Goal: Information Seeking & Learning: Learn about a topic

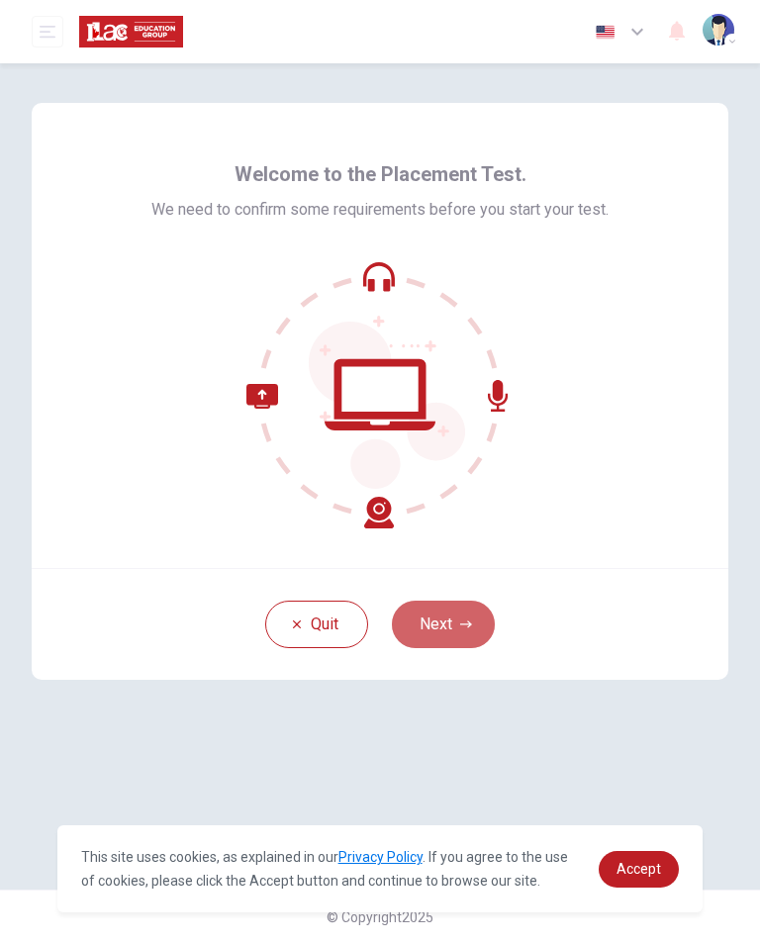
click at [467, 626] on icon "button" at bounding box center [466, 624] width 12 height 12
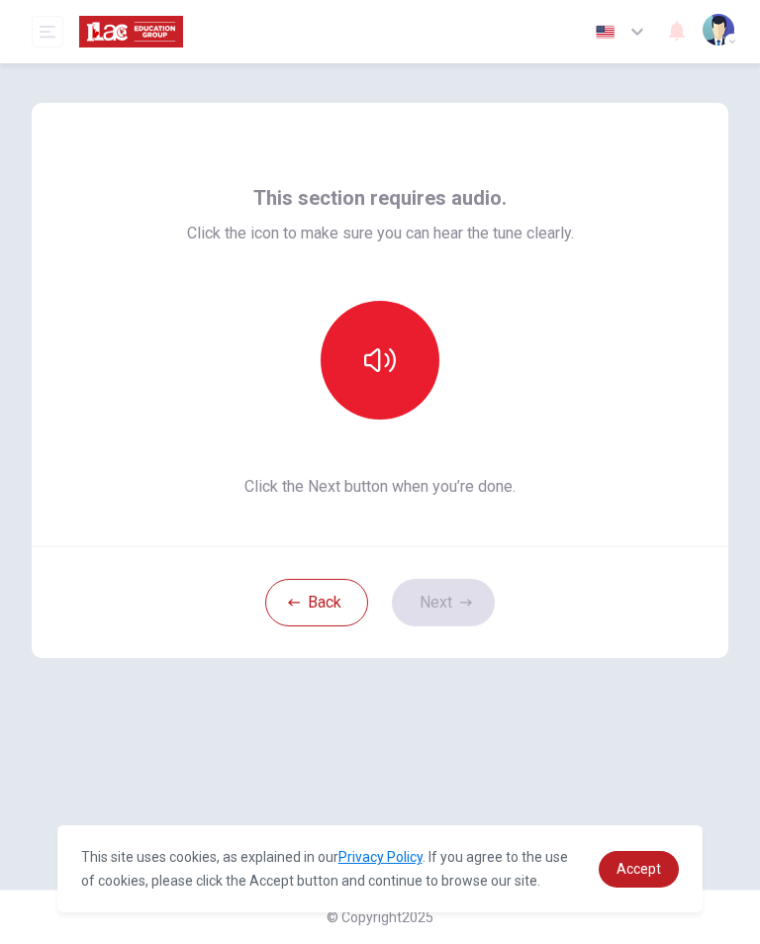
click at [388, 354] on icon "button" at bounding box center [380, 360] width 32 height 32
click at [445, 605] on button "Next" at bounding box center [443, 602] width 103 height 47
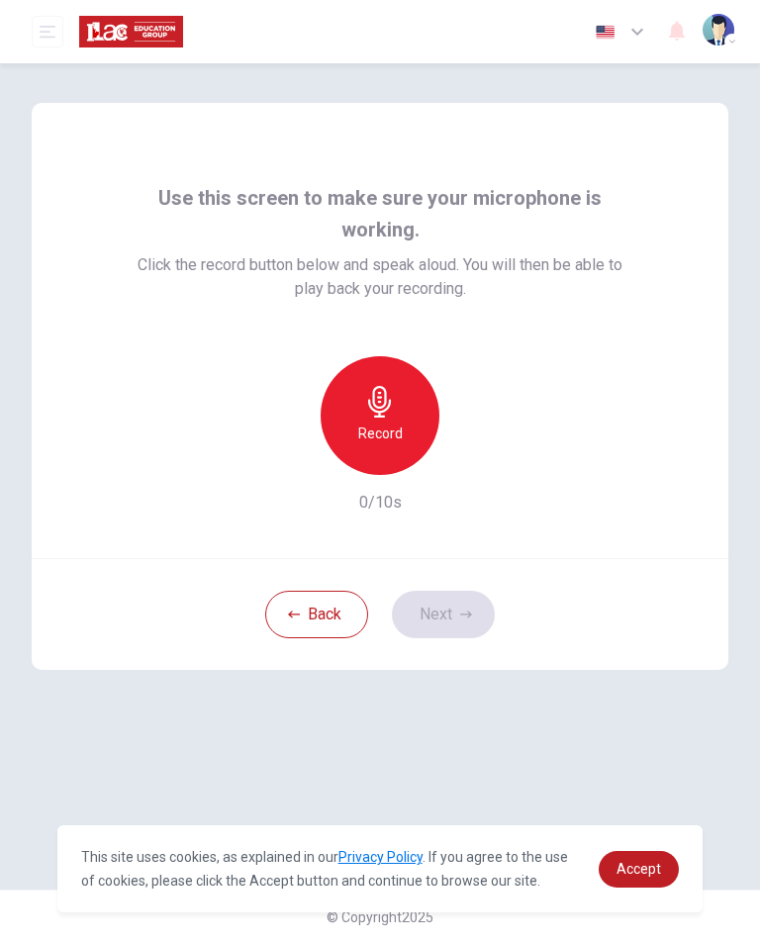
click at [402, 434] on div "Record" at bounding box center [380, 415] width 119 height 119
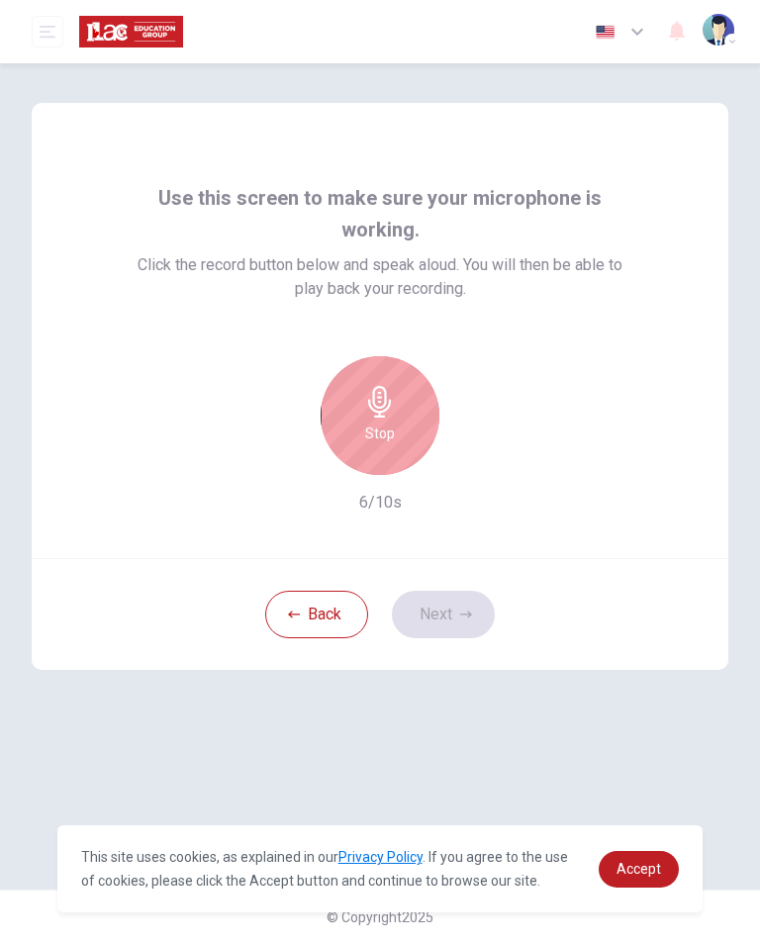
click at [407, 433] on div "Stop" at bounding box center [380, 415] width 119 height 119
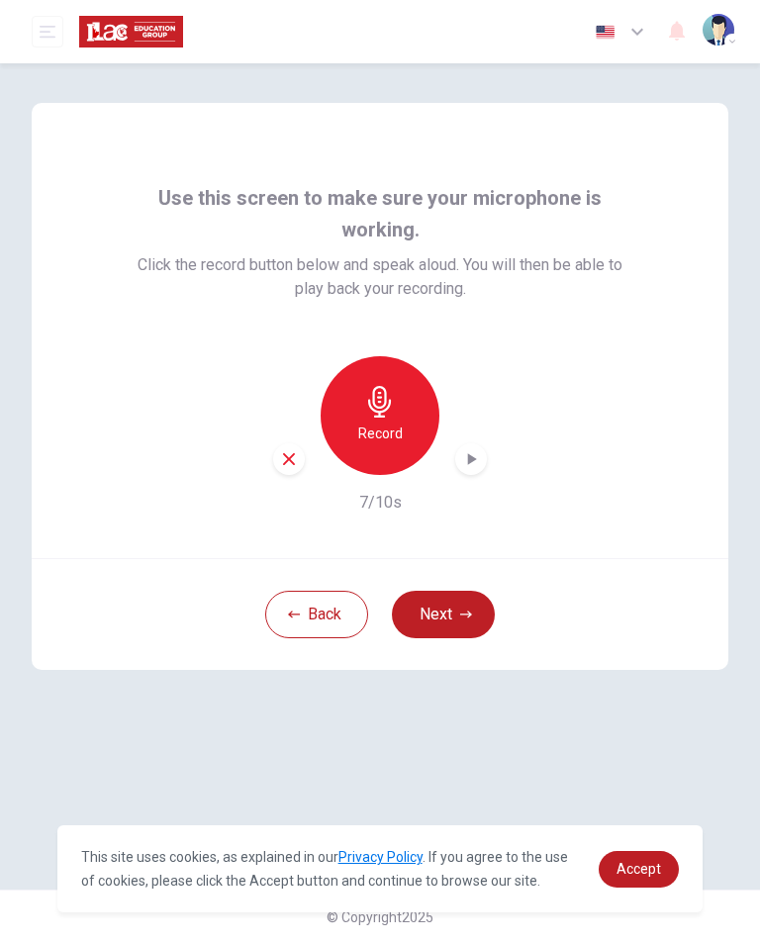
click at [485, 456] on div "button" at bounding box center [471, 459] width 32 height 32
click at [452, 624] on button "Next" at bounding box center [443, 614] width 103 height 47
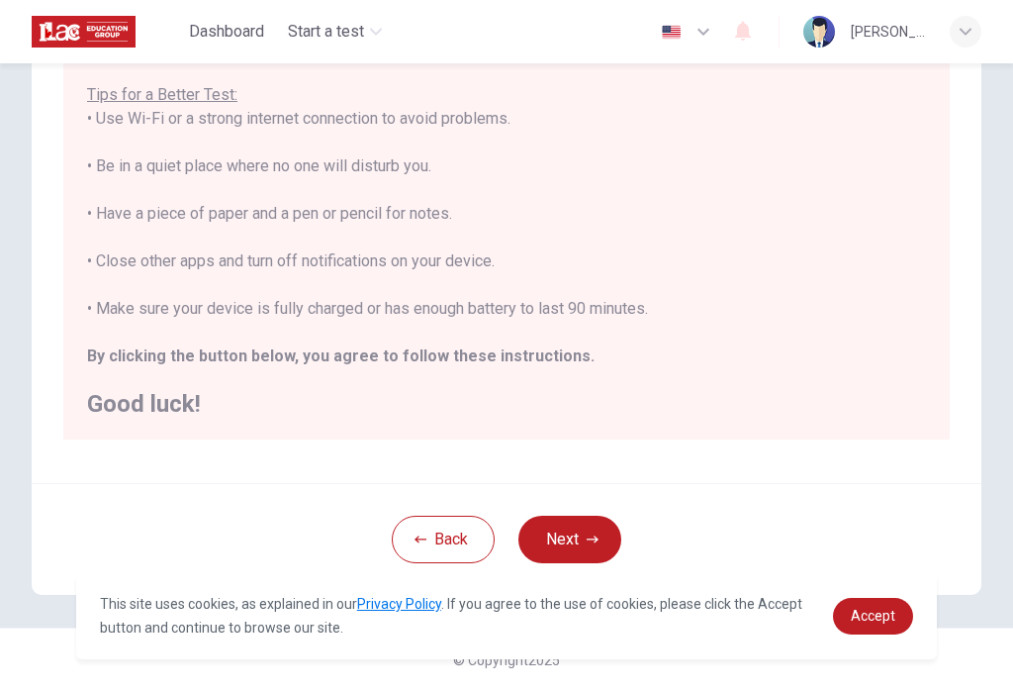
scroll to position [347, 0]
click at [759, 622] on span "Accept" at bounding box center [873, 615] width 45 height 16
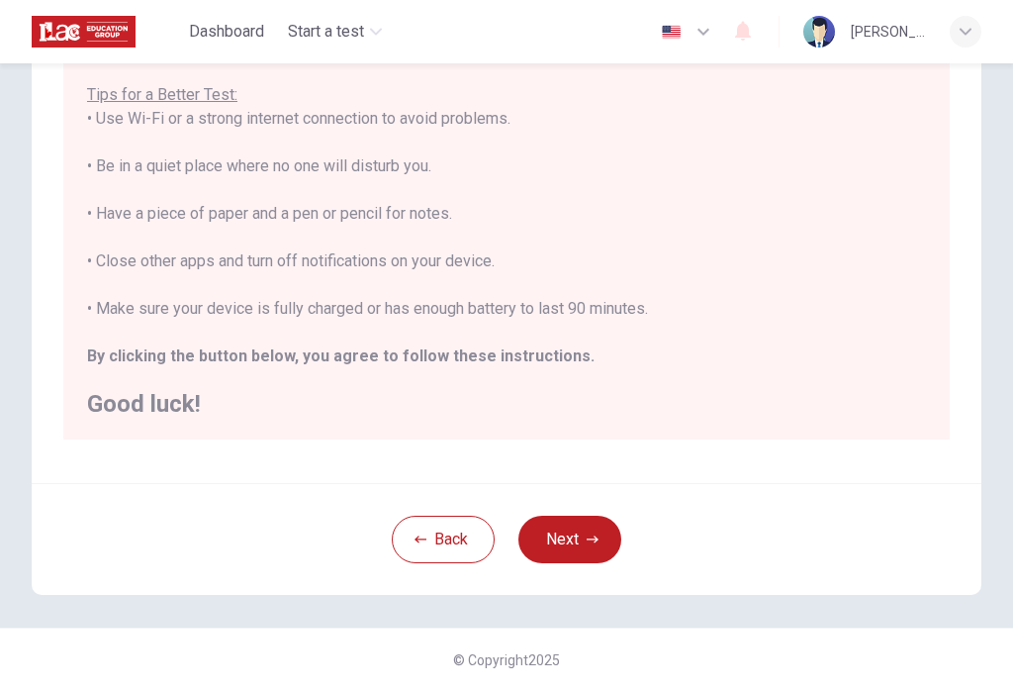
click at [584, 540] on button "Next" at bounding box center [569, 538] width 103 height 47
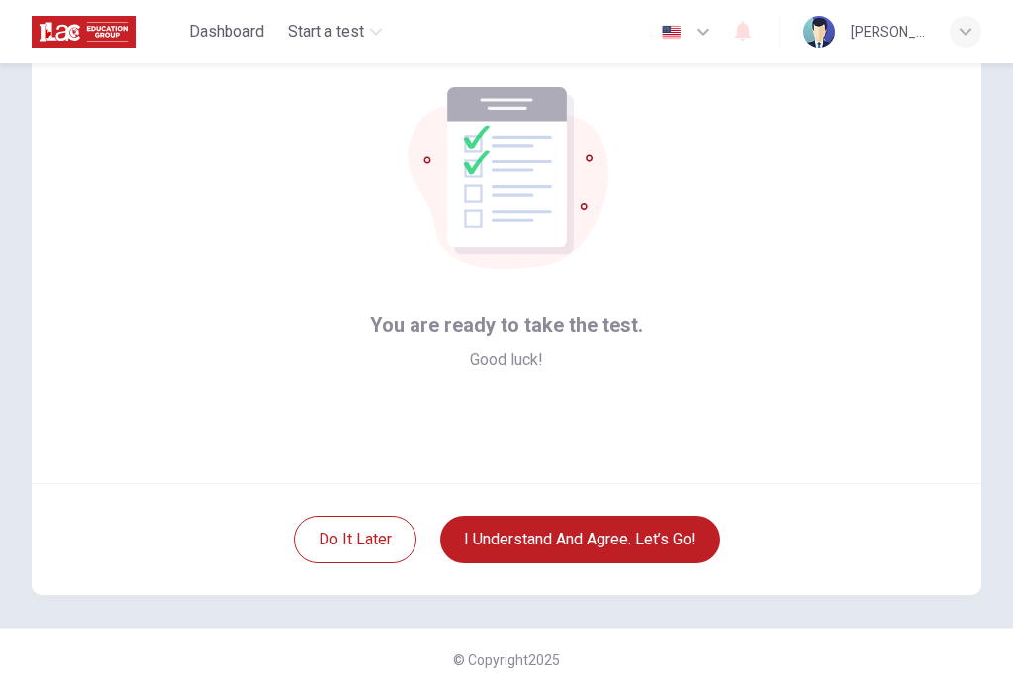
scroll to position [95, 0]
click at [623, 547] on button "I understand and agree. Let’s go!" at bounding box center [580, 538] width 280 height 47
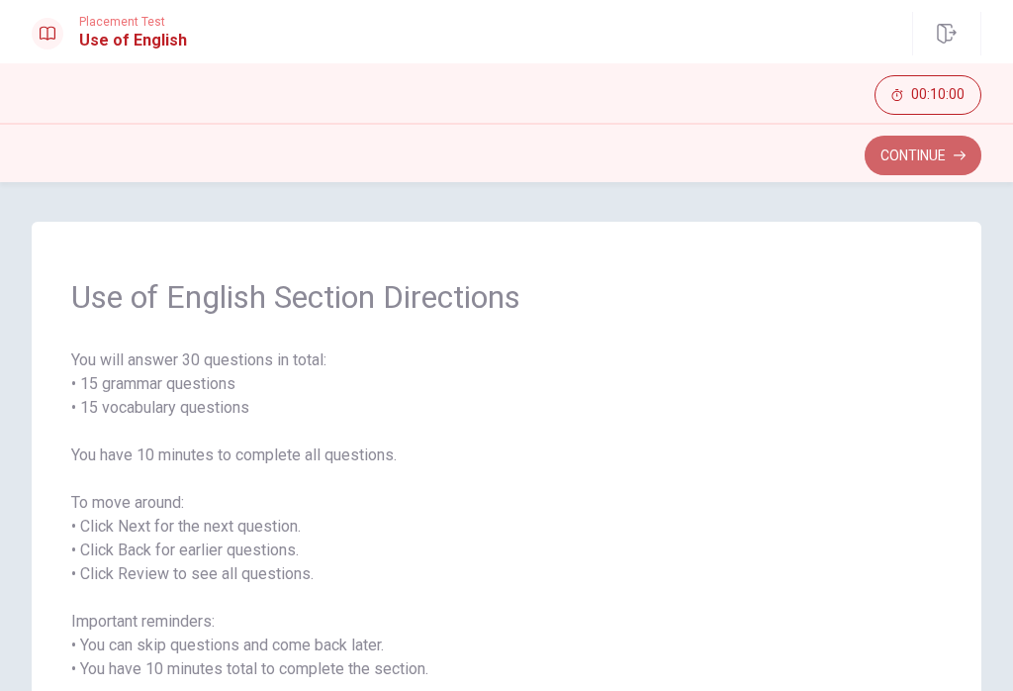
click at [759, 151] on button "Continue" at bounding box center [923, 156] width 117 height 40
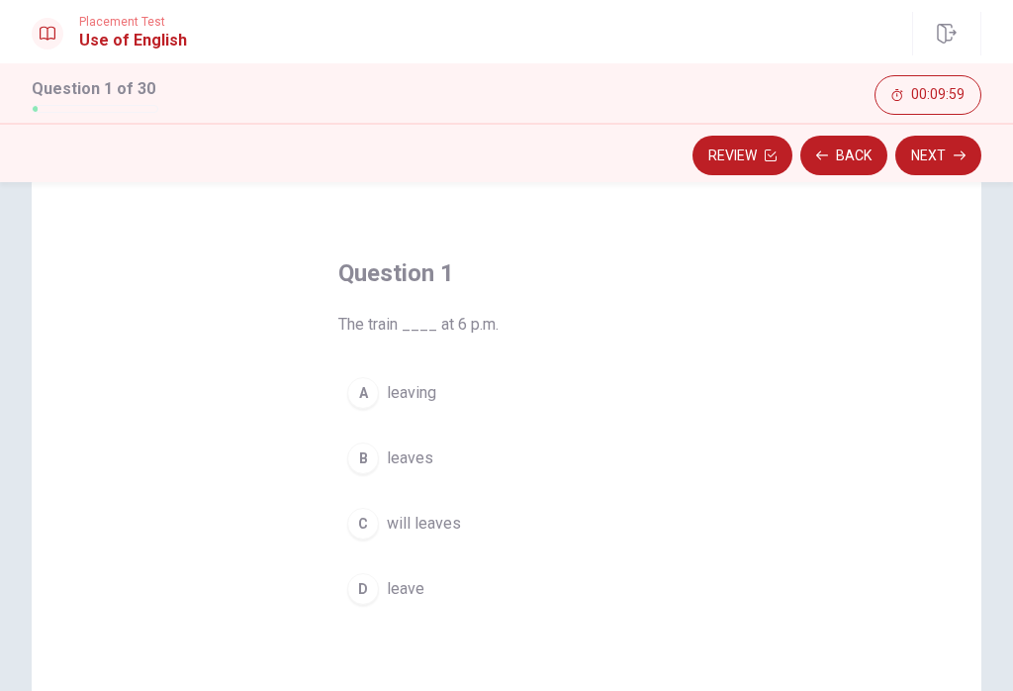
scroll to position [47, 0]
click at [371, 455] on div "B" at bounding box center [363, 457] width 32 height 32
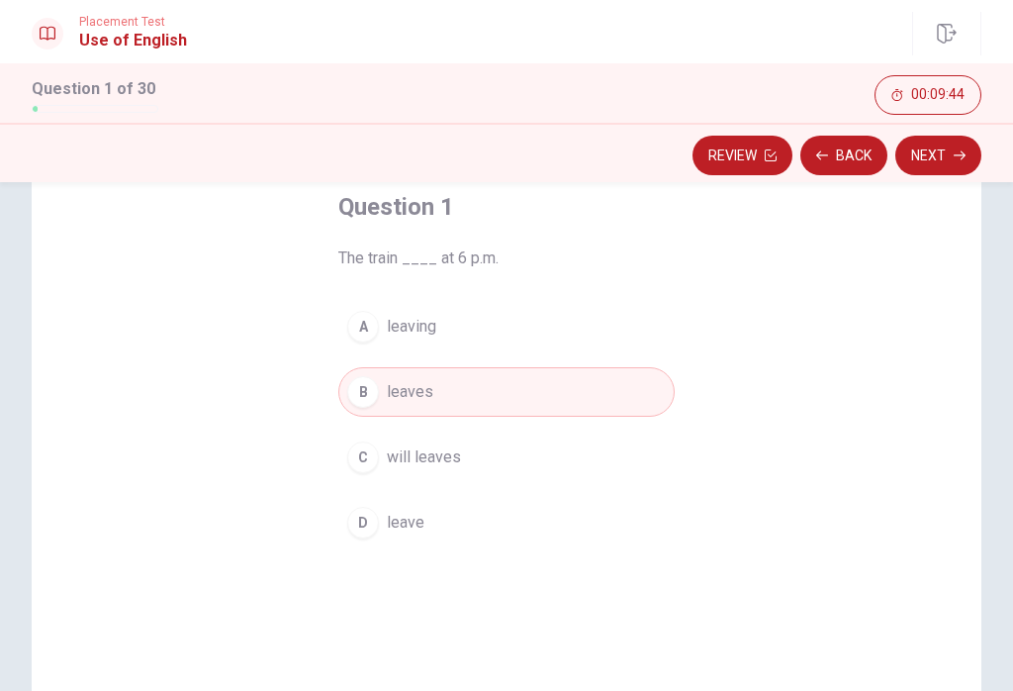
scroll to position [104, 0]
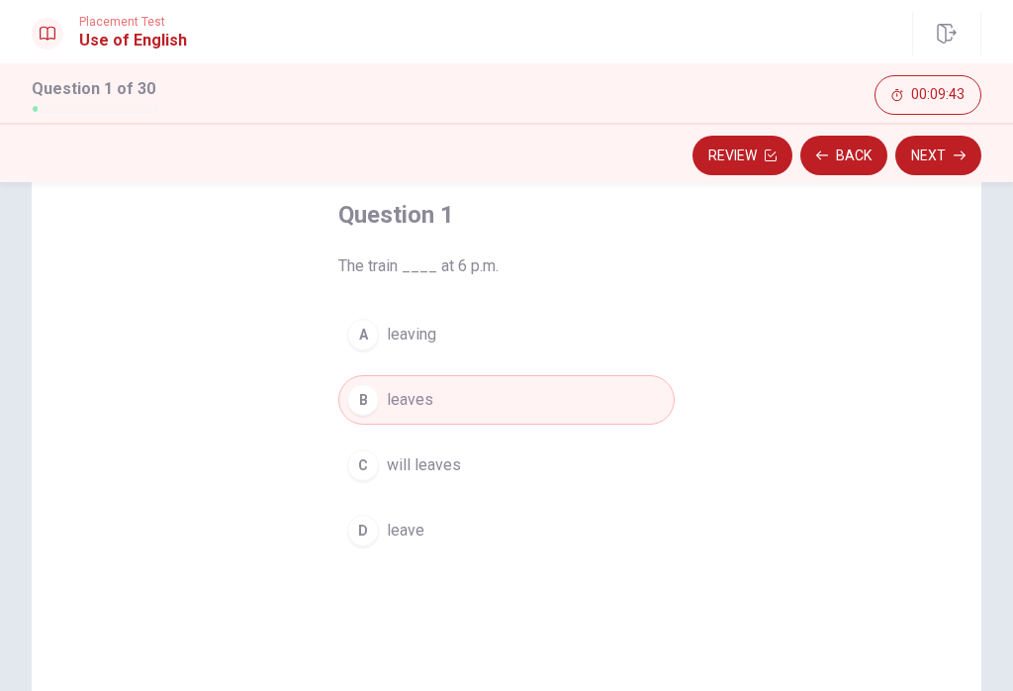
click at [759, 151] on button "Next" at bounding box center [938, 156] width 86 height 40
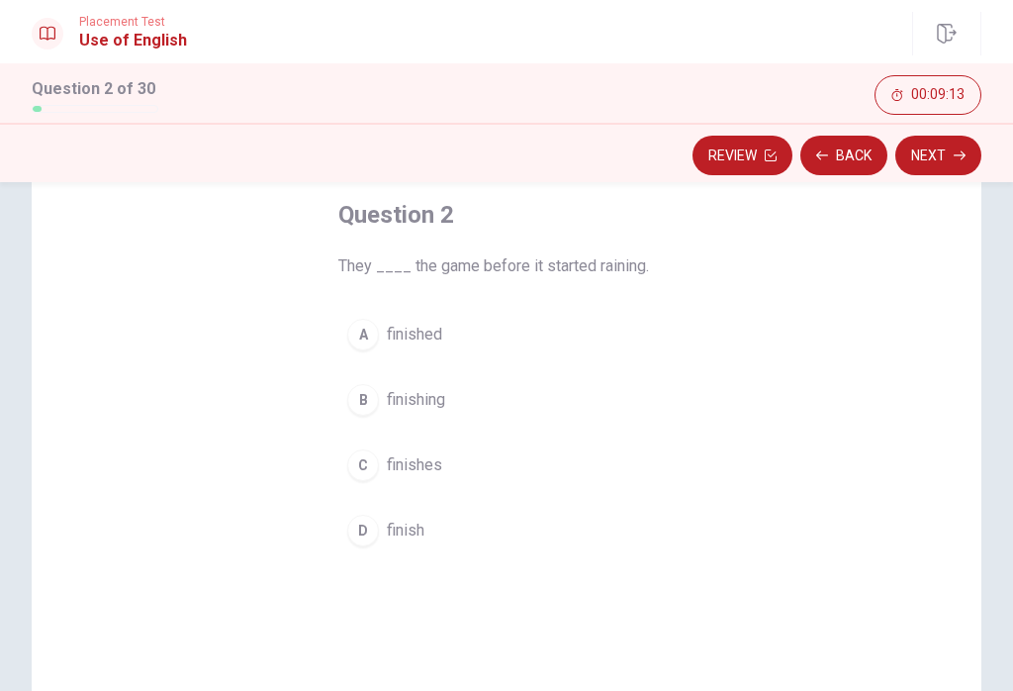
click at [419, 325] on span "finished" at bounding box center [414, 335] width 55 height 24
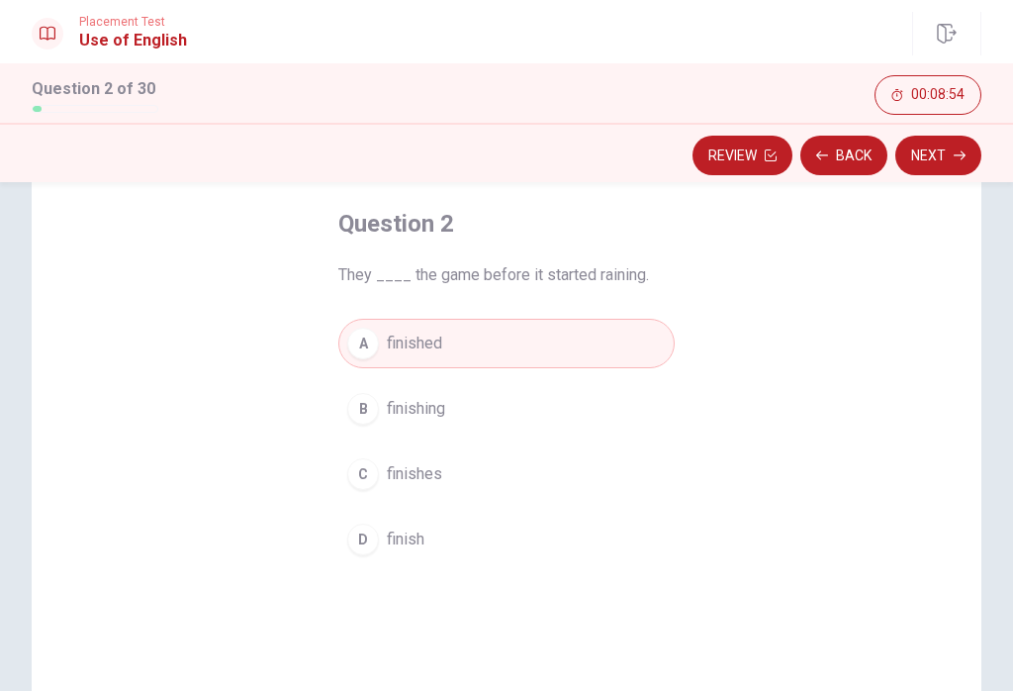
scroll to position [96, 0]
click at [759, 159] on button "Next" at bounding box center [938, 156] width 86 height 40
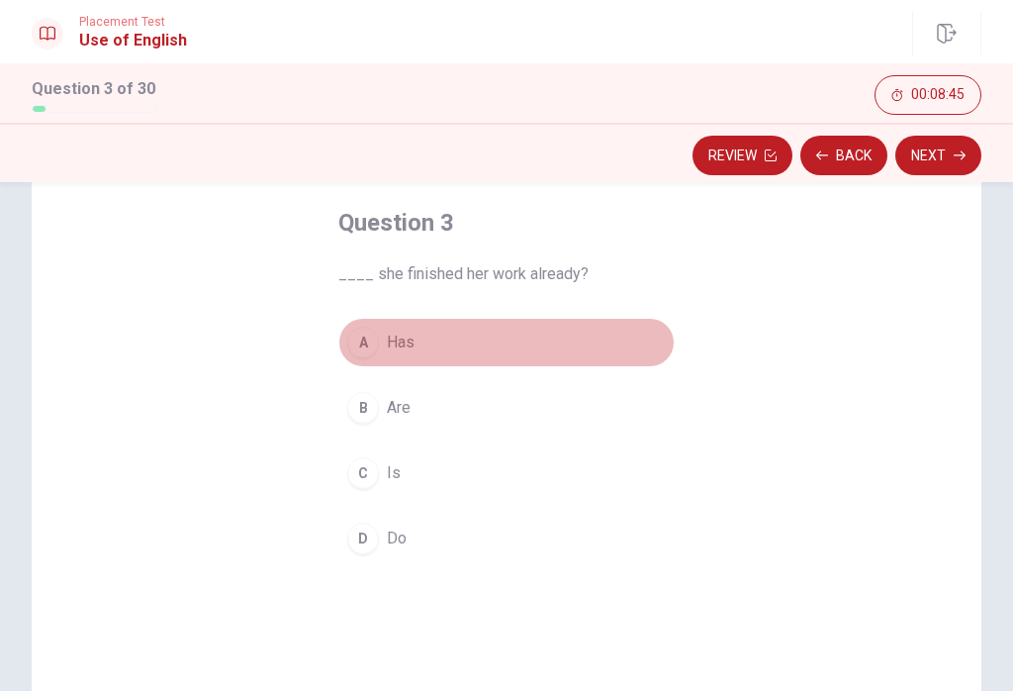
click at [407, 336] on span "Has" at bounding box center [401, 342] width 28 height 24
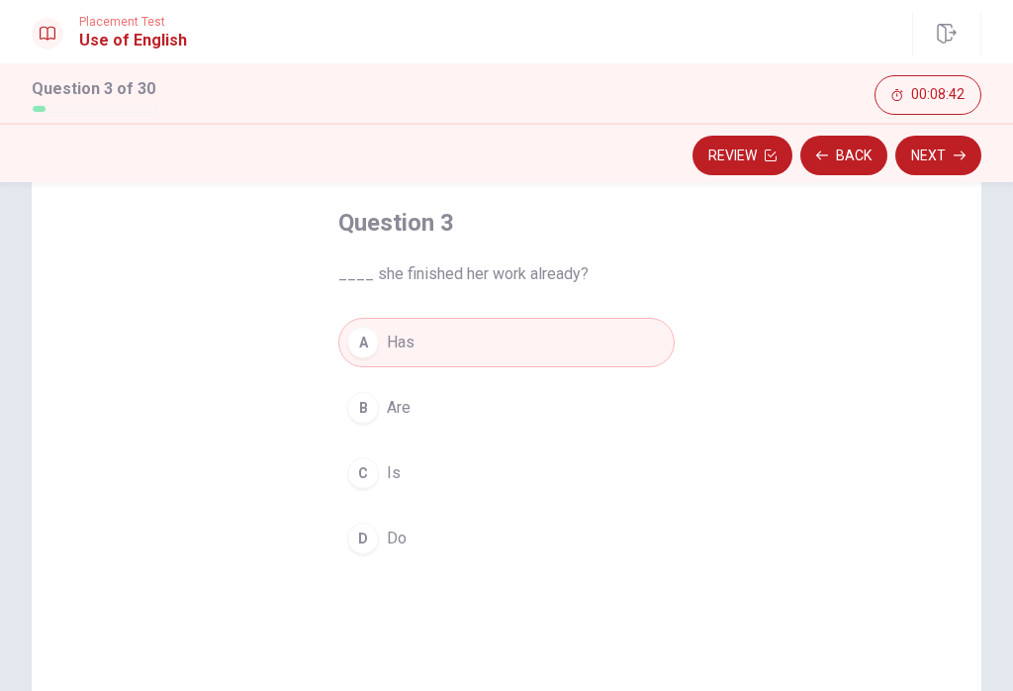
click at [759, 161] on button "Next" at bounding box center [938, 156] width 86 height 40
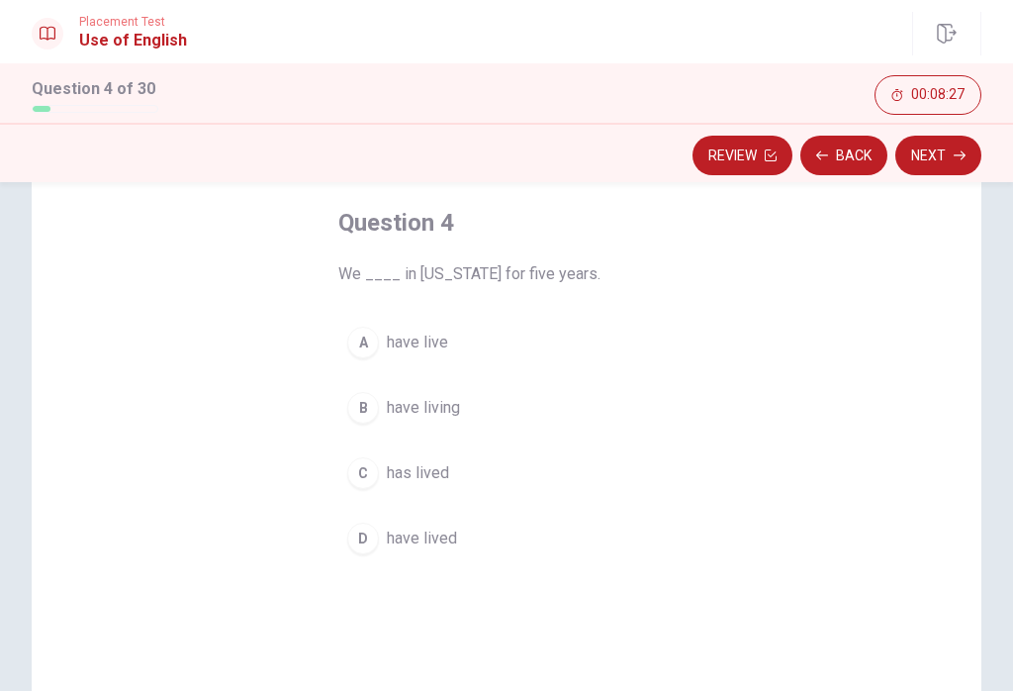
click at [427, 537] on span "have lived" at bounding box center [422, 538] width 70 height 24
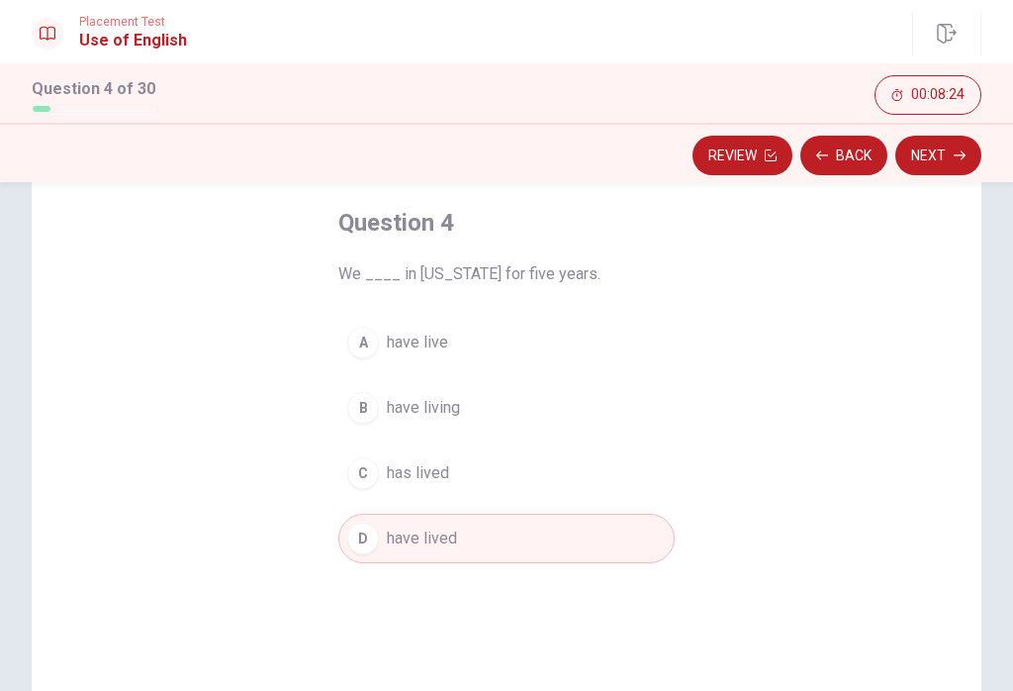
click at [759, 160] on button "Next" at bounding box center [938, 156] width 86 height 40
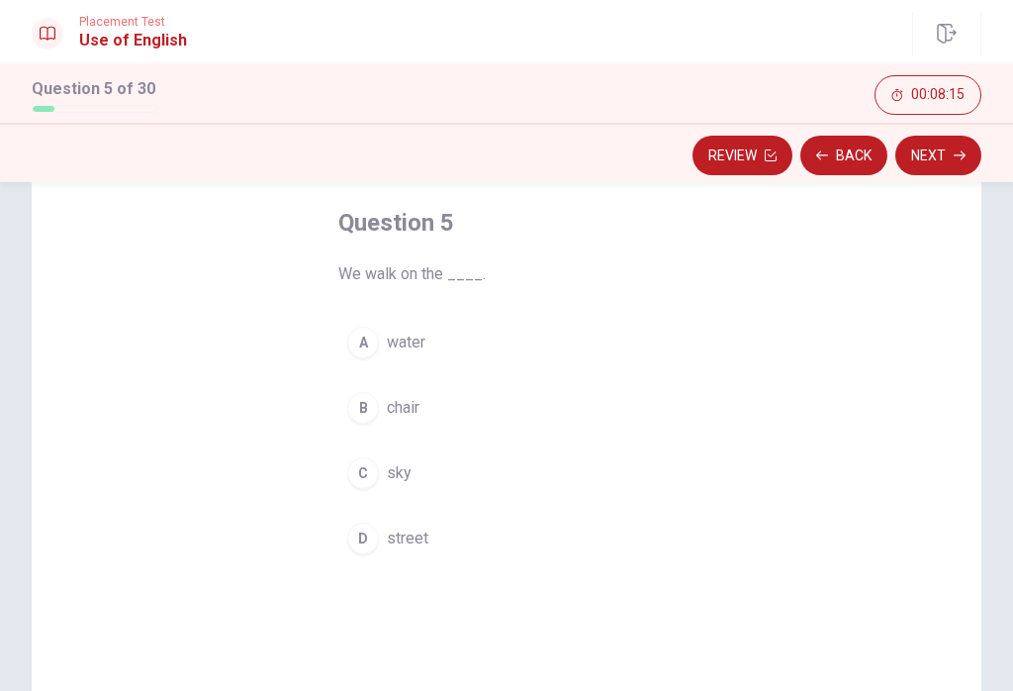
click at [416, 547] on span "street" at bounding box center [408, 538] width 42 height 24
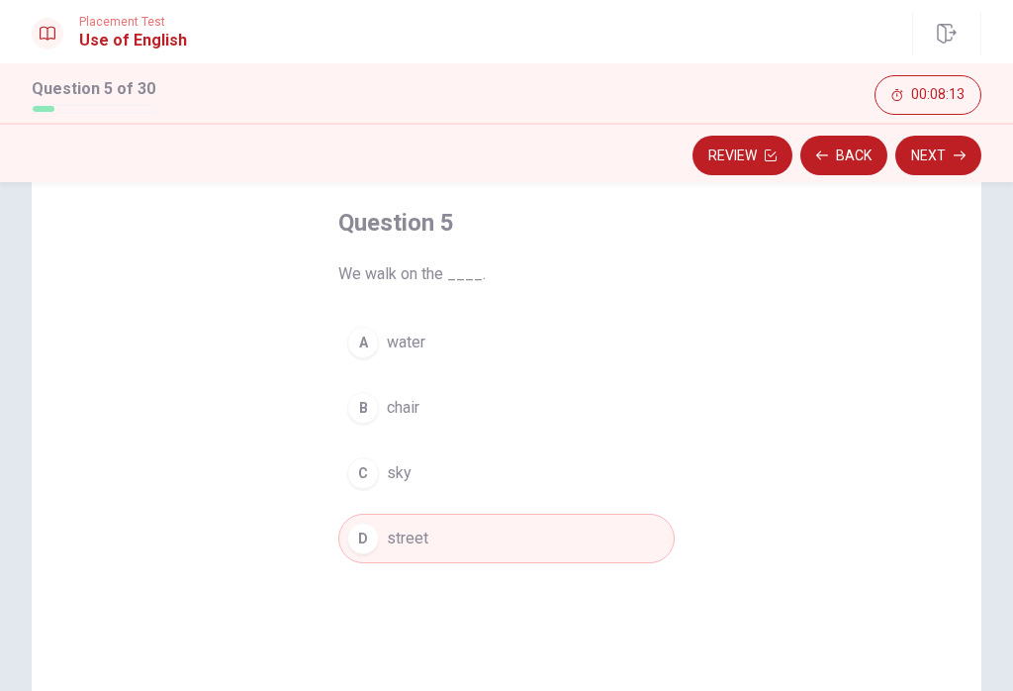
click at [759, 157] on button "Next" at bounding box center [938, 156] width 86 height 40
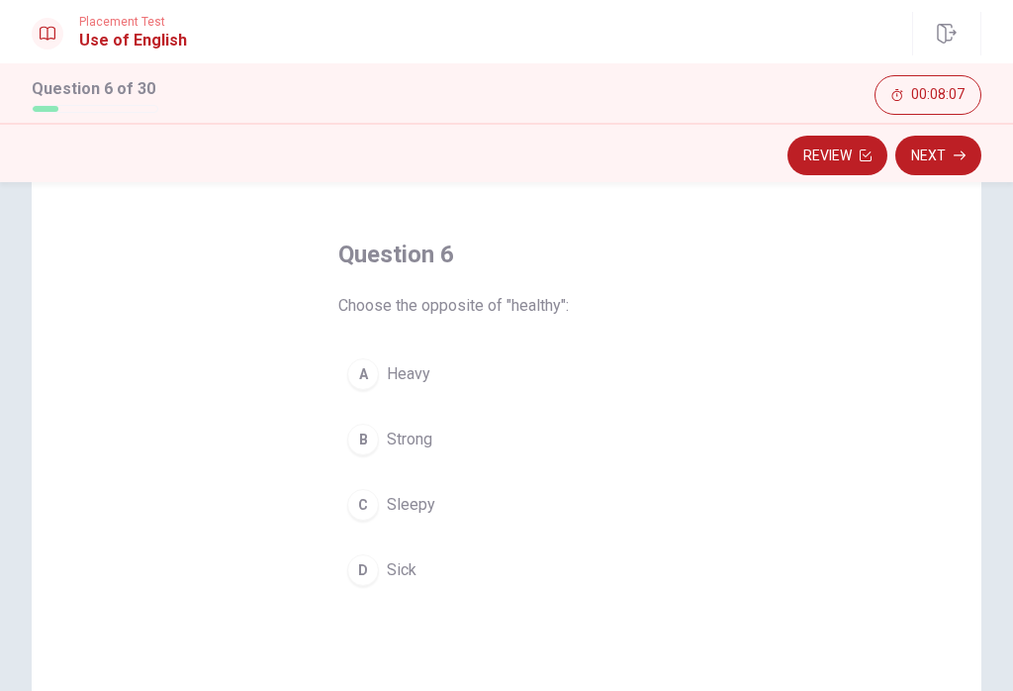
scroll to position [65, 0]
click at [419, 569] on button "D Sick" at bounding box center [506, 568] width 336 height 49
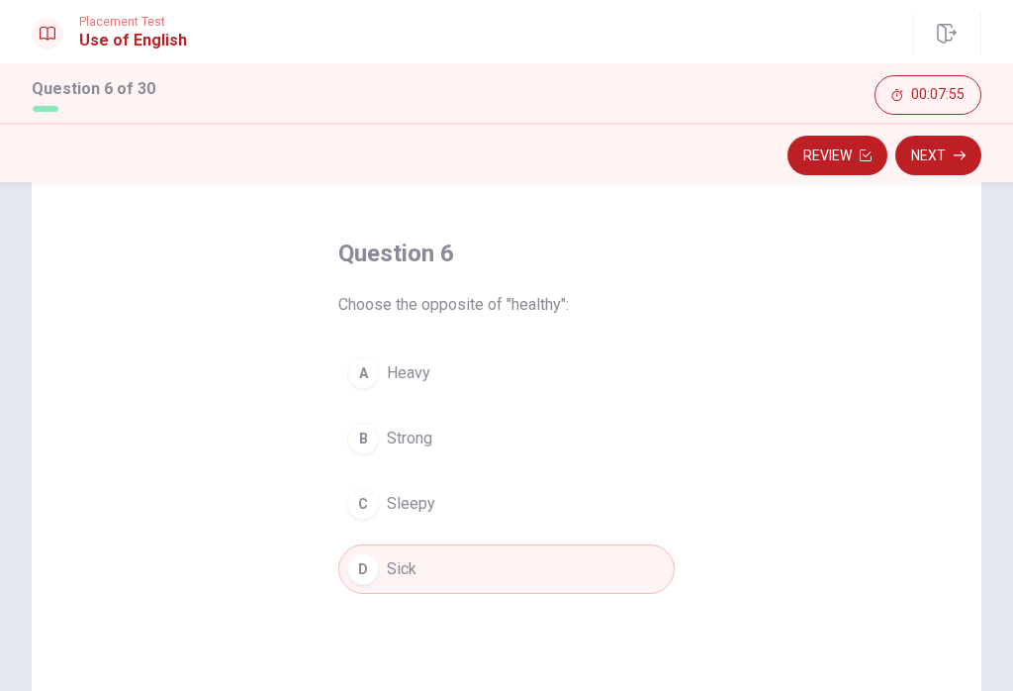
click at [759, 161] on button "Next" at bounding box center [938, 156] width 86 height 40
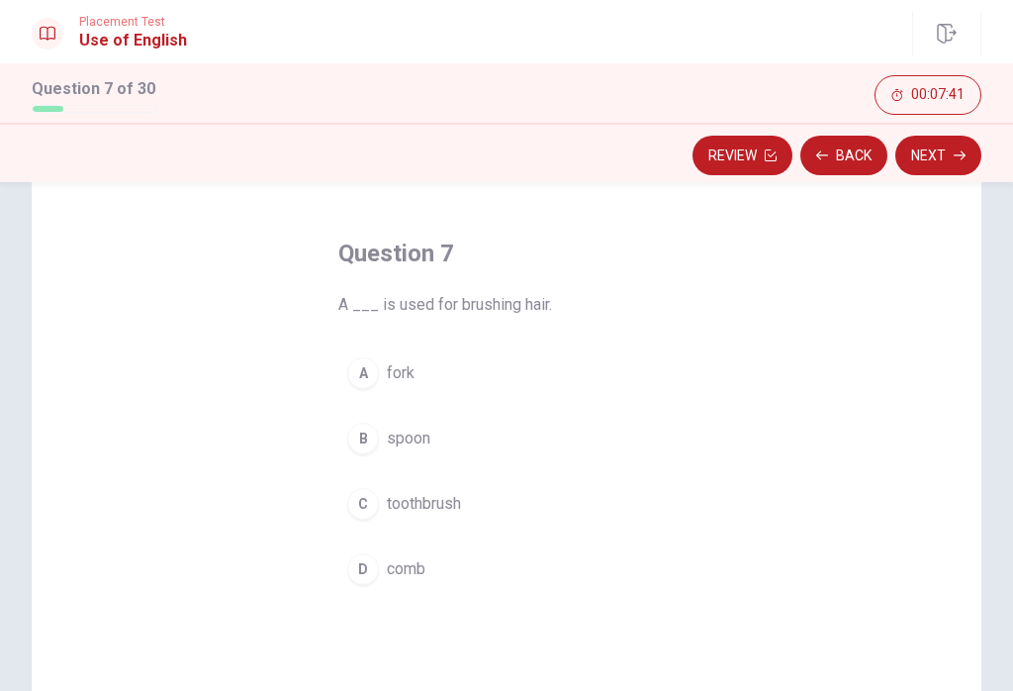
click at [370, 573] on div "D" at bounding box center [363, 569] width 32 height 32
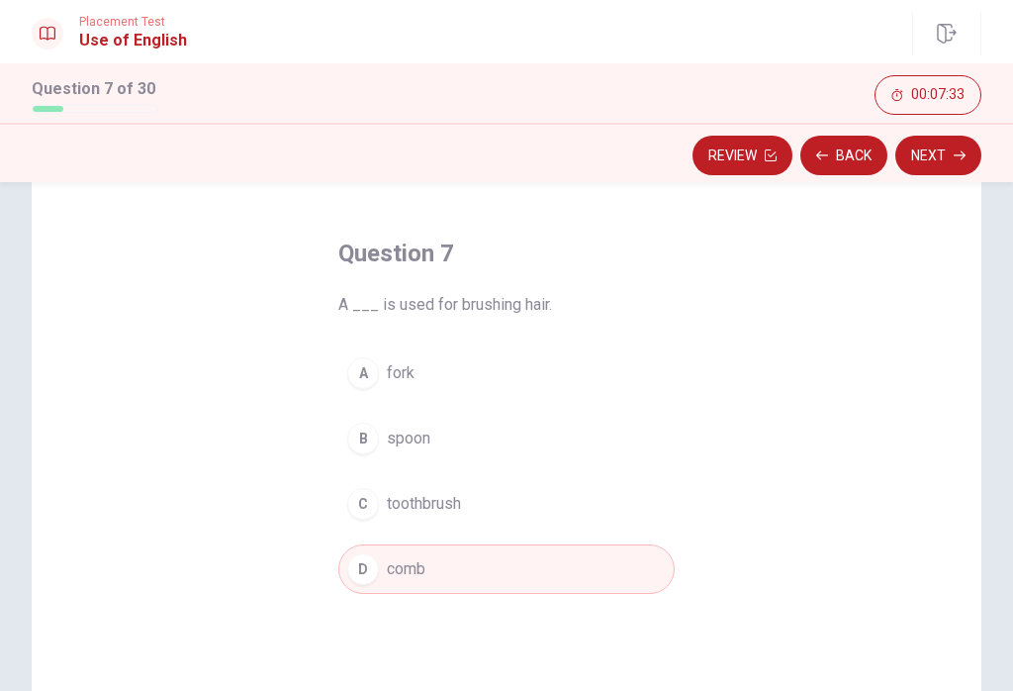
click at [759, 163] on button "Next" at bounding box center [938, 156] width 86 height 40
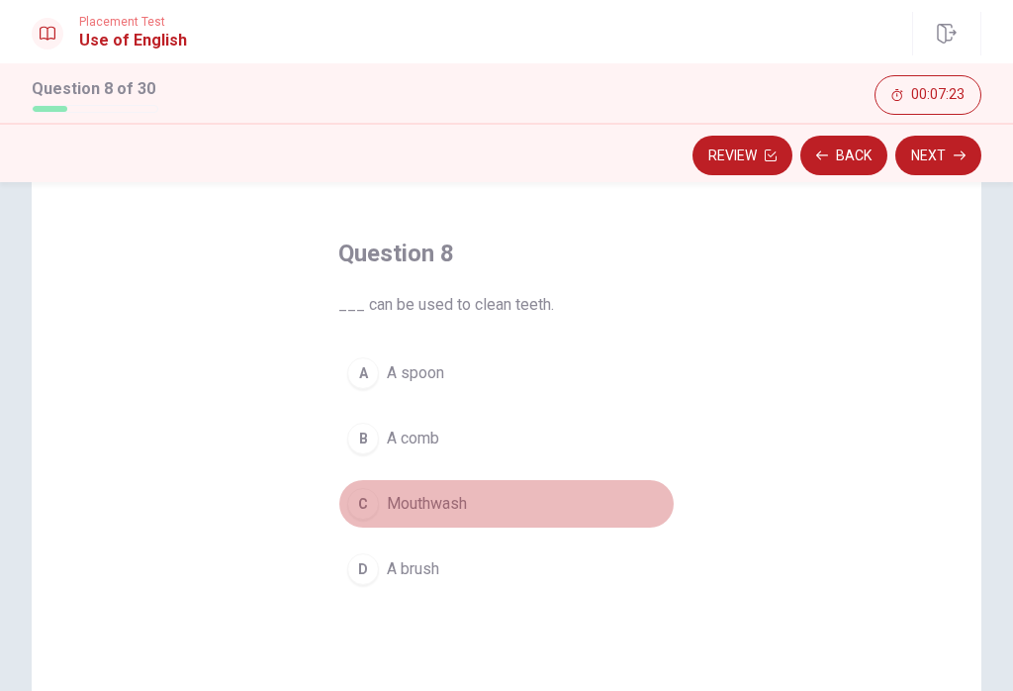
click at [439, 506] on span "Mouthwash" at bounding box center [427, 504] width 80 height 24
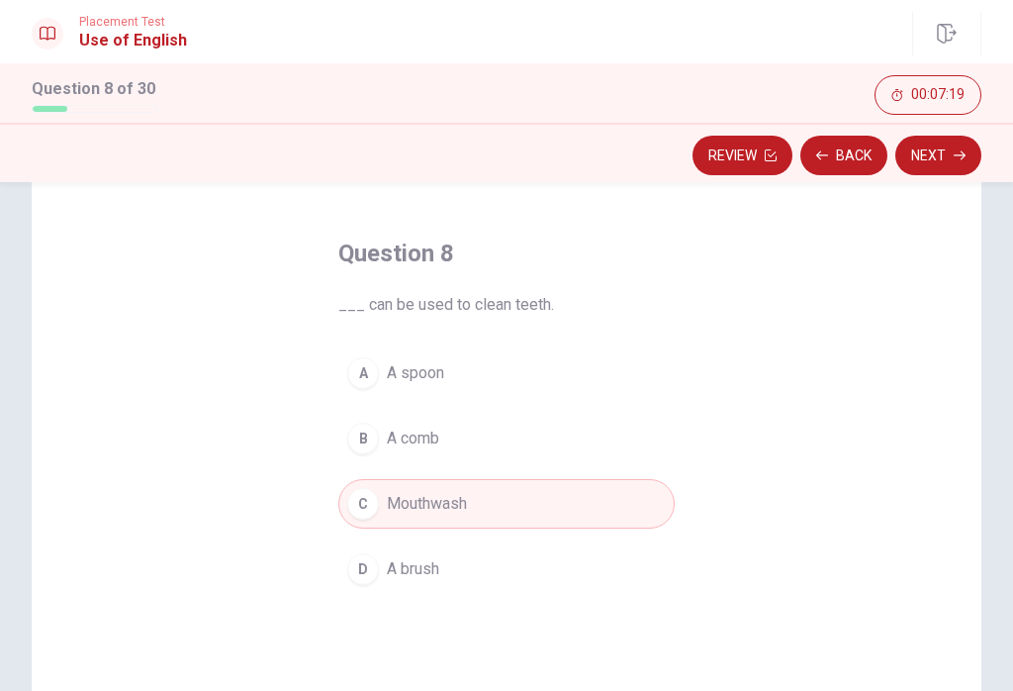
click at [759, 157] on button "Next" at bounding box center [938, 156] width 86 height 40
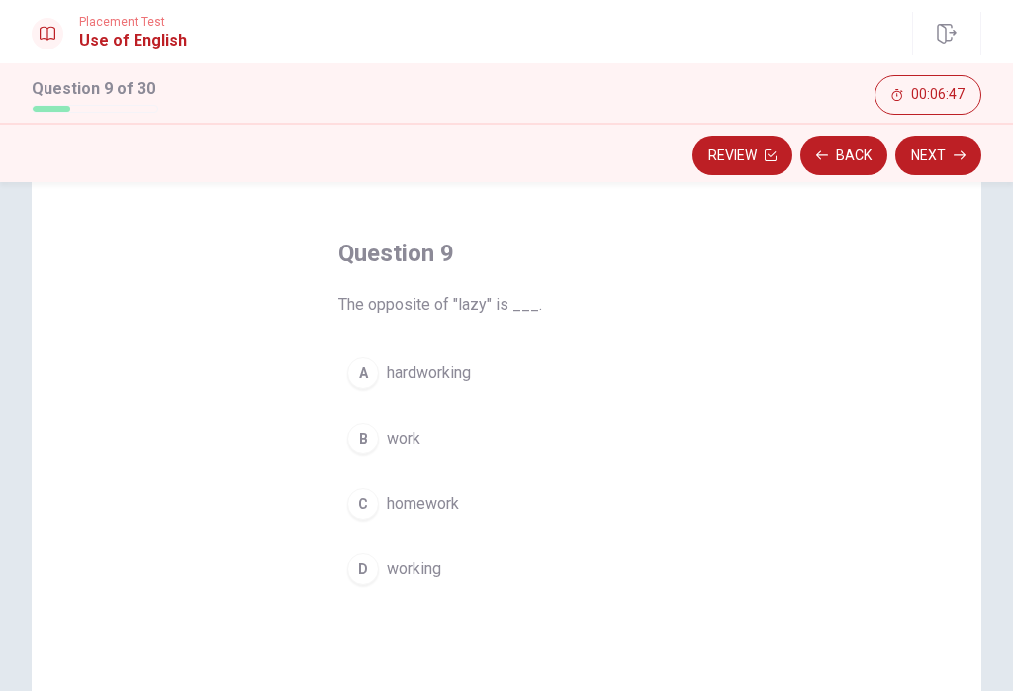
click at [429, 383] on span "hardworking" at bounding box center [429, 373] width 84 height 24
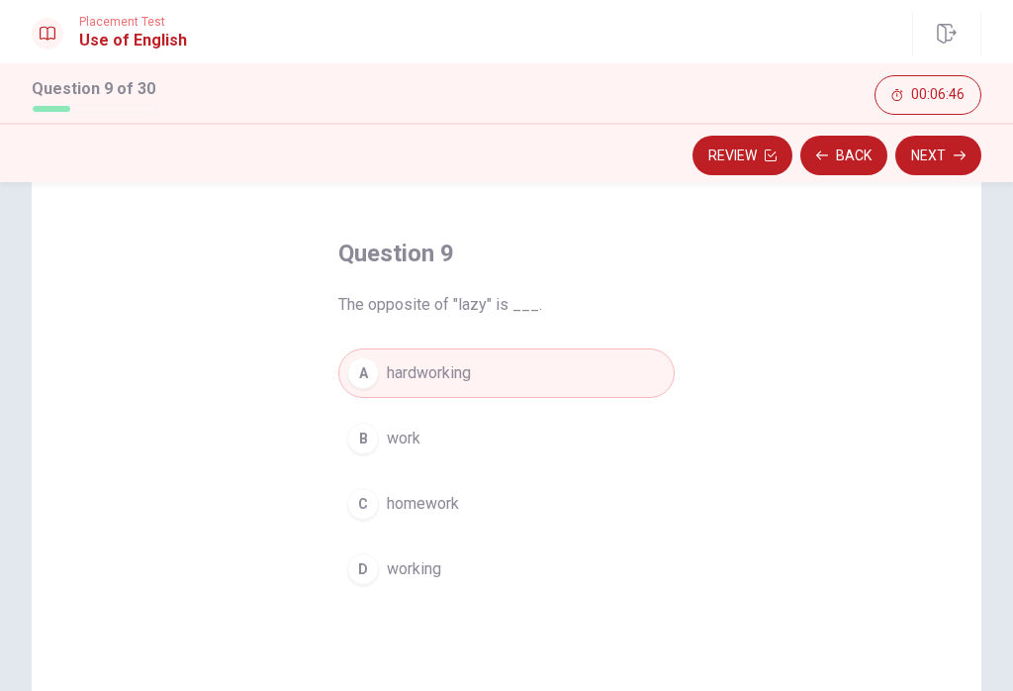
click at [759, 153] on icon "button" at bounding box center [960, 155] width 12 height 12
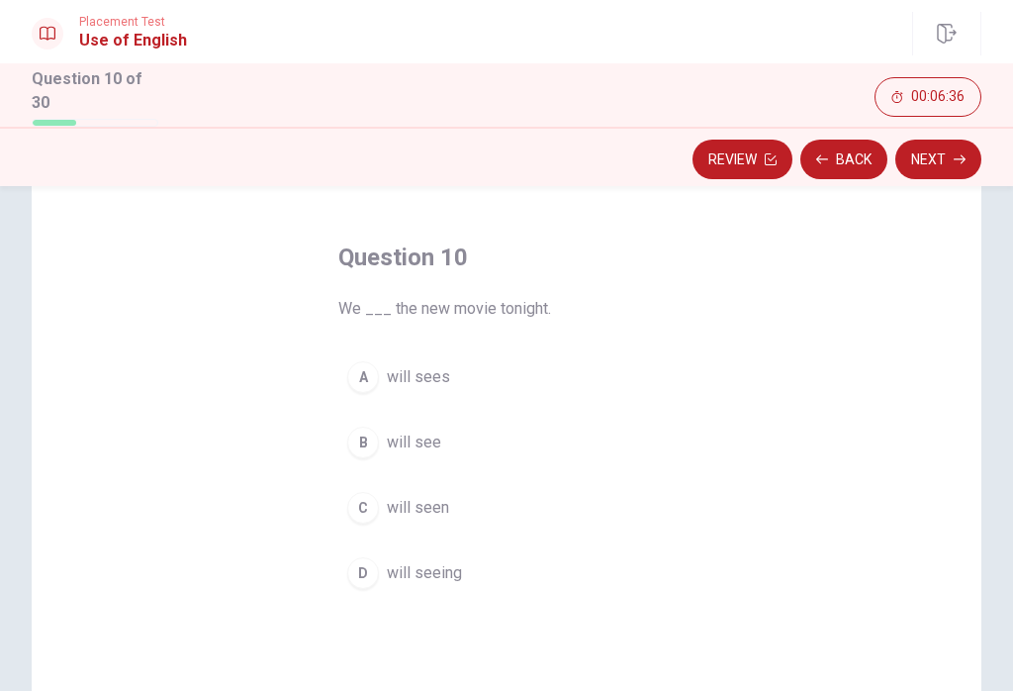
click at [420, 435] on span "will see" at bounding box center [414, 442] width 54 height 24
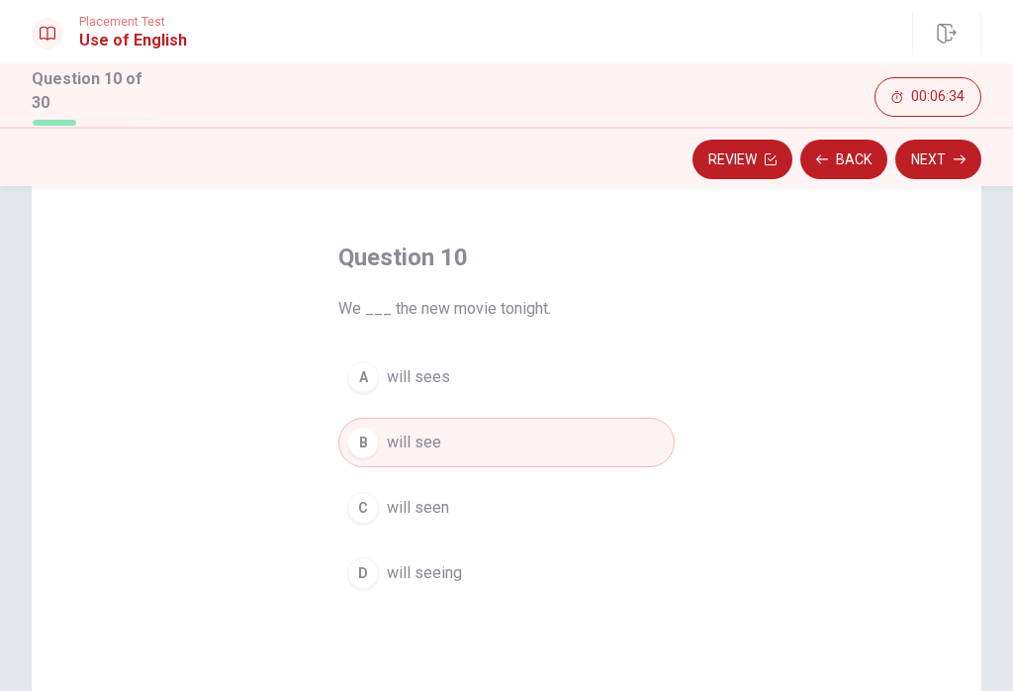
click at [759, 154] on icon "button" at bounding box center [960, 159] width 12 height 12
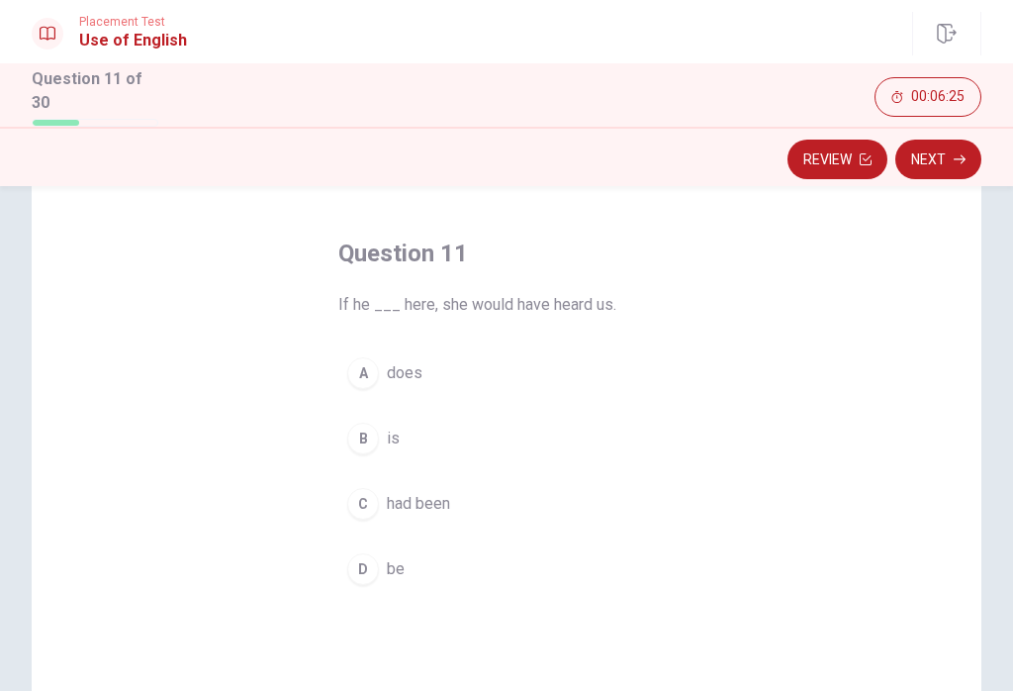
scroll to position [71, 0]
click at [431, 499] on span "had been" at bounding box center [418, 502] width 63 height 24
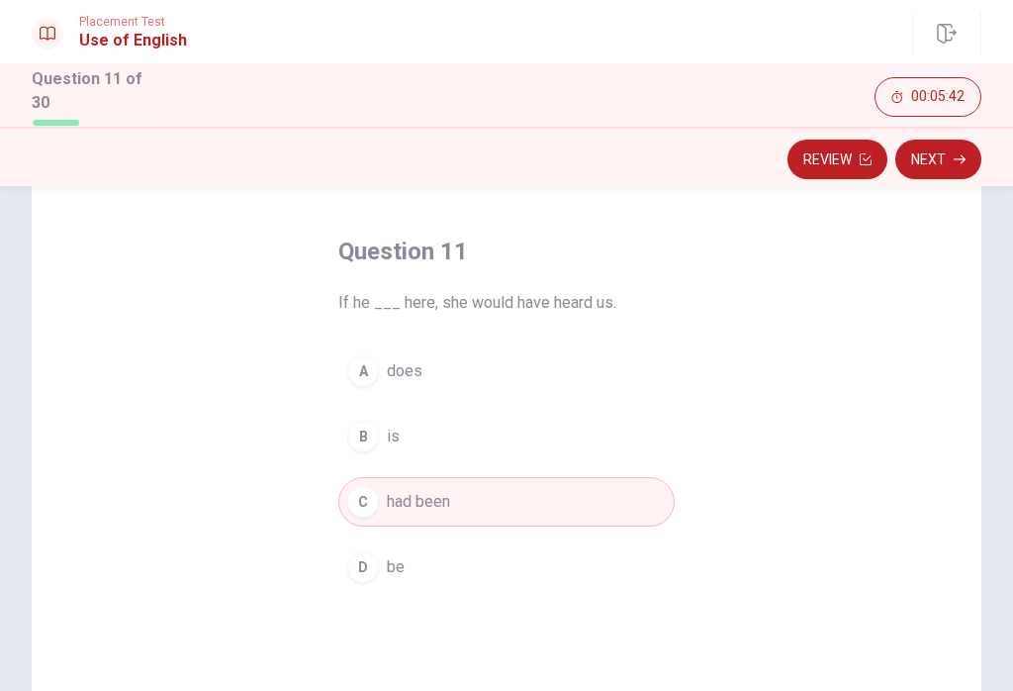
click at [759, 156] on button "Next" at bounding box center [938, 160] width 86 height 40
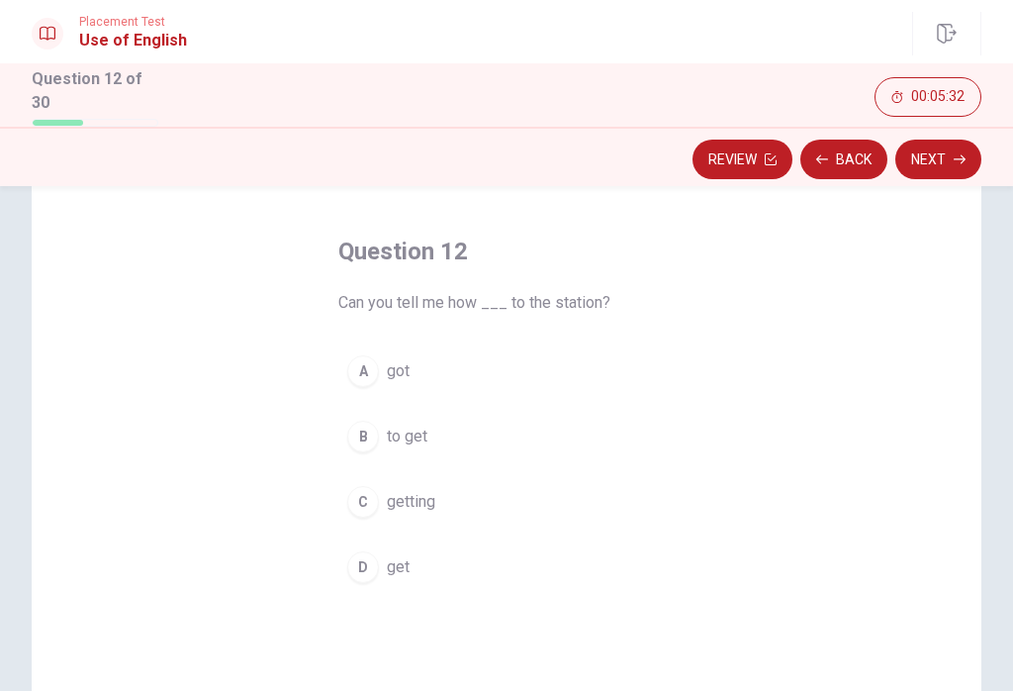
click at [409, 439] on span "to get" at bounding box center [407, 436] width 41 height 24
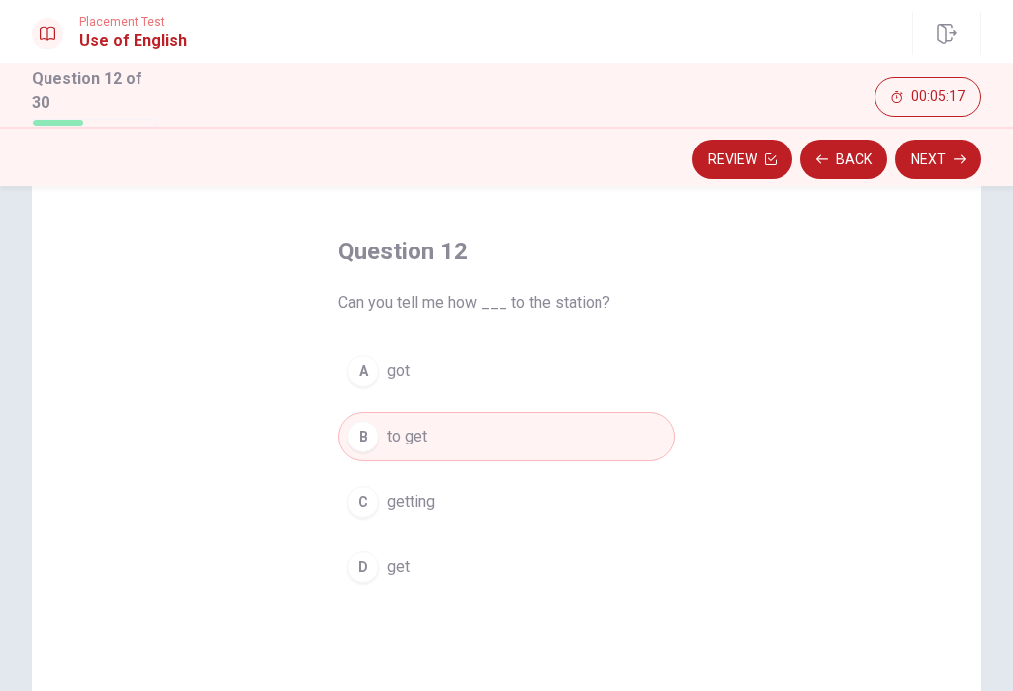
click at [759, 166] on button "Next" at bounding box center [938, 160] width 86 height 40
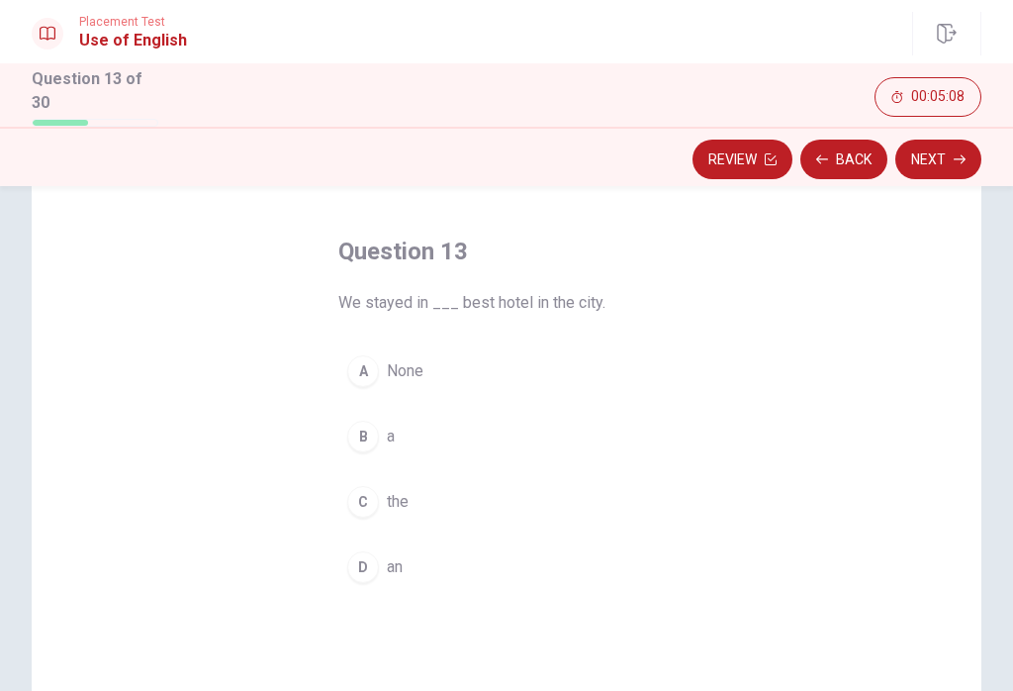
click at [377, 433] on div "B" at bounding box center [363, 436] width 32 height 32
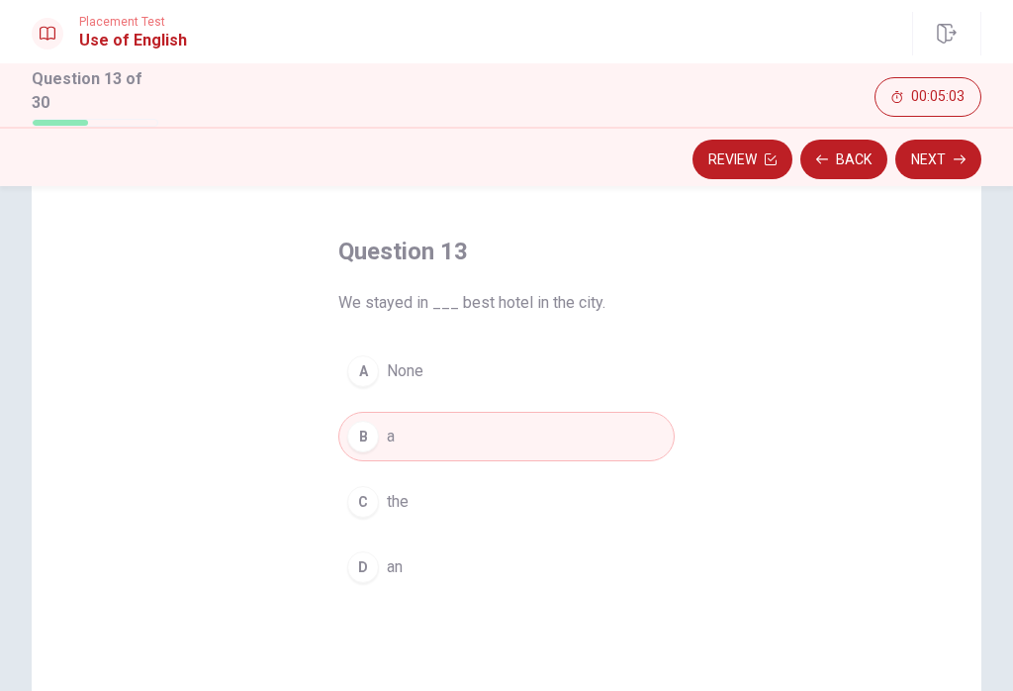
click at [759, 157] on button "Next" at bounding box center [938, 160] width 86 height 40
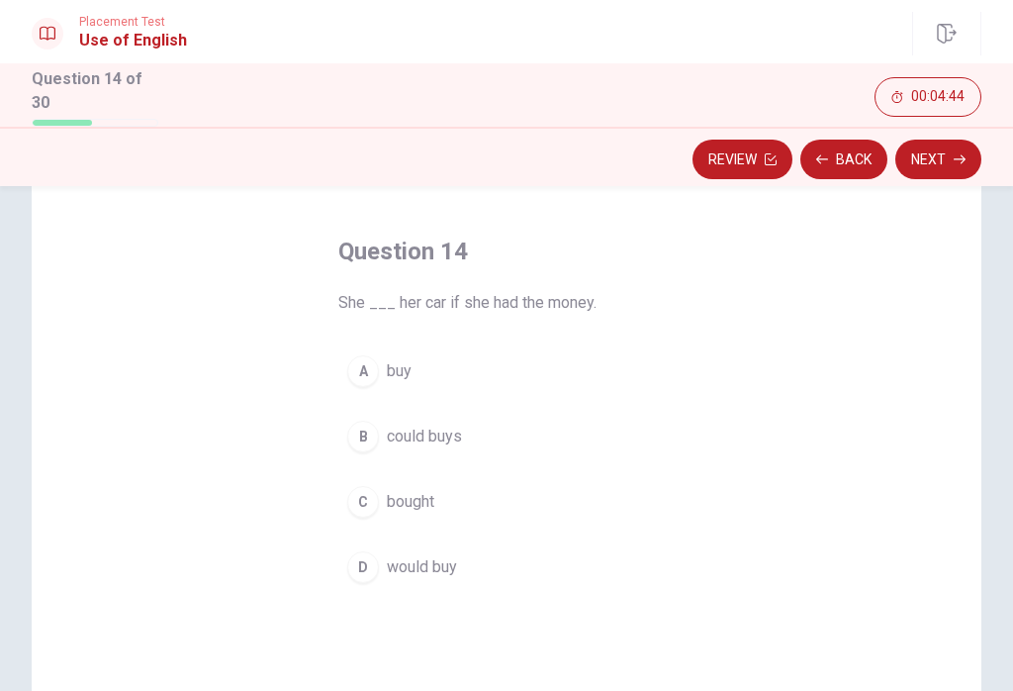
click at [426, 555] on span "would buy" at bounding box center [422, 567] width 70 height 24
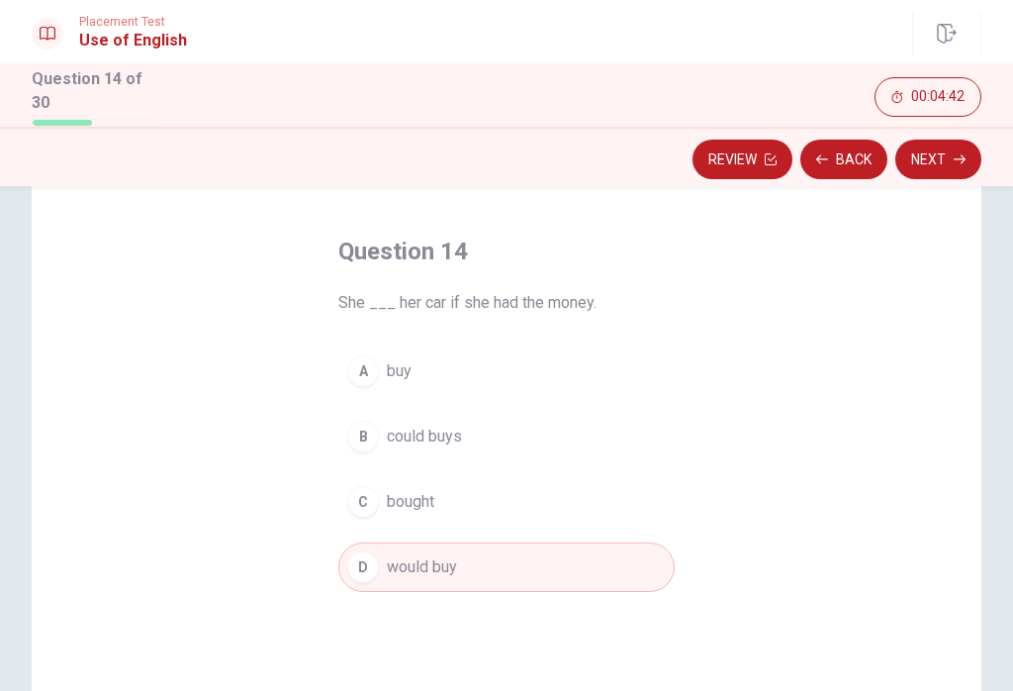
click at [759, 165] on button "Next" at bounding box center [938, 160] width 86 height 40
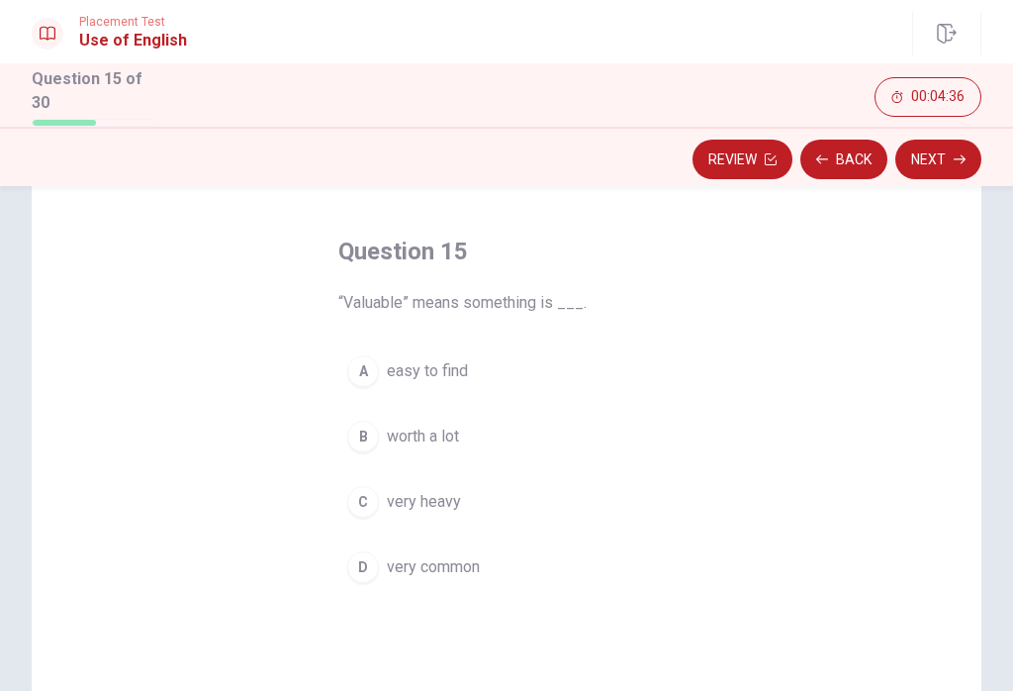
click at [444, 433] on span "worth a lot" at bounding box center [423, 436] width 72 height 24
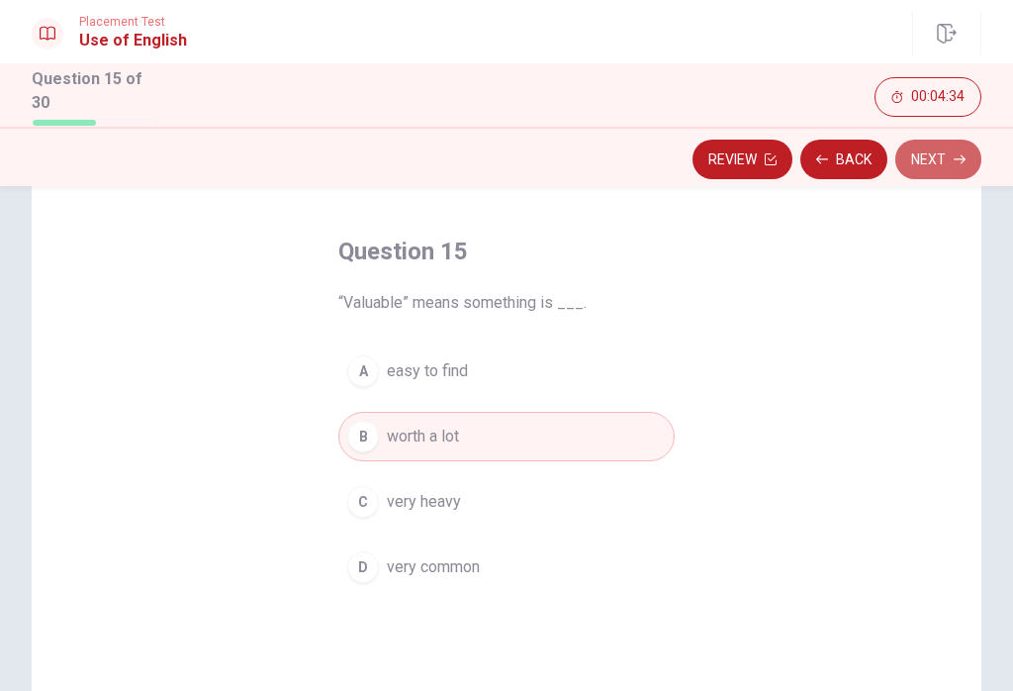
click at [759, 164] on button "Next" at bounding box center [938, 160] width 86 height 40
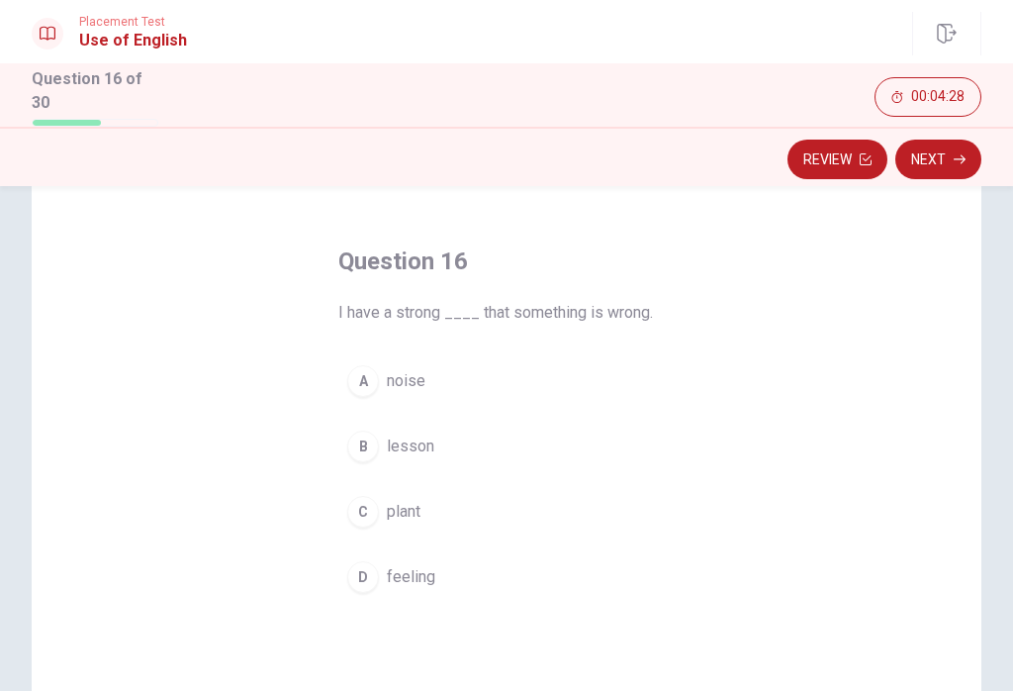
scroll to position [66, 0]
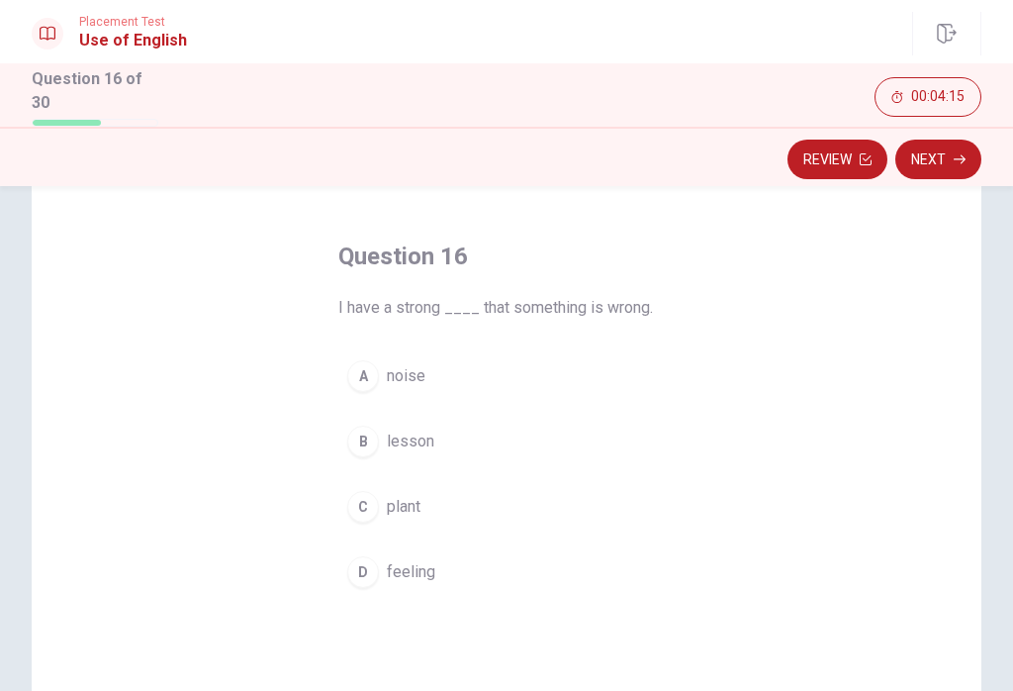
click at [416, 583] on button "D feeling" at bounding box center [506, 571] width 336 height 49
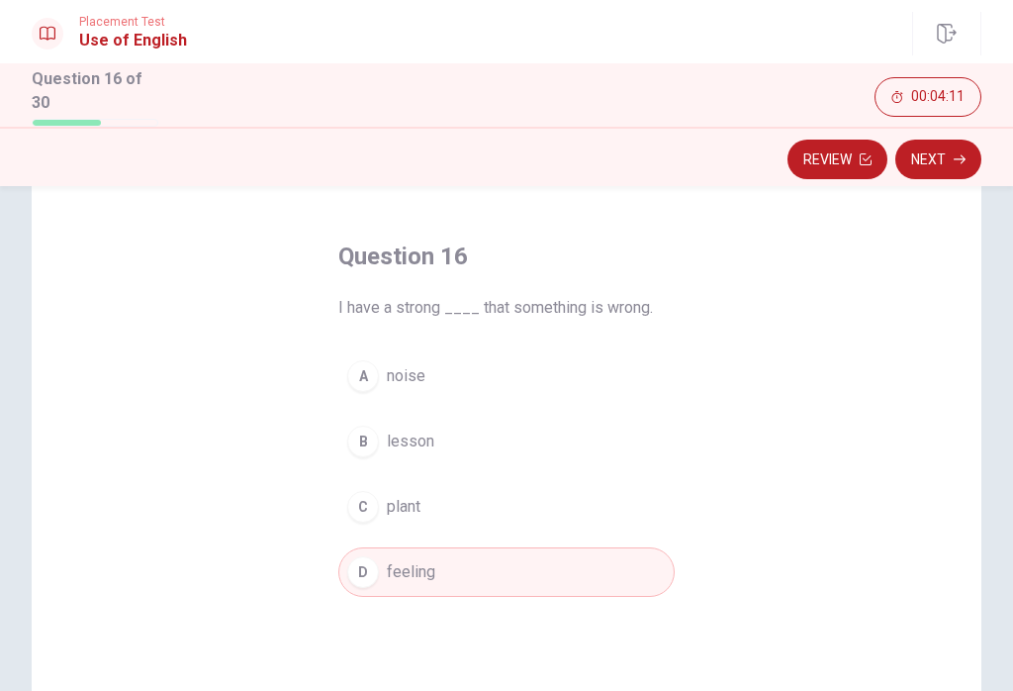
click at [759, 163] on button "Next" at bounding box center [938, 160] width 86 height 40
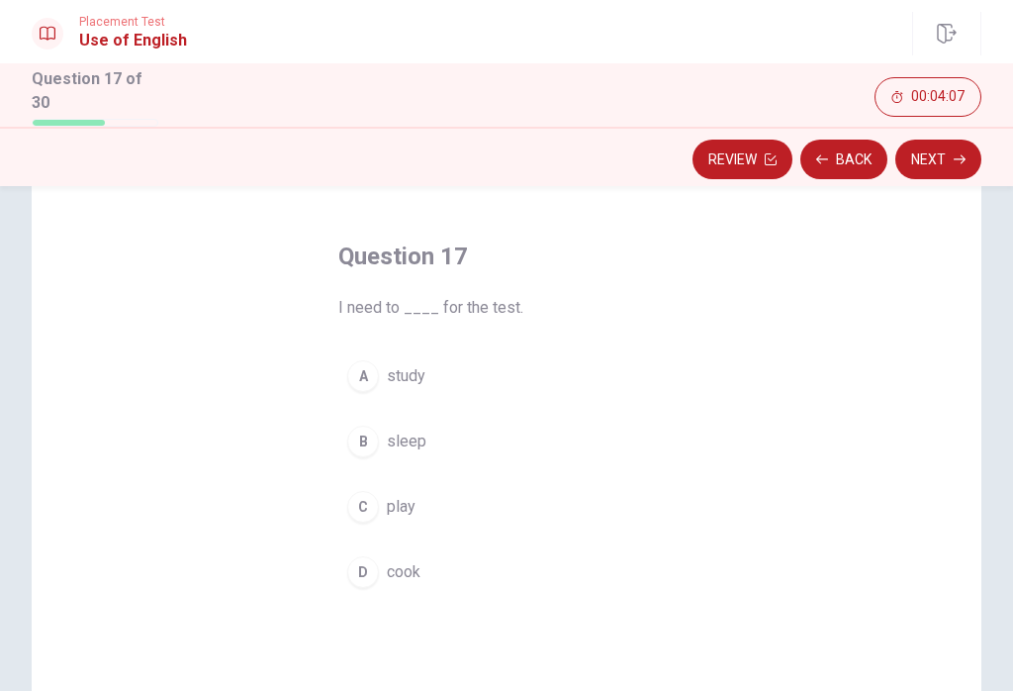
click at [416, 373] on span "study" at bounding box center [406, 376] width 39 height 24
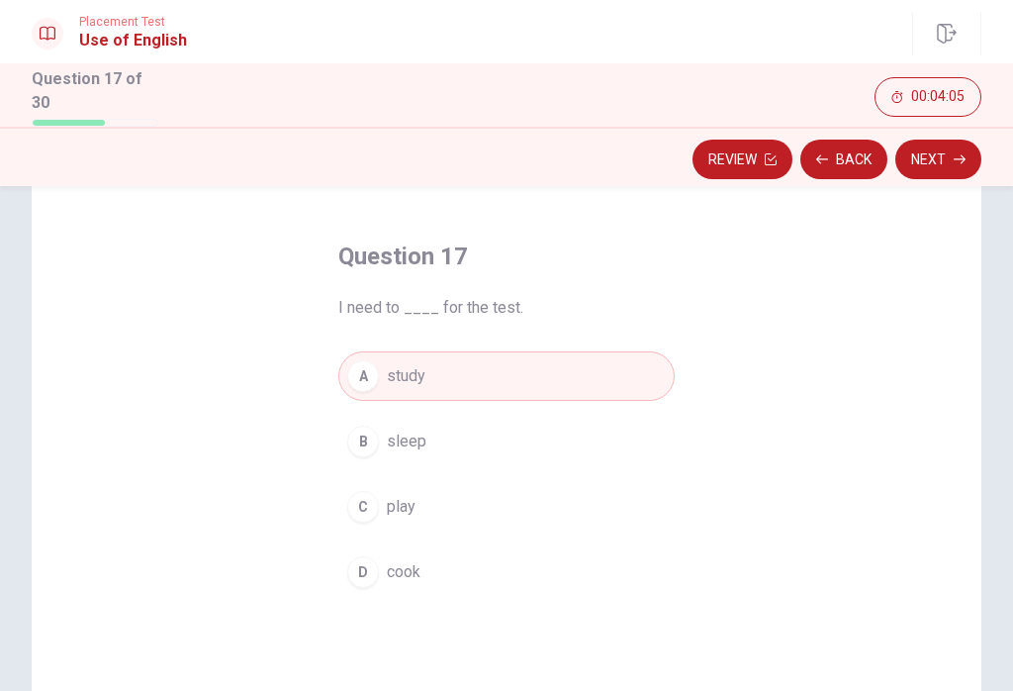
click at [759, 160] on button "Next" at bounding box center [938, 160] width 86 height 40
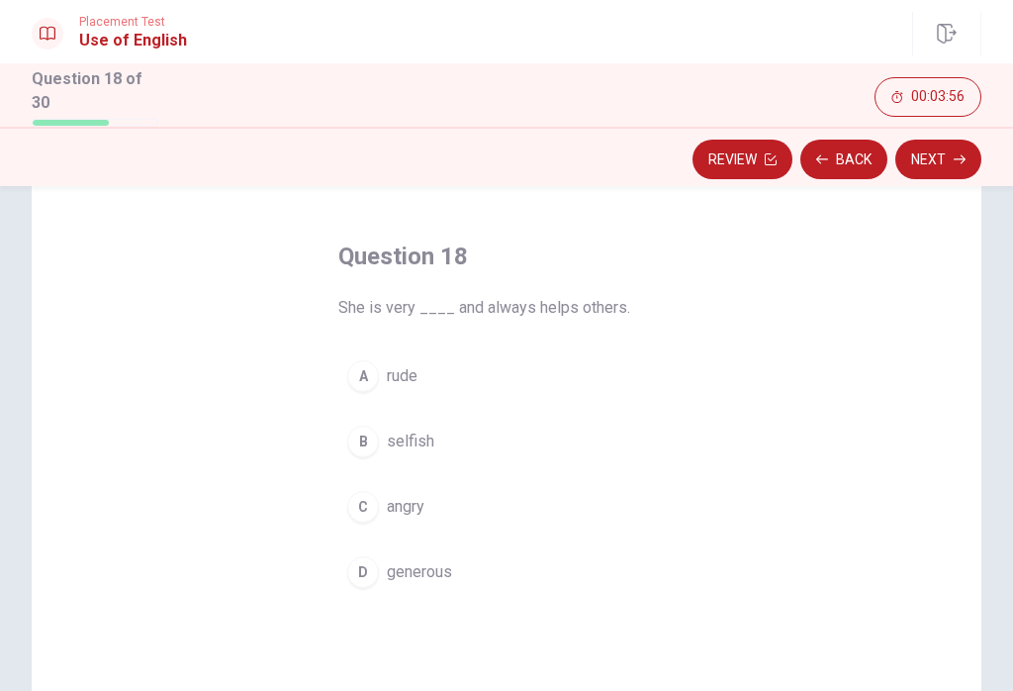
click at [432, 569] on span "generous" at bounding box center [419, 572] width 65 height 24
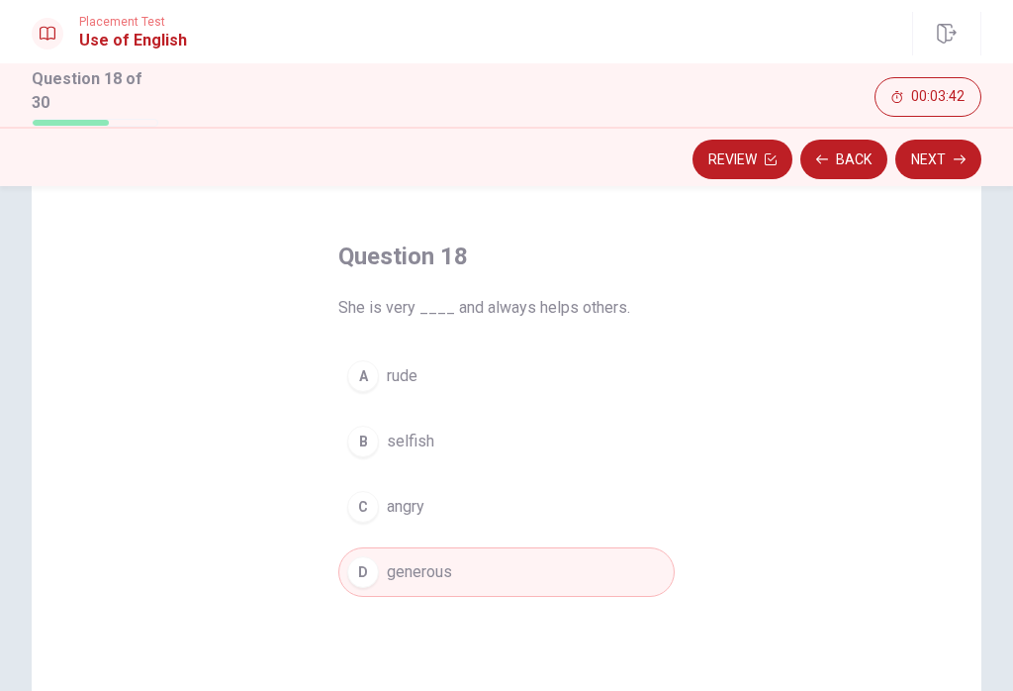
click at [759, 162] on button "Next" at bounding box center [938, 160] width 86 height 40
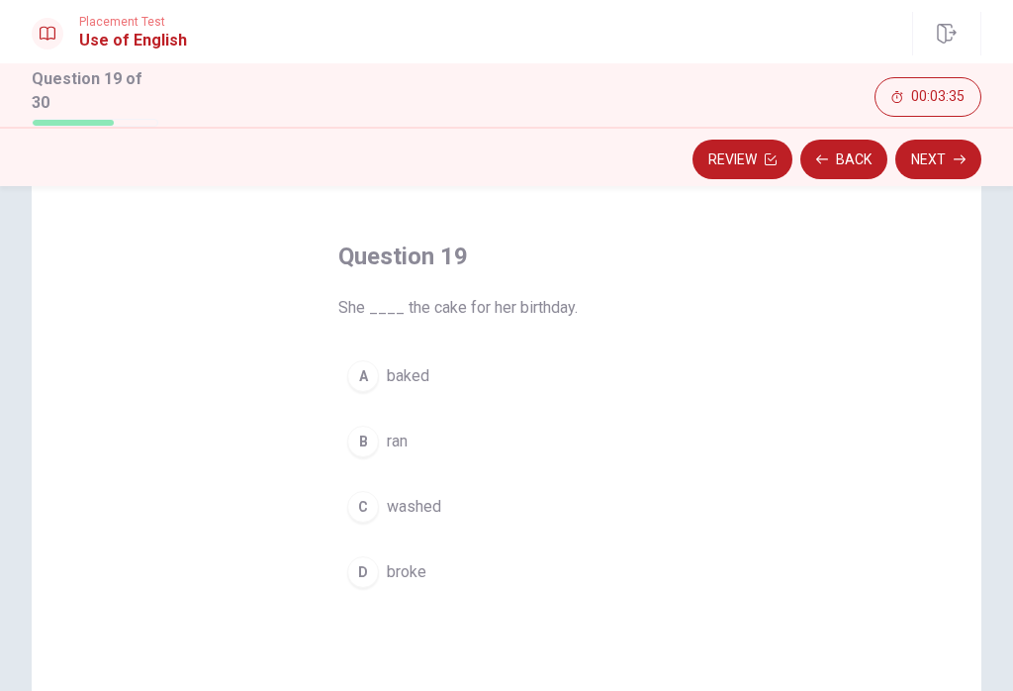
click at [415, 376] on span "baked" at bounding box center [408, 376] width 43 height 24
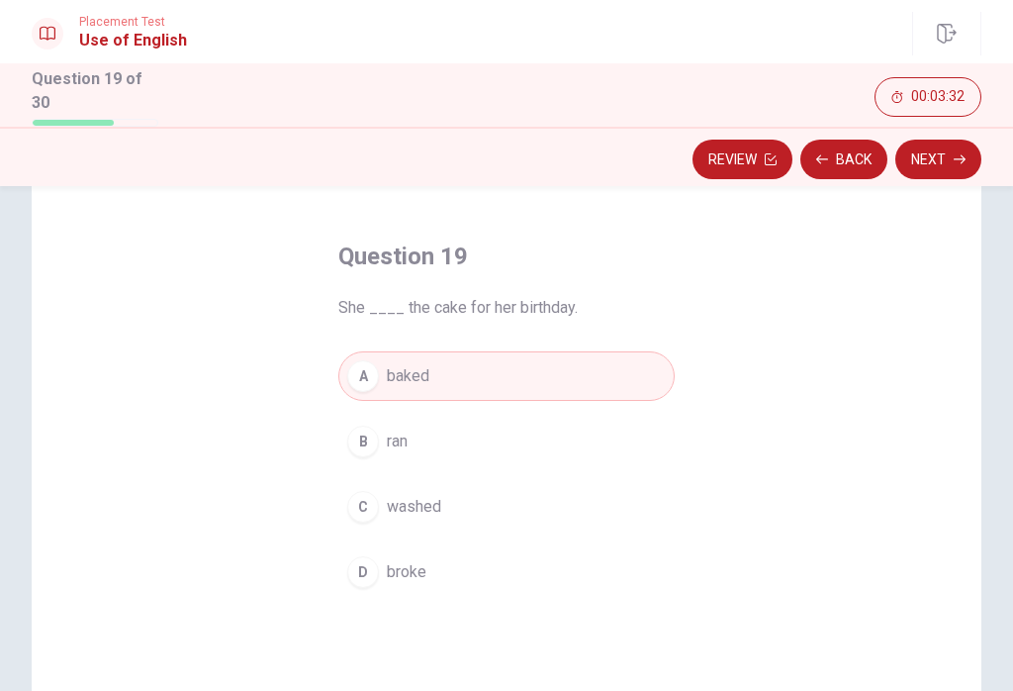
click at [759, 159] on button "Next" at bounding box center [938, 160] width 86 height 40
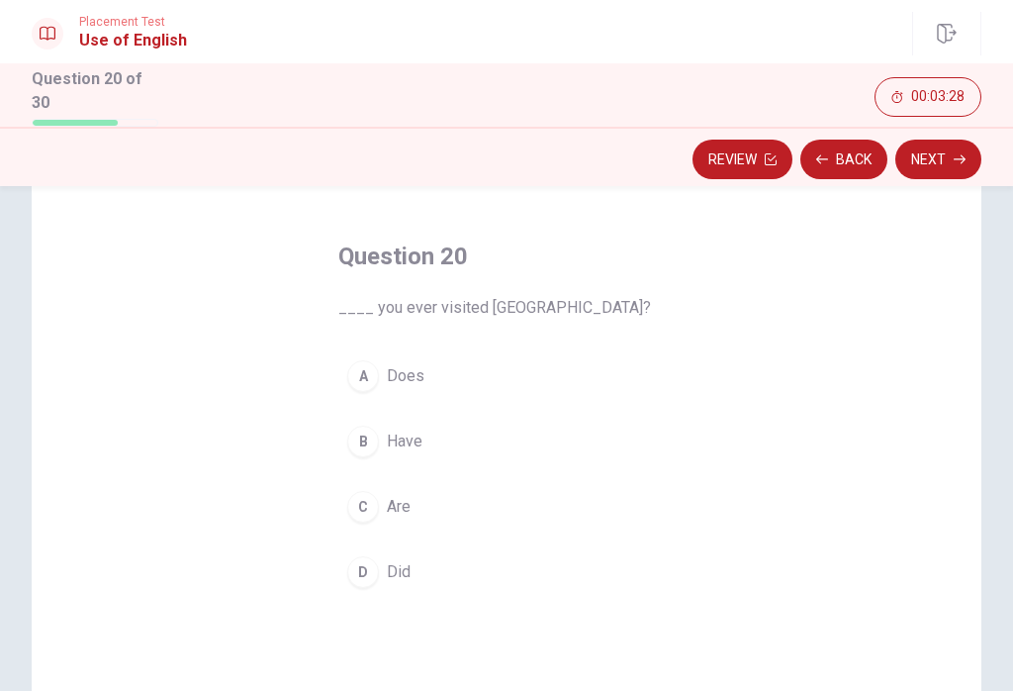
click at [409, 448] on span "Have" at bounding box center [405, 441] width 36 height 24
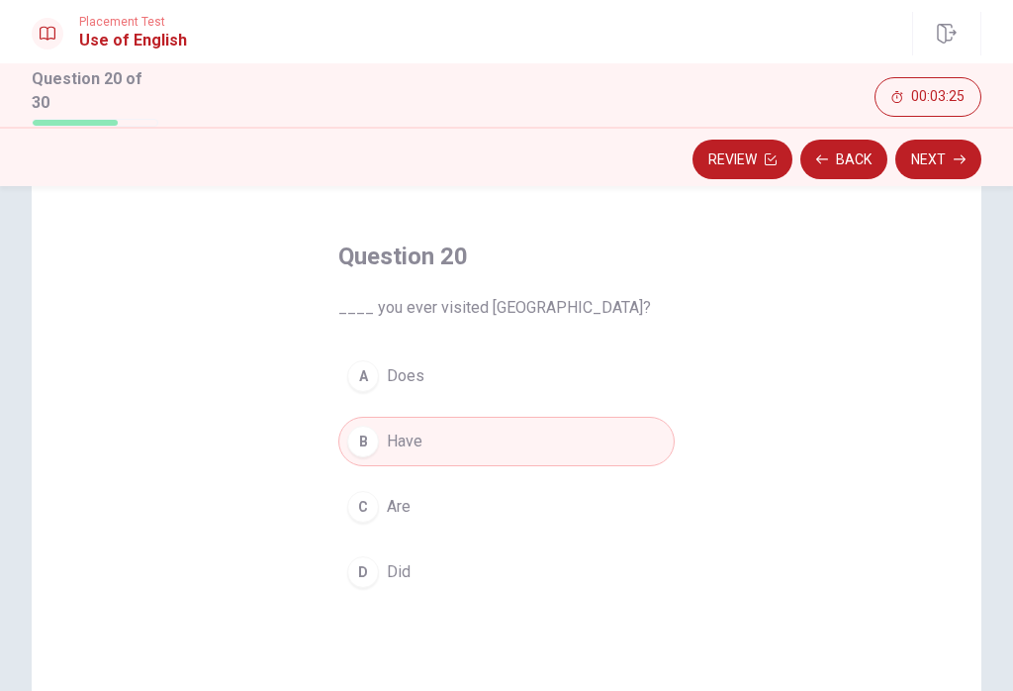
click at [759, 158] on button "Next" at bounding box center [938, 160] width 86 height 40
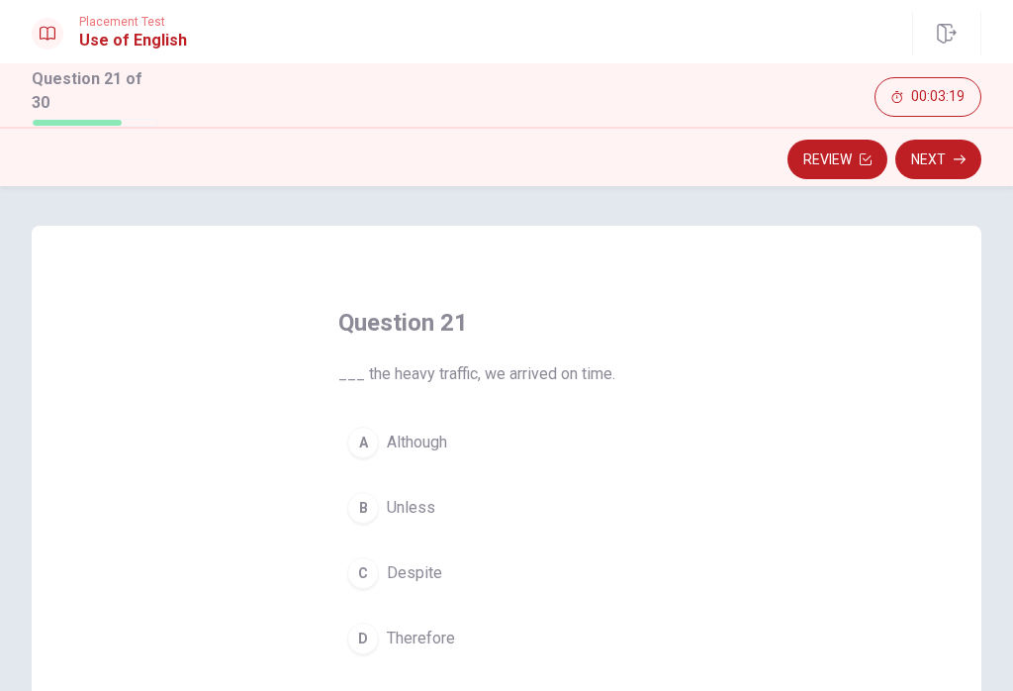
scroll to position [84, 0]
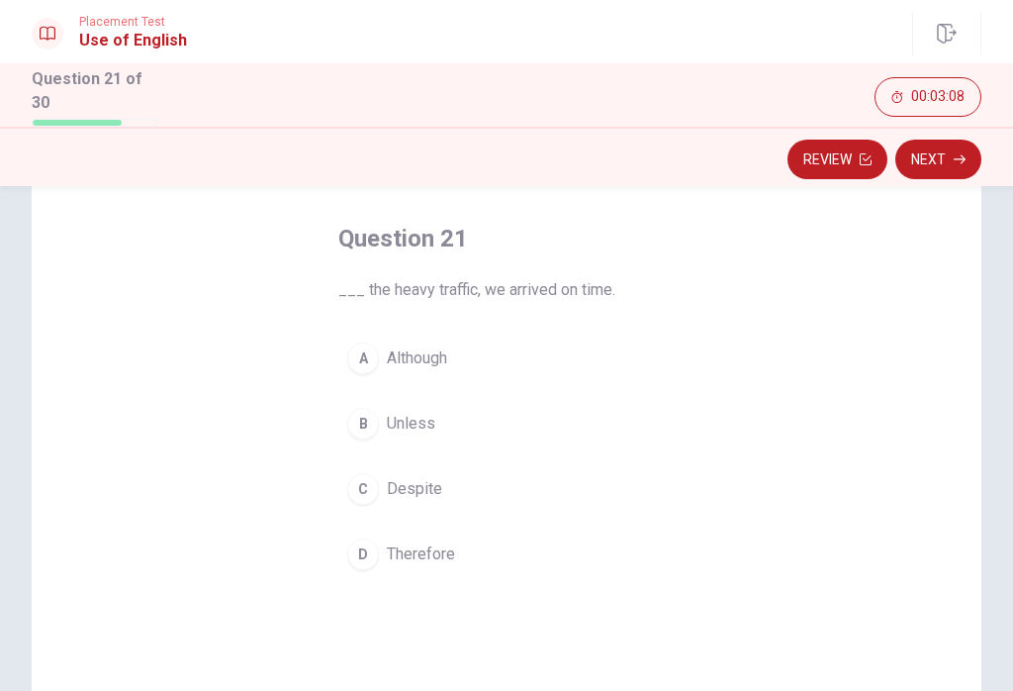
click at [434, 363] on span "Although" at bounding box center [417, 358] width 60 height 24
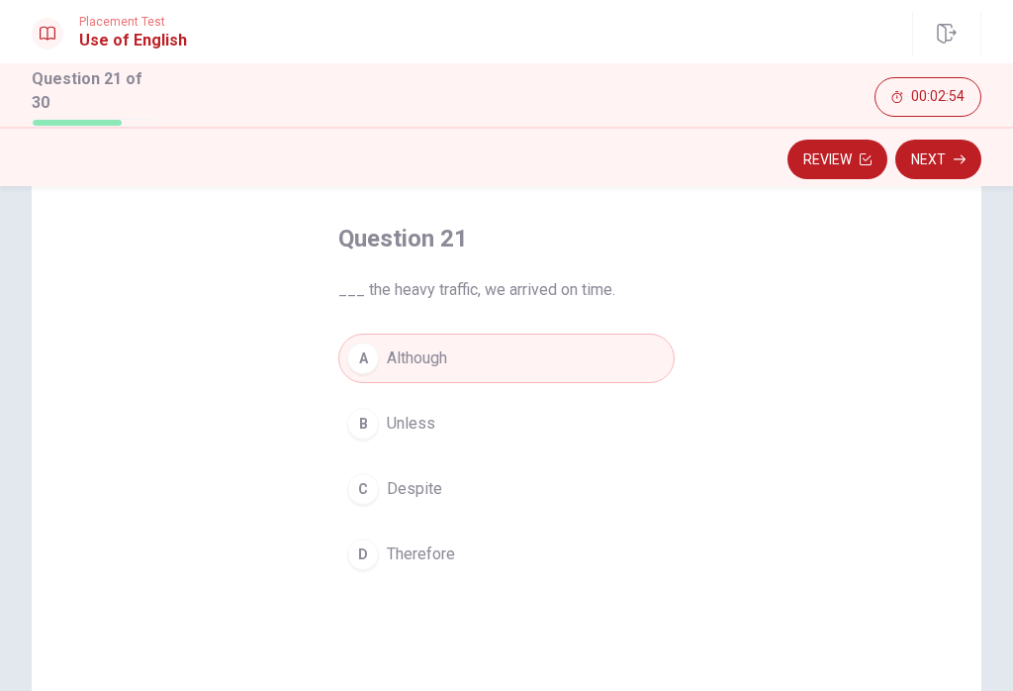
click at [759, 160] on button "Next" at bounding box center [938, 160] width 86 height 40
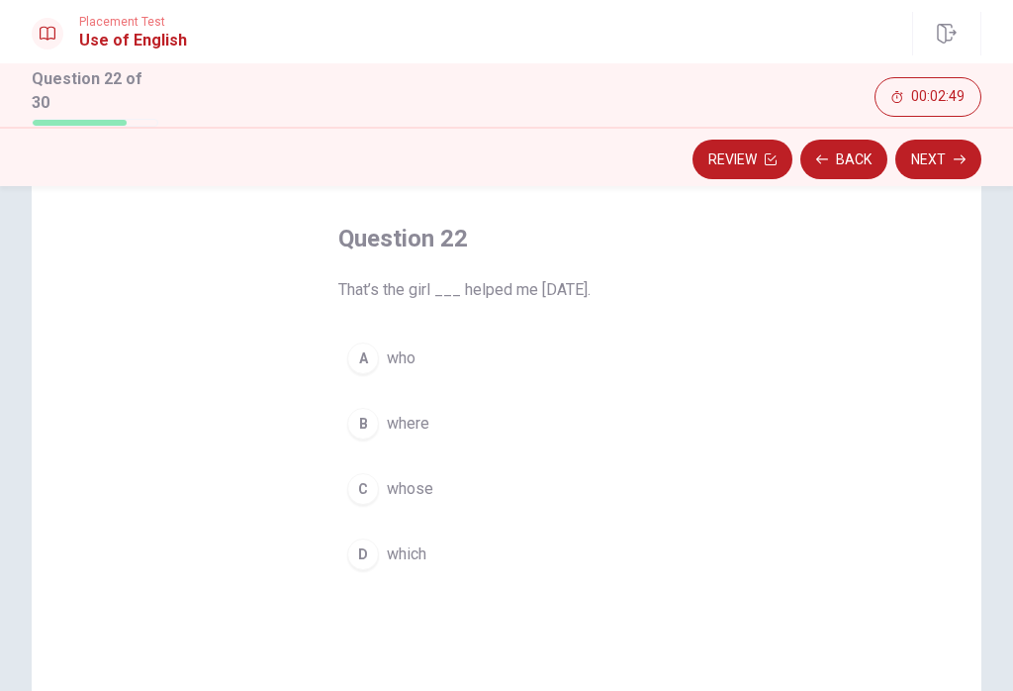
click at [406, 357] on span "who" at bounding box center [401, 358] width 29 height 24
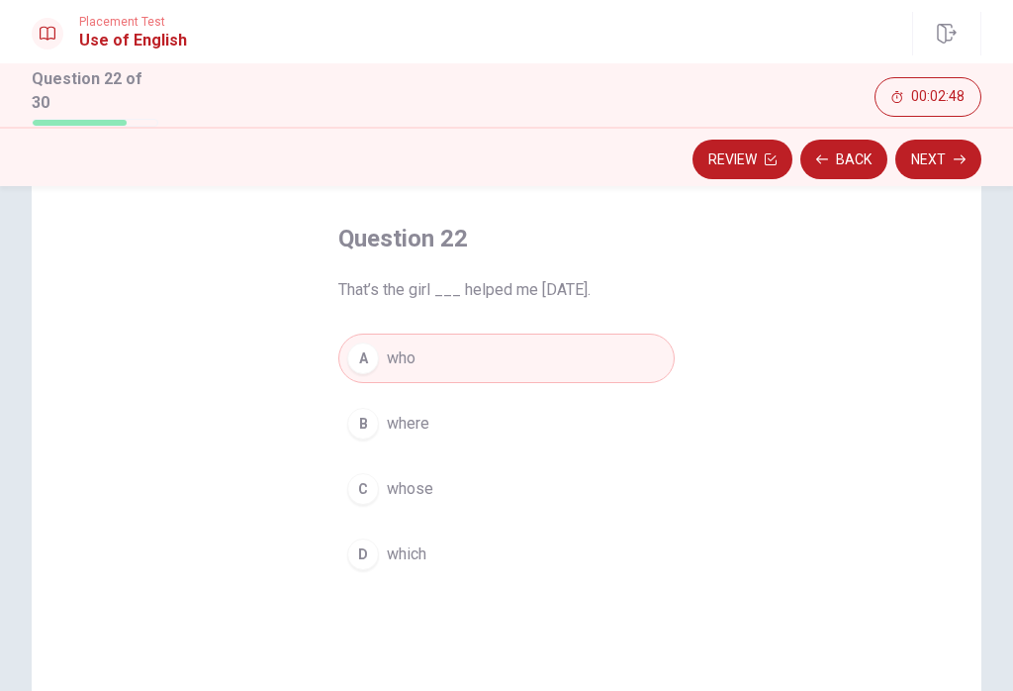
click at [759, 159] on button "Next" at bounding box center [938, 160] width 86 height 40
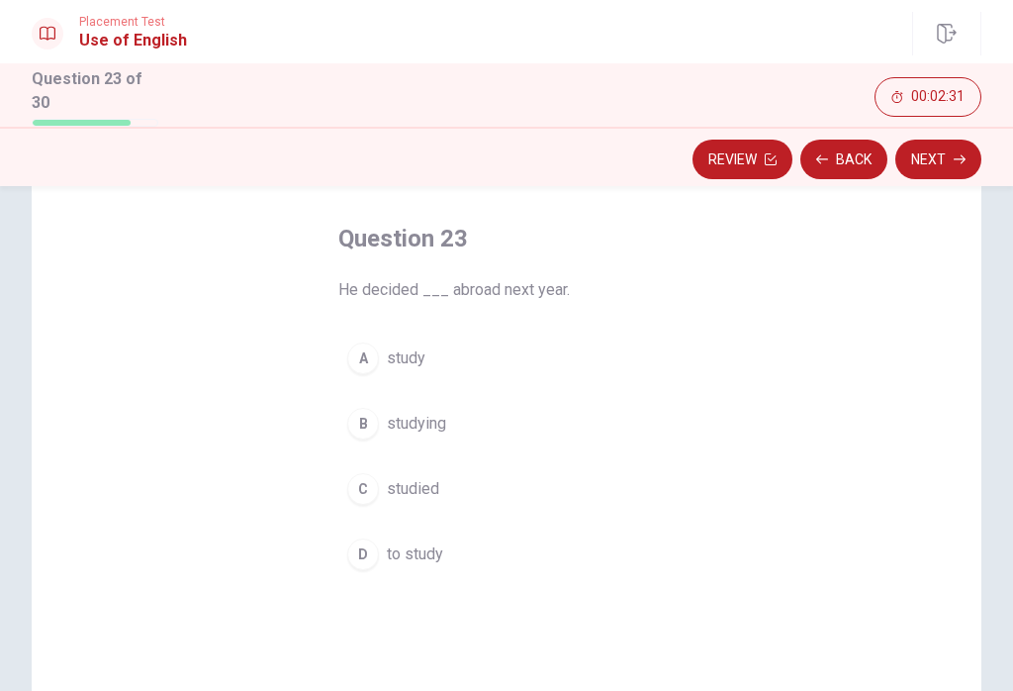
click at [424, 547] on span "to study" at bounding box center [415, 554] width 56 height 24
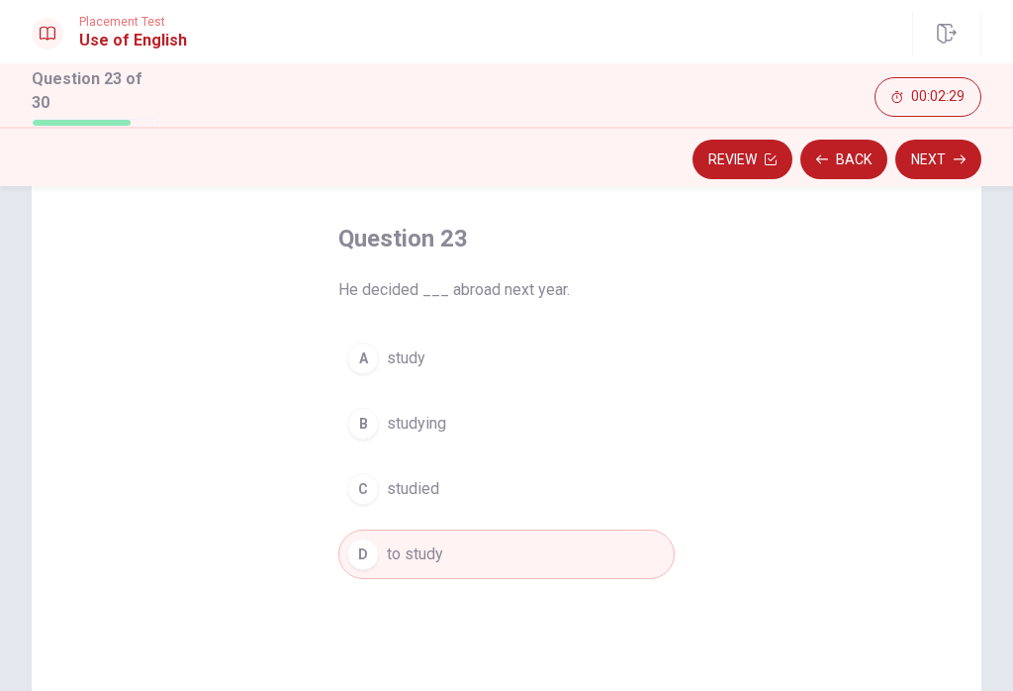
click at [759, 160] on button "Next" at bounding box center [938, 160] width 86 height 40
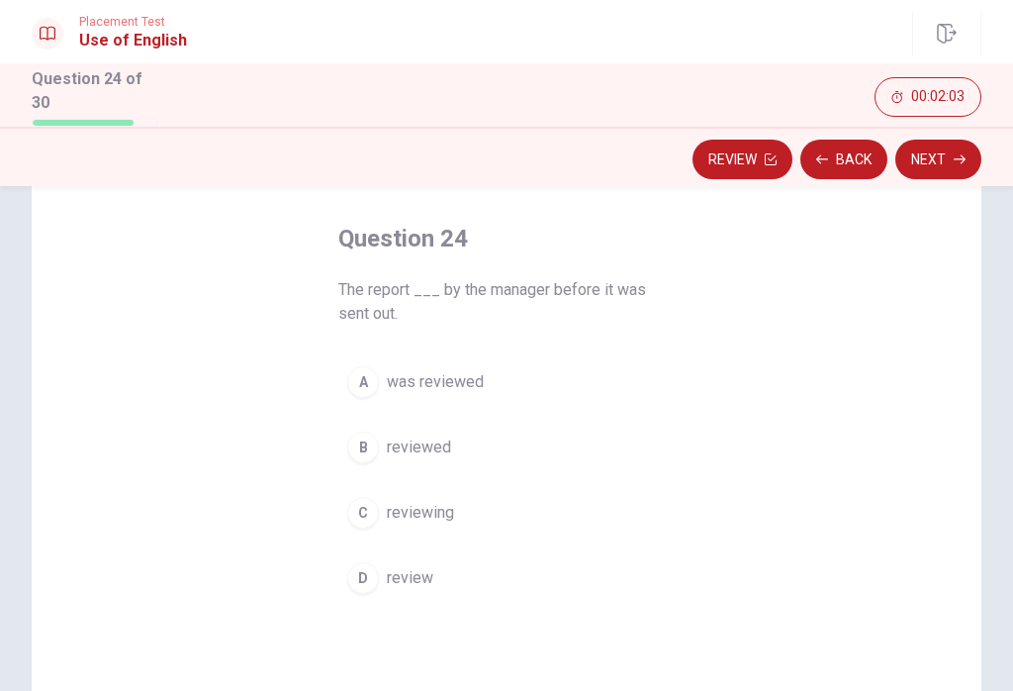
click at [471, 376] on span "was reviewed" at bounding box center [435, 382] width 97 height 24
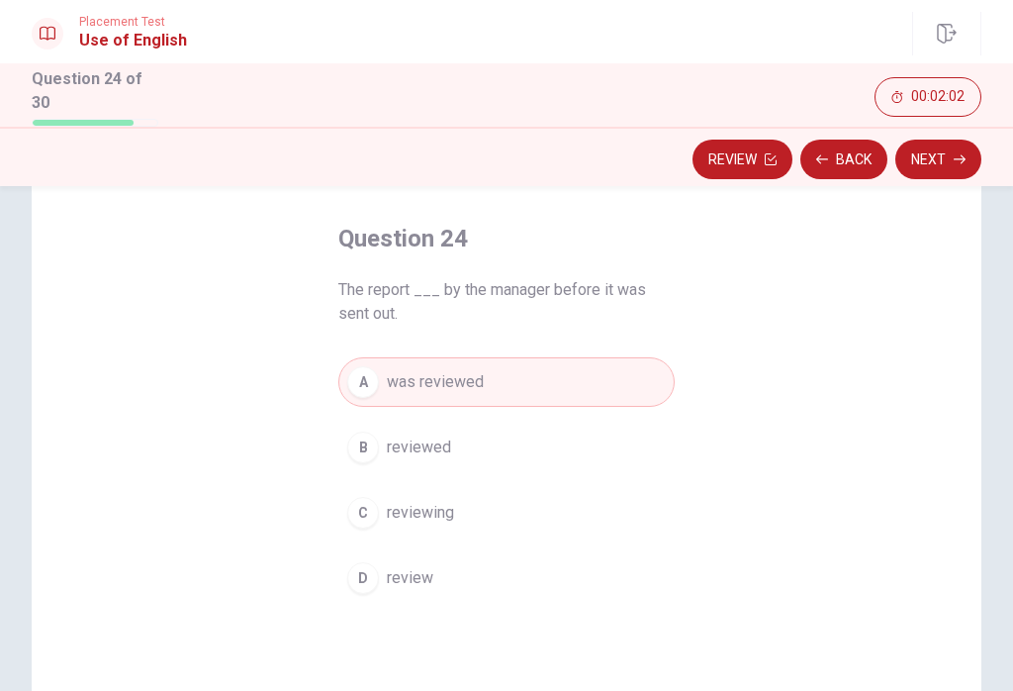
click at [759, 155] on icon "button" at bounding box center [960, 158] width 12 height 9
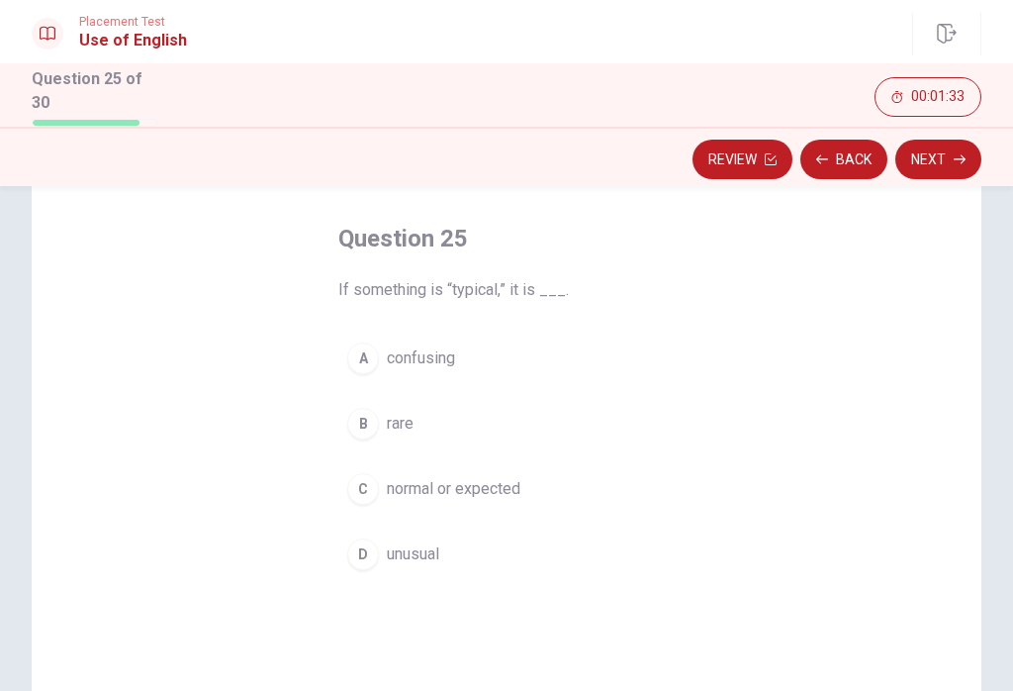
click at [487, 496] on span "normal or expected" at bounding box center [454, 489] width 134 height 24
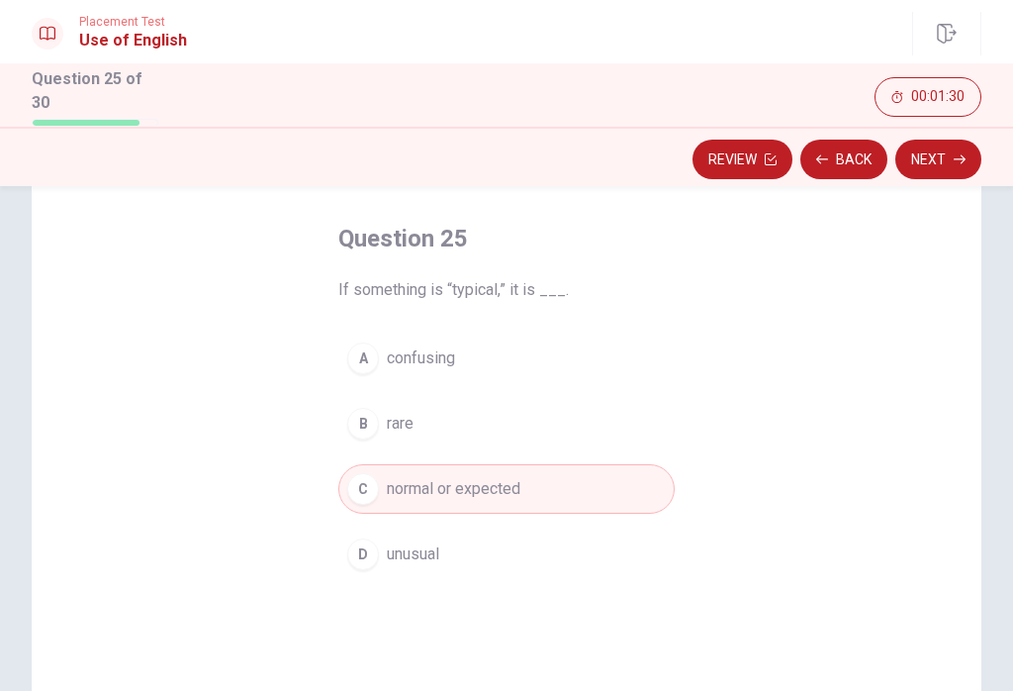
click at [759, 164] on button "Next" at bounding box center [938, 160] width 86 height 40
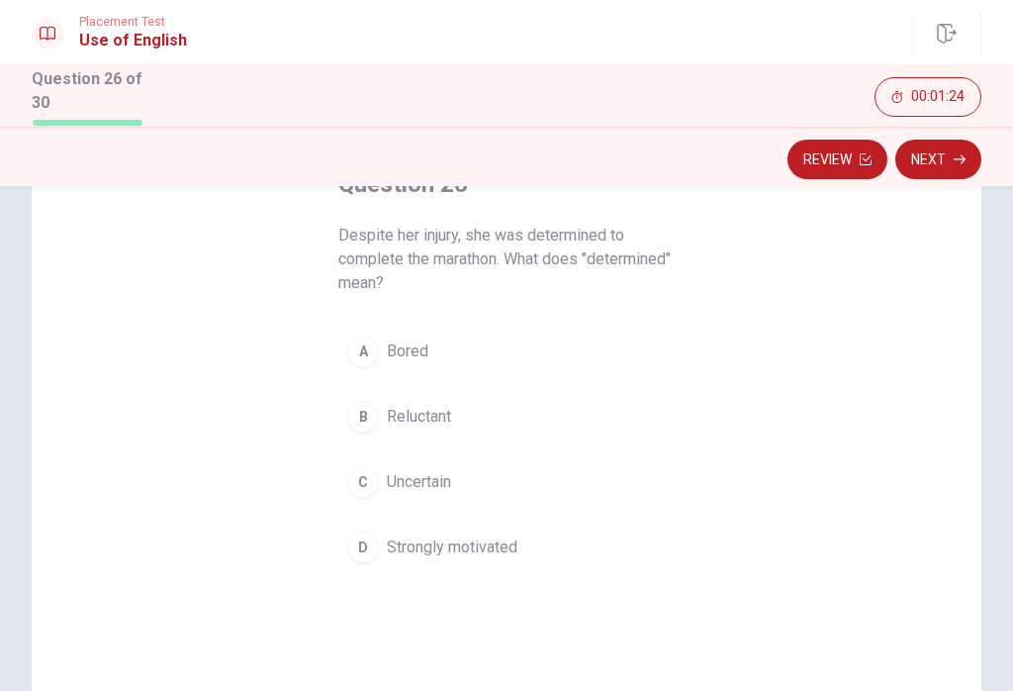
scroll to position [138, 0]
click at [462, 544] on span "Strongly motivated" at bounding box center [452, 548] width 131 height 24
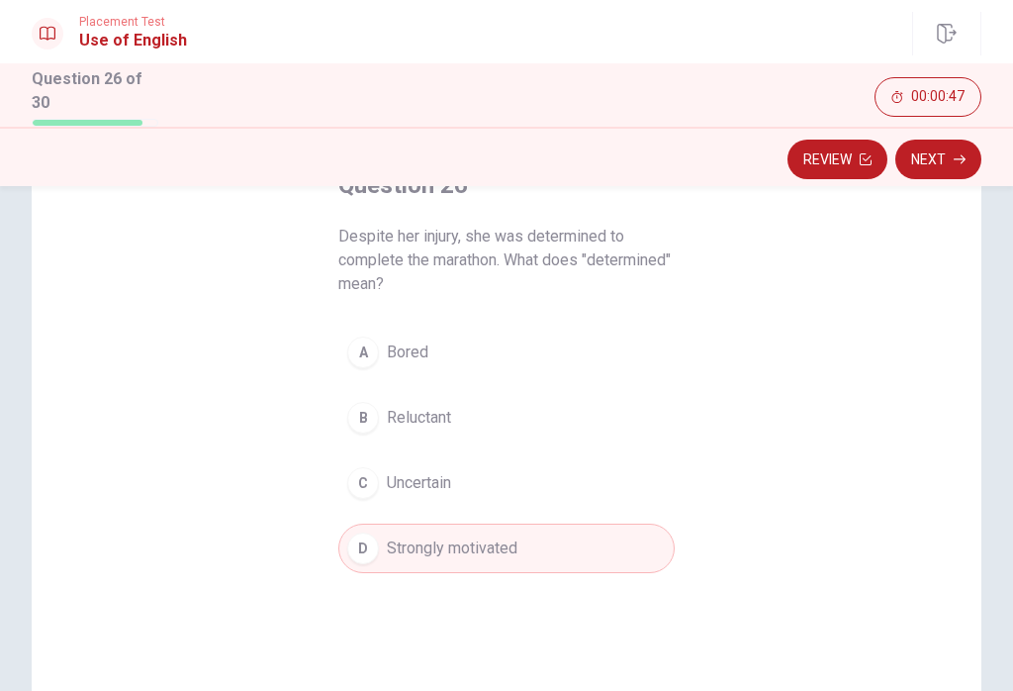
click at [759, 159] on button "Next" at bounding box center [938, 160] width 86 height 40
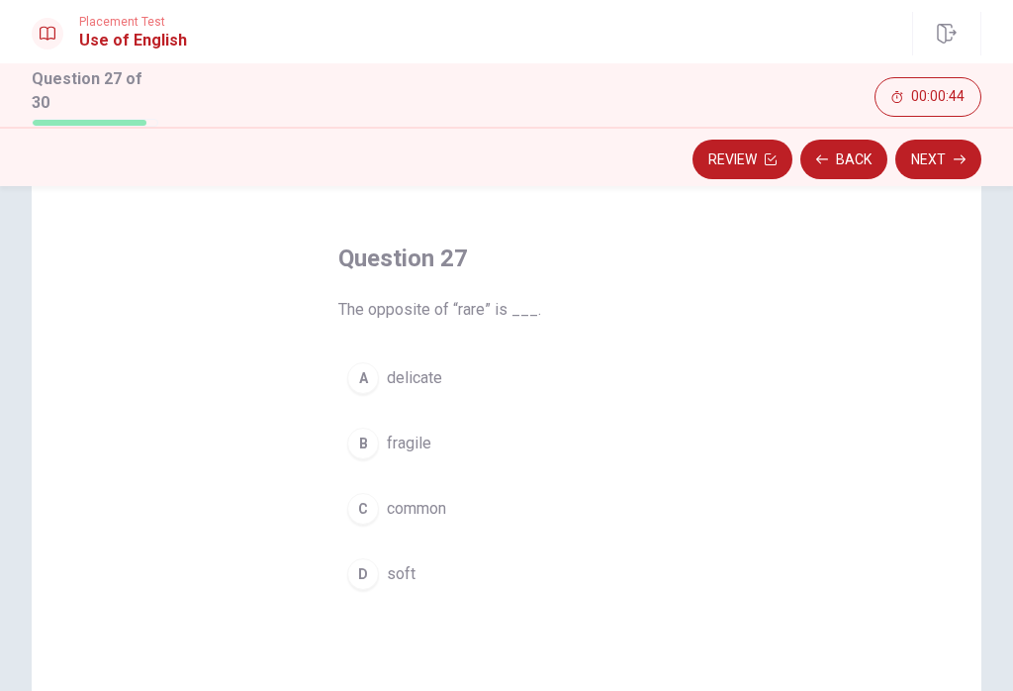
scroll to position [65, 0]
click at [444, 509] on span "common" at bounding box center [416, 508] width 59 height 24
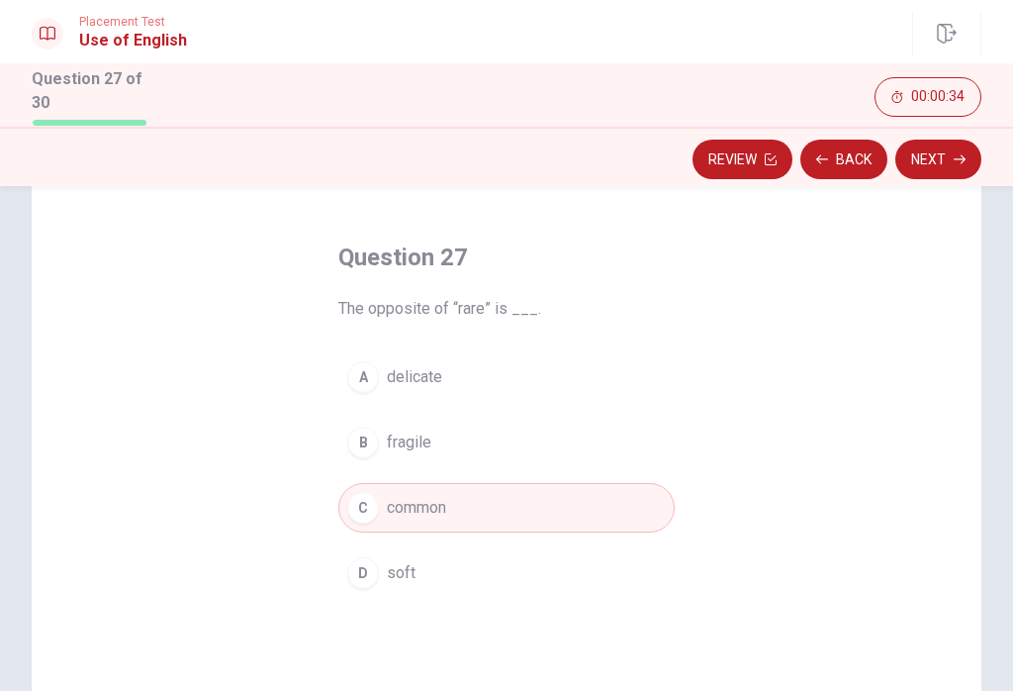
click at [759, 160] on button "Next" at bounding box center [938, 160] width 86 height 40
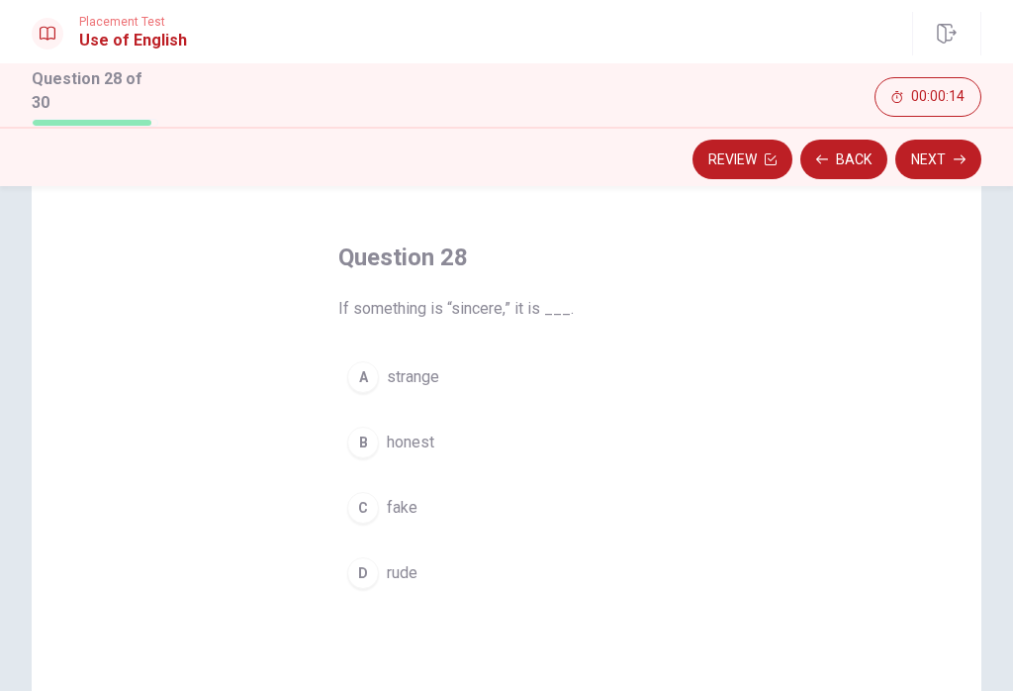
click at [420, 366] on span "strange" at bounding box center [413, 377] width 52 height 24
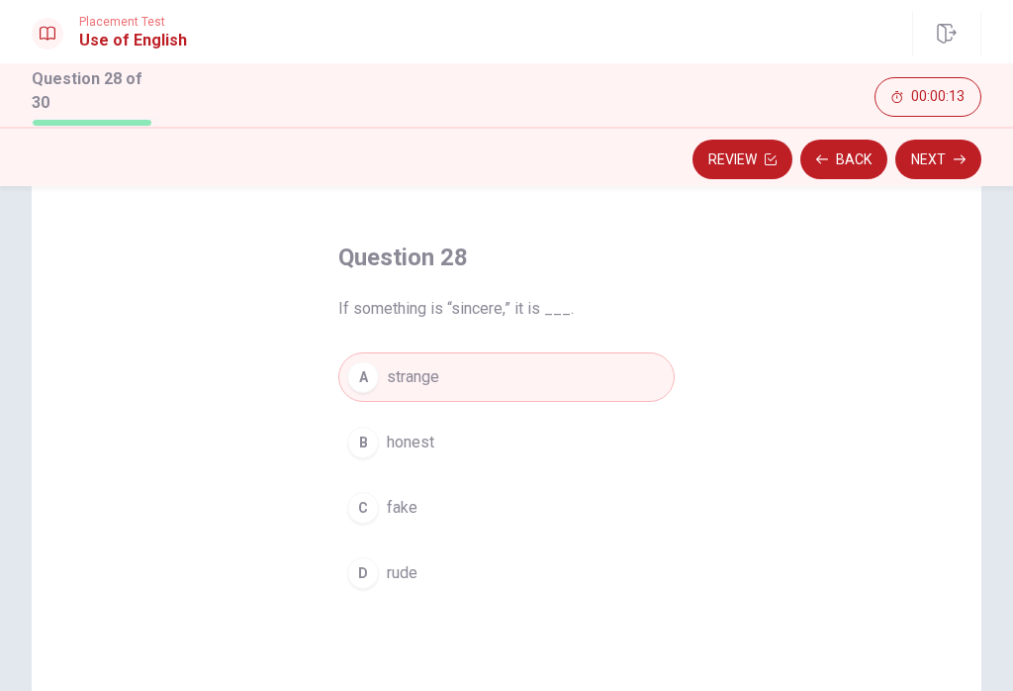
click at [759, 157] on button "Next" at bounding box center [938, 160] width 86 height 40
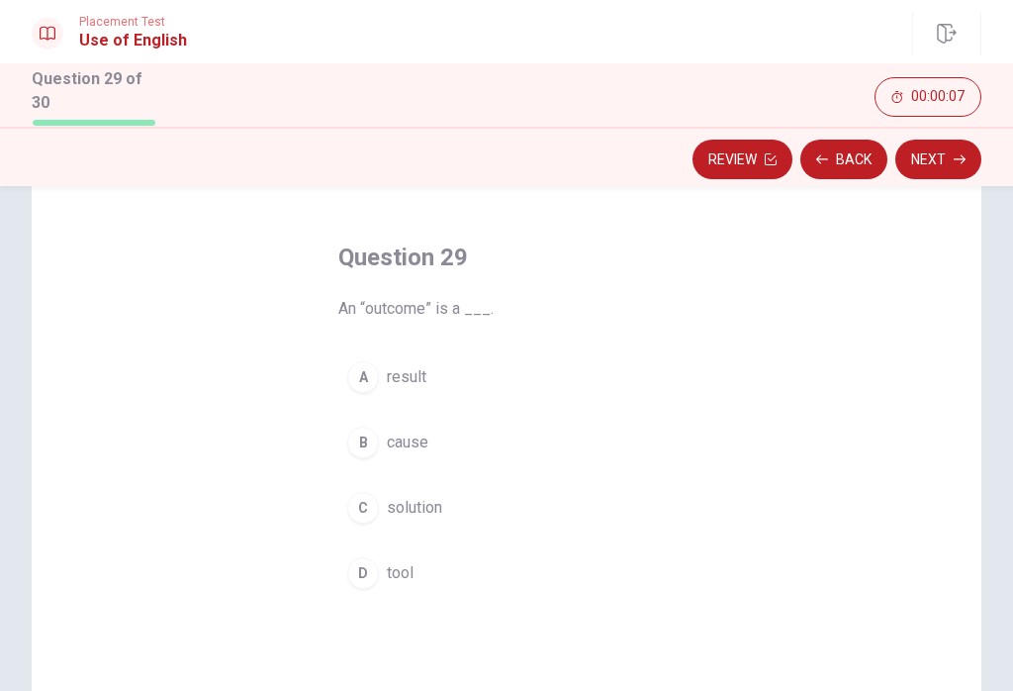
click at [431, 506] on span "solution" at bounding box center [414, 508] width 55 height 24
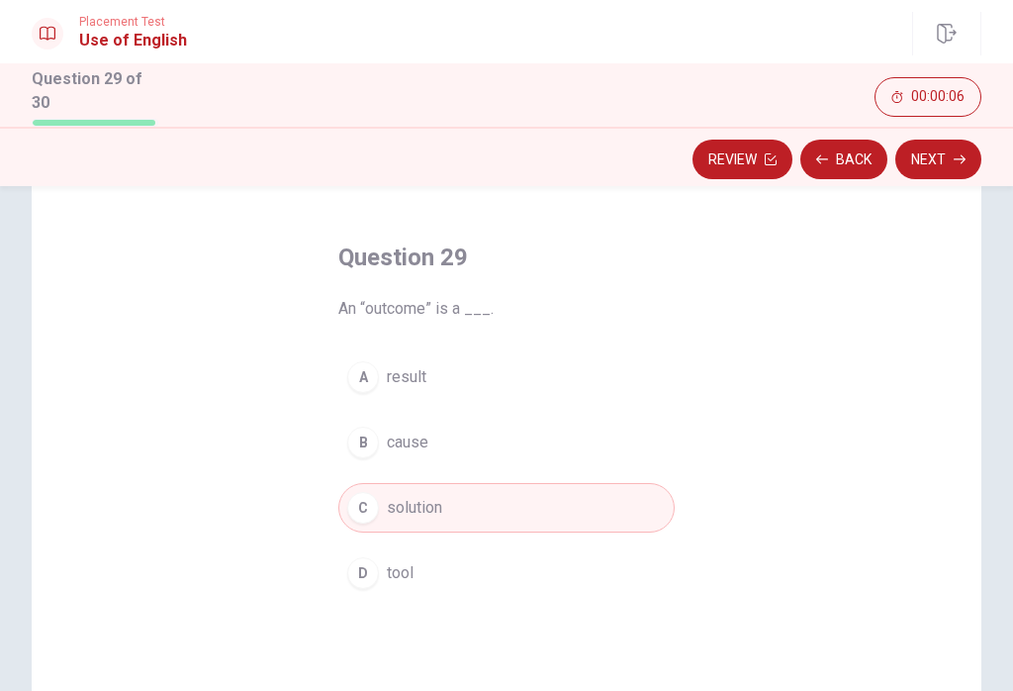
click at [759, 164] on button "Next" at bounding box center [938, 160] width 86 height 40
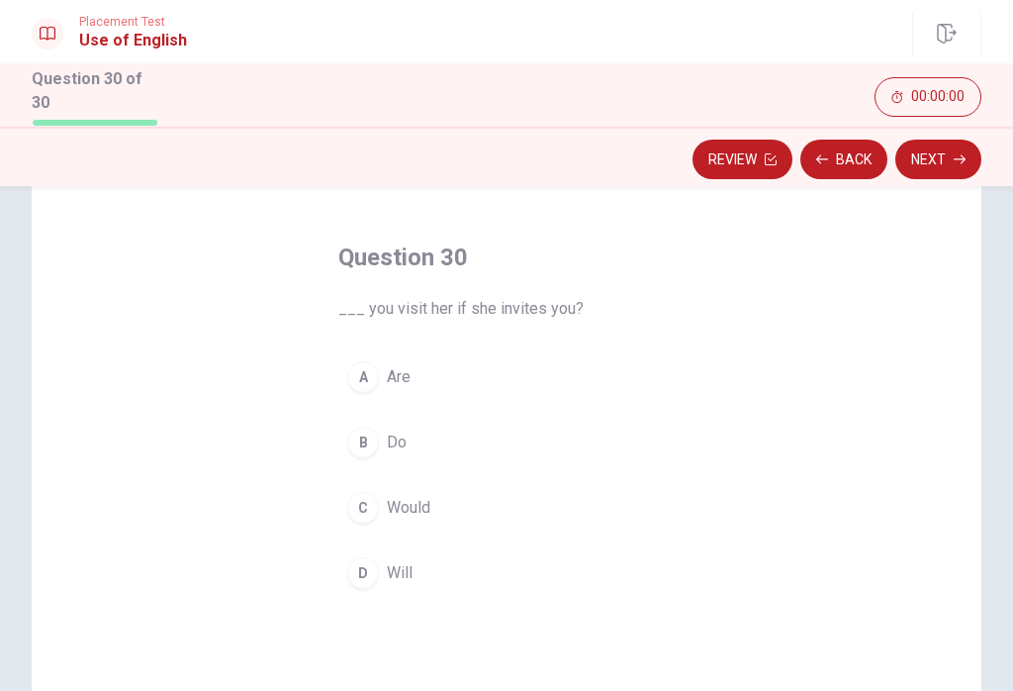
click at [429, 497] on span "Would" at bounding box center [409, 508] width 44 height 24
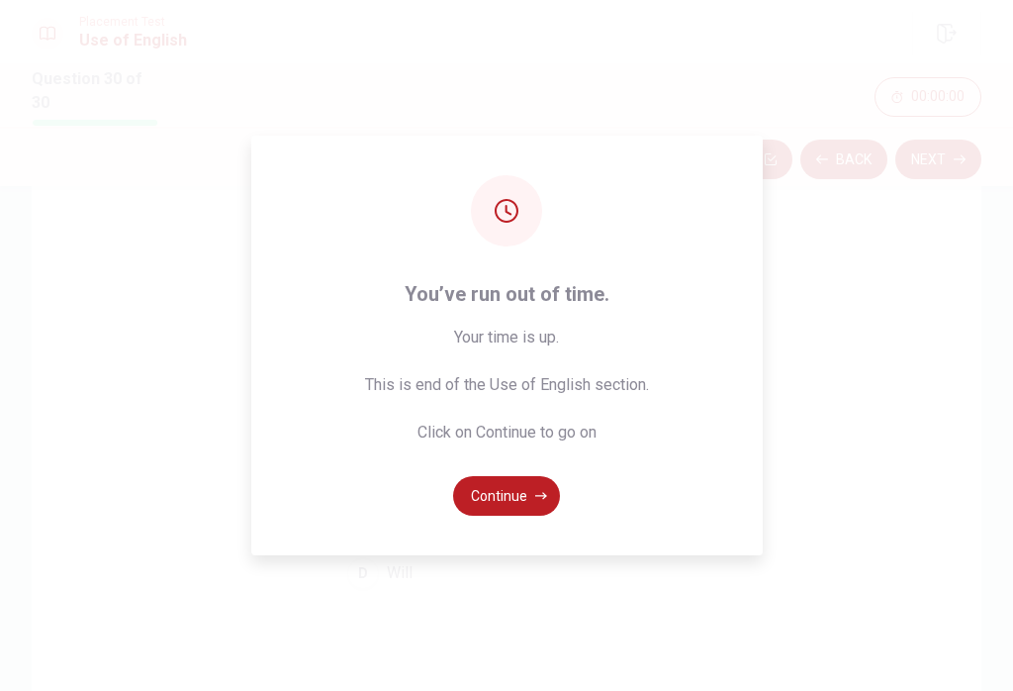
click at [759, 163] on div "You’ve run out of time. Your time is up. This is end of the Use of English sect…" at bounding box center [506, 345] width 1013 height 691
click at [523, 505] on button "Continue" at bounding box center [506, 496] width 107 height 40
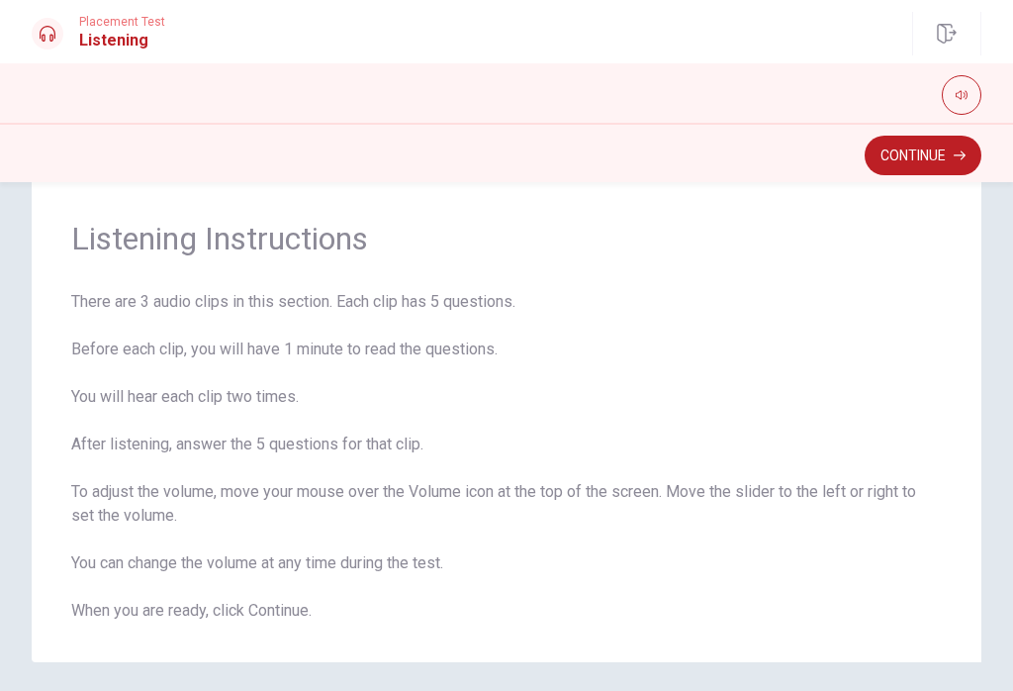
scroll to position [77, 0]
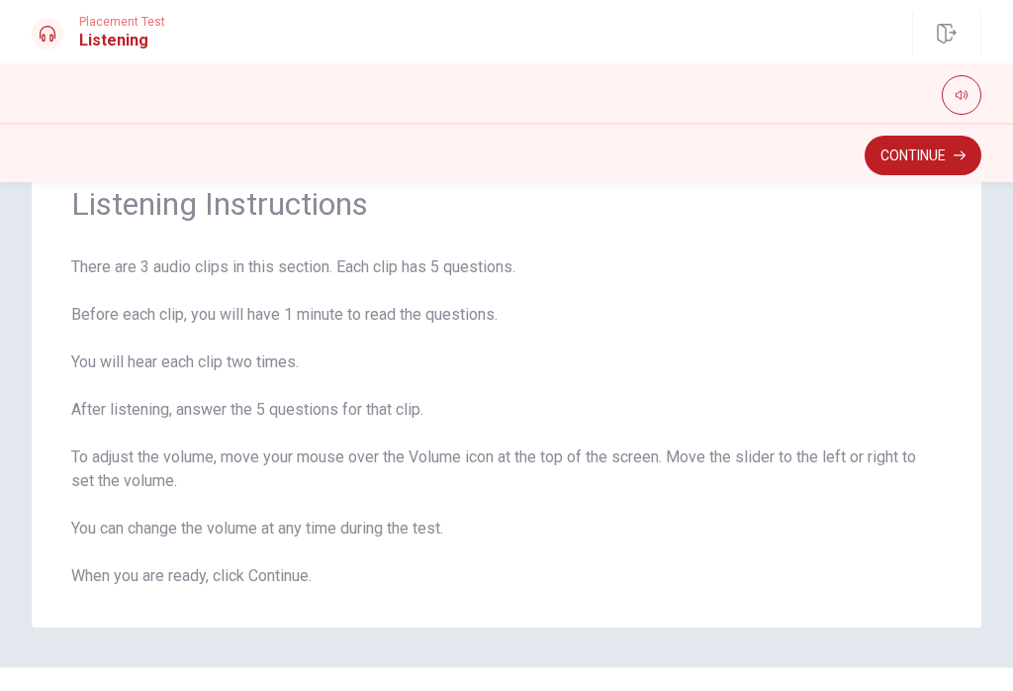
click at [759, 157] on button "Continue" at bounding box center [923, 156] width 117 height 40
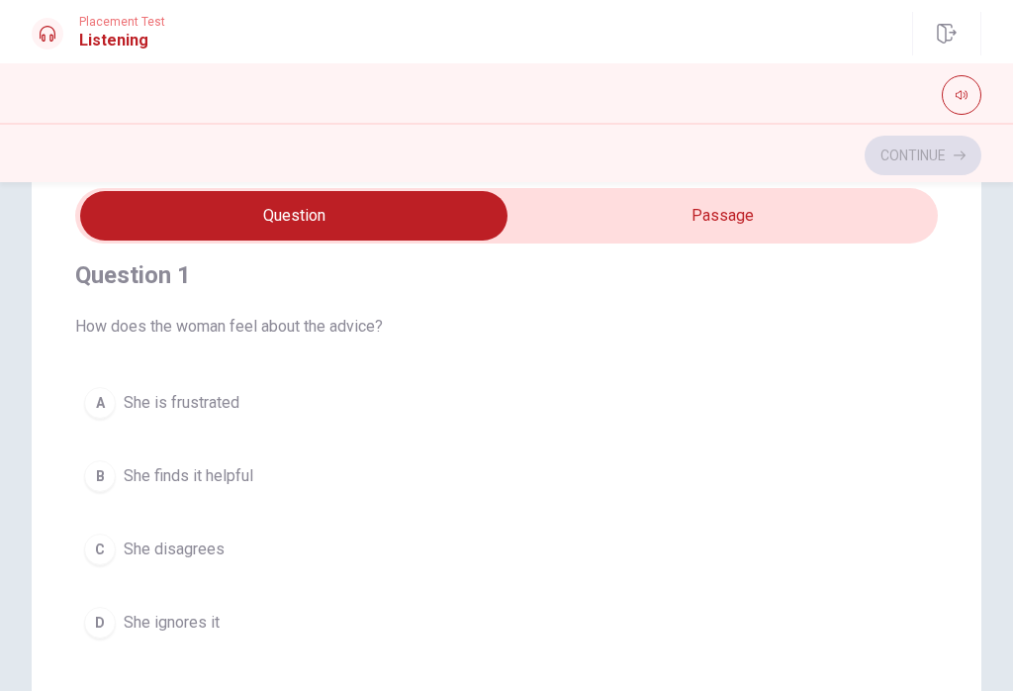
scroll to position [15, 0]
type input "18"
click at [743, 222] on input "checkbox" at bounding box center [294, 215] width 1294 height 49
checkbox input "true"
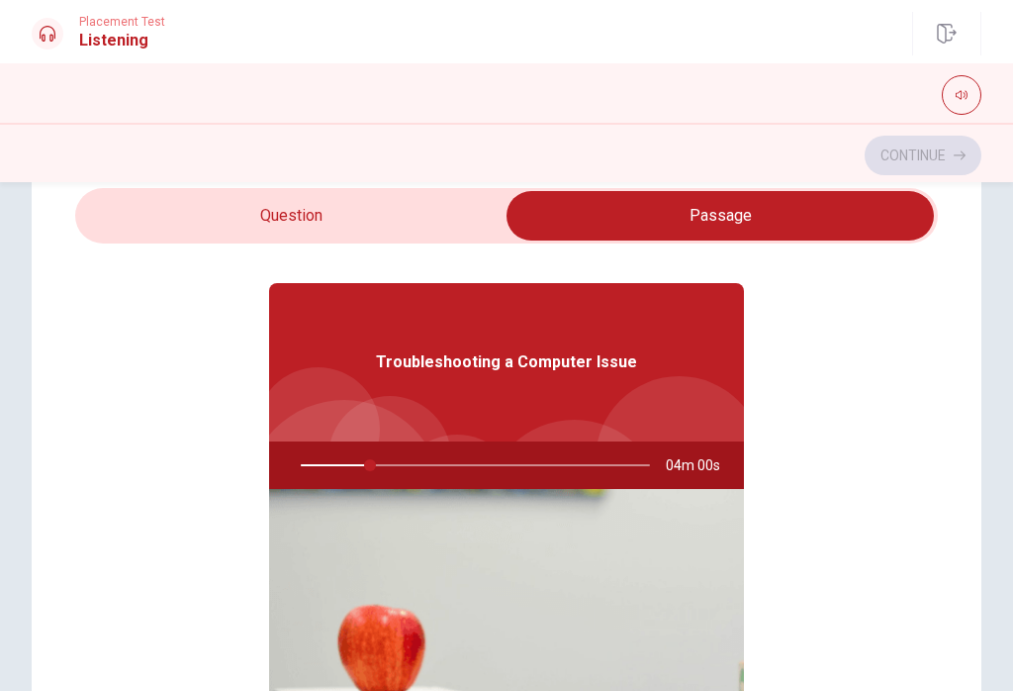
scroll to position [47, 0]
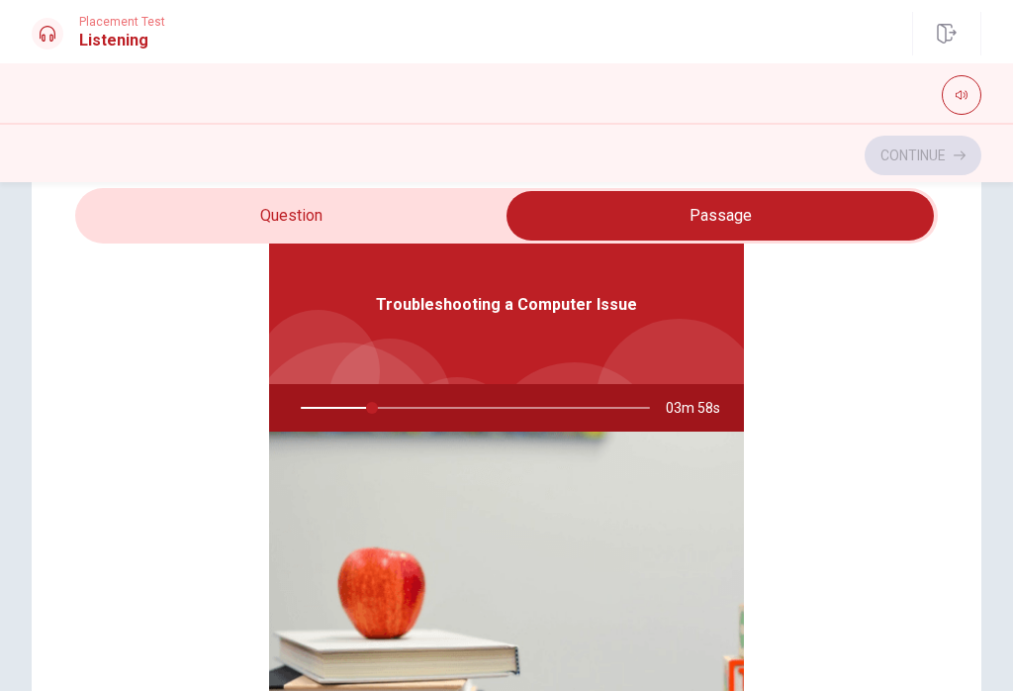
type input "21"
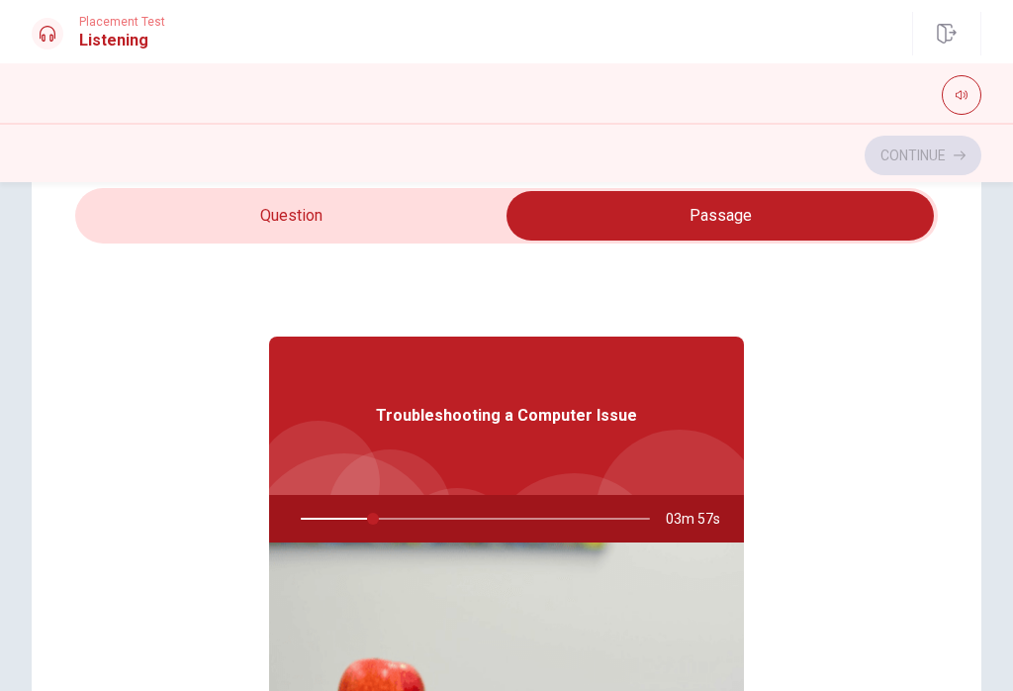
scroll to position [-1, 0]
click at [430, 215] on input "checkbox" at bounding box center [720, 215] width 1294 height 49
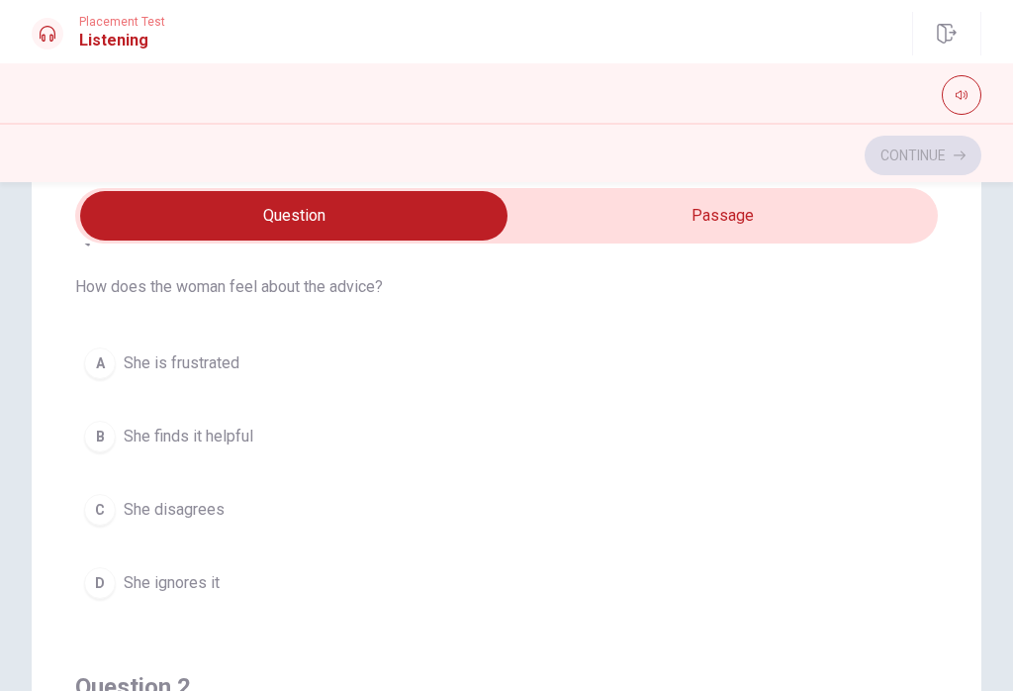
scroll to position [10, 0]
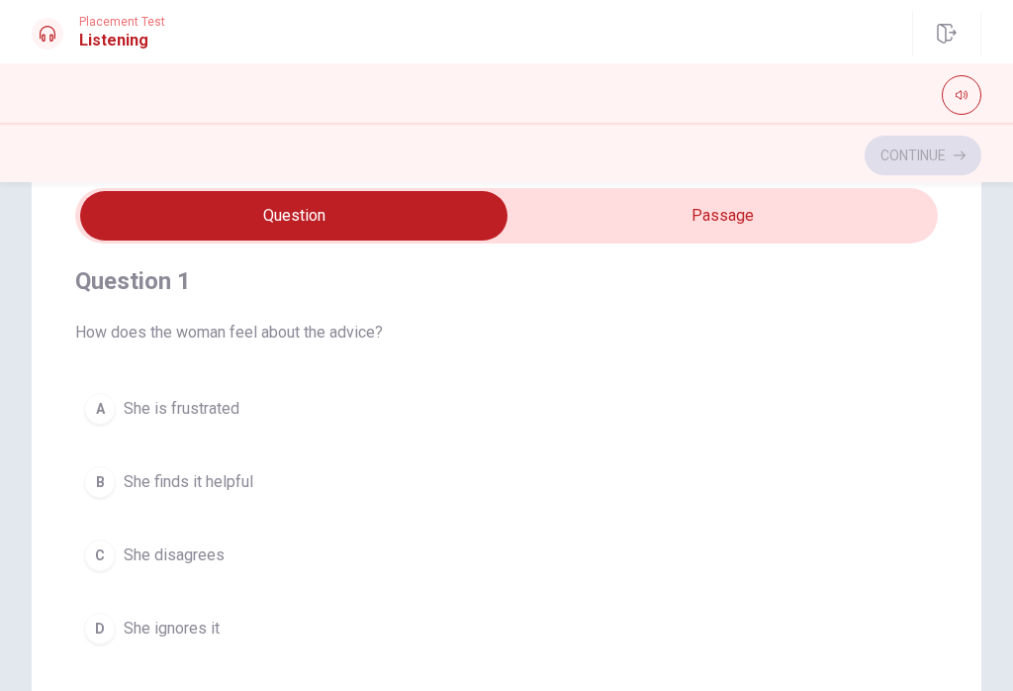
click at [218, 406] on span "She is frustrated" at bounding box center [182, 409] width 116 height 24
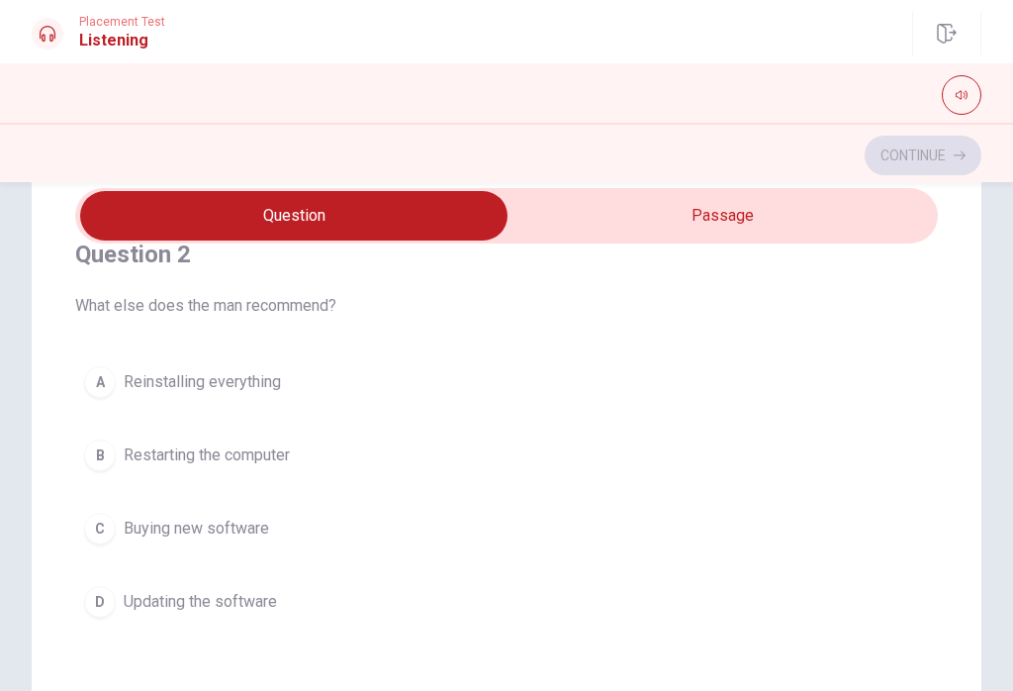
scroll to position [487, 0]
click at [258, 608] on span "Updating the software" at bounding box center [200, 603] width 153 height 24
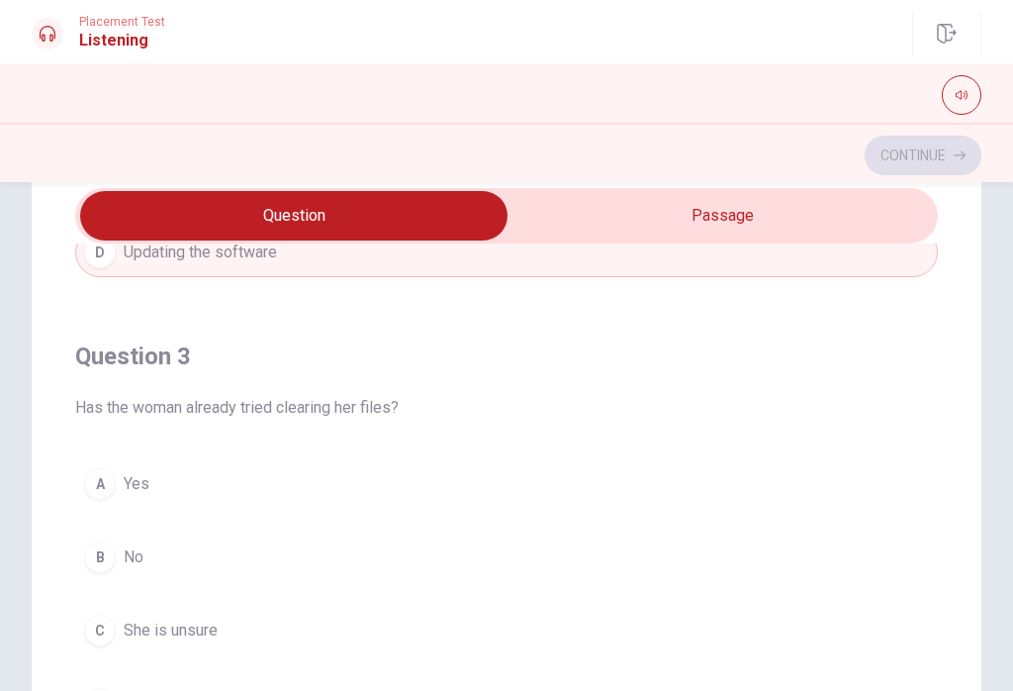
scroll to position [839, 0]
checkbox input "true"
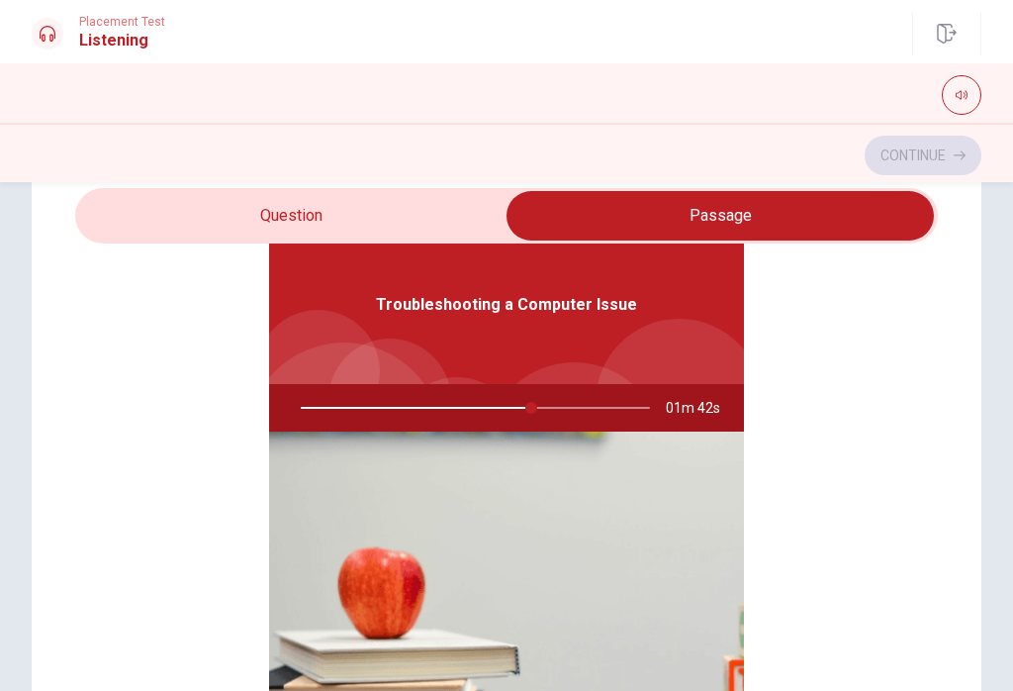
type input "66"
click at [372, 203] on input "checkbox" at bounding box center [720, 215] width 1294 height 49
checkbox input "false"
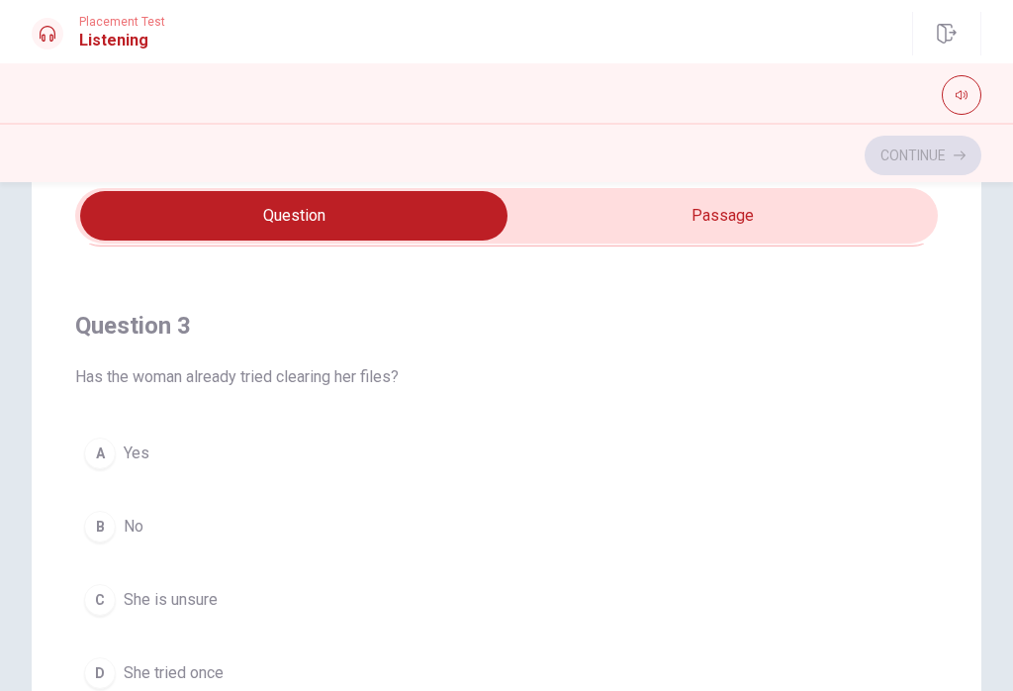
scroll to position [870, 0]
click at [108, 525] on div "B" at bounding box center [100, 525] width 32 height 32
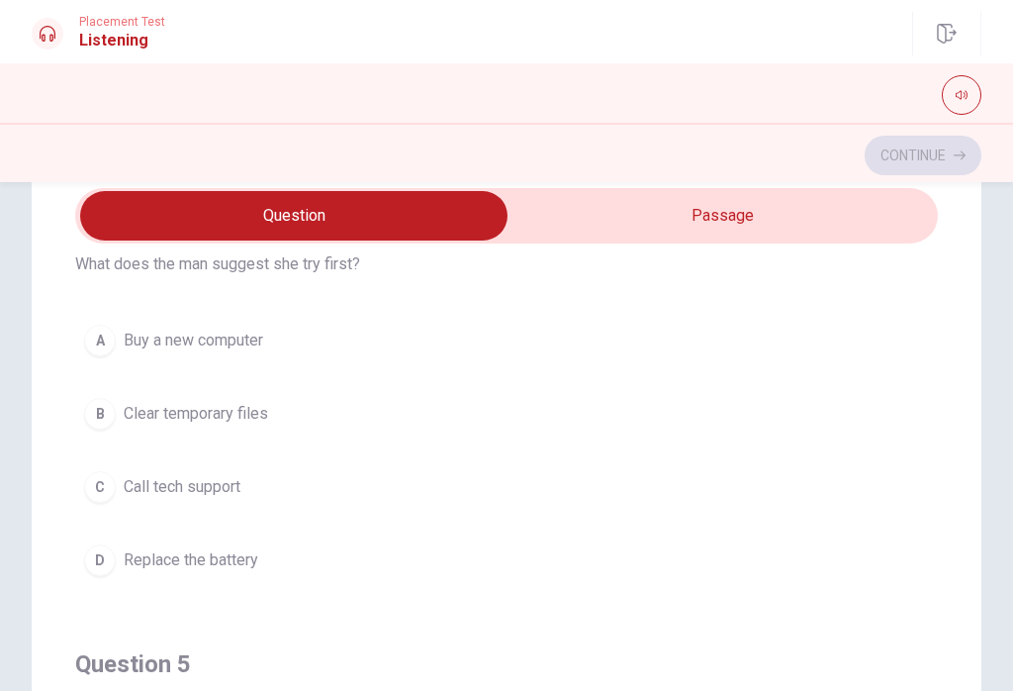
scroll to position [1433, 0]
click at [218, 422] on span "Clear temporary files" at bounding box center [196, 413] width 144 height 24
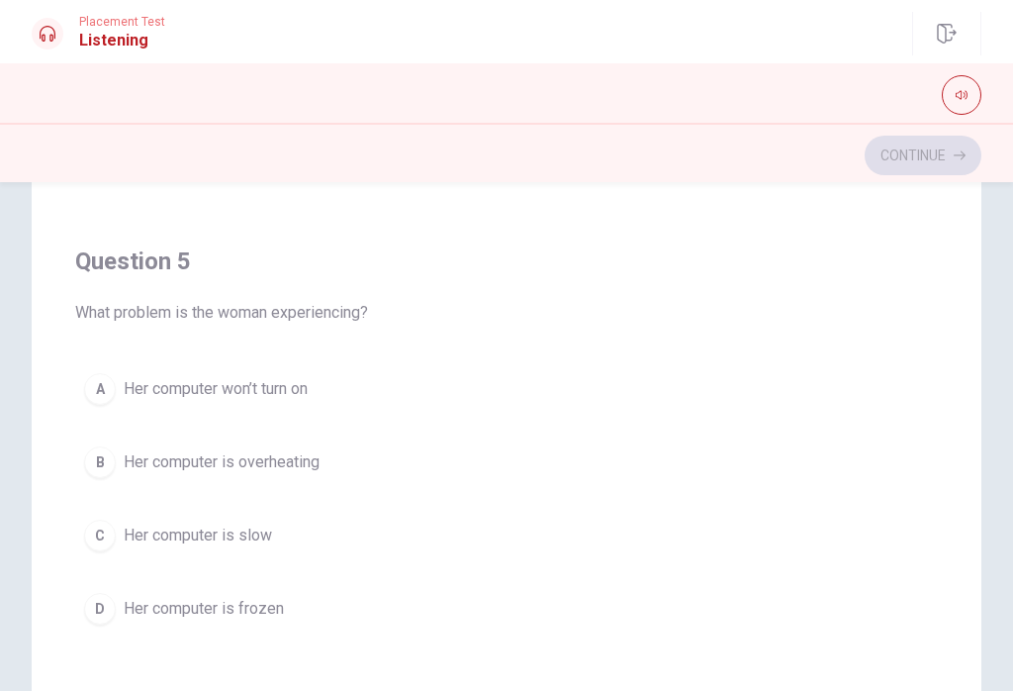
scroll to position [311, 0]
click at [242, 525] on span "Her computer is slow" at bounding box center [198, 533] width 148 height 24
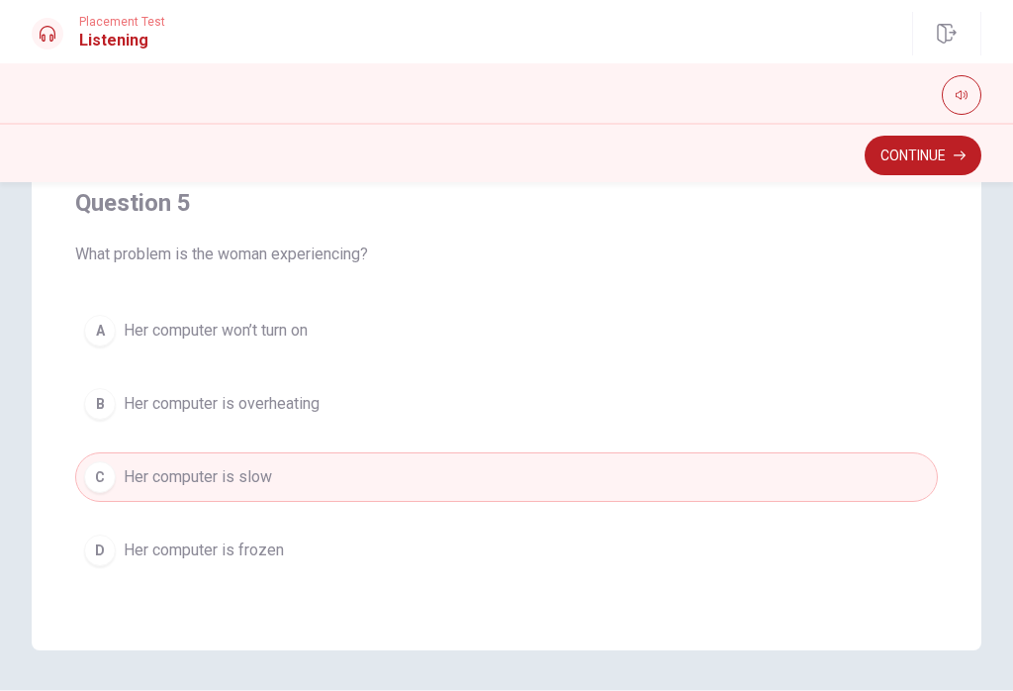
scroll to position [362, 0]
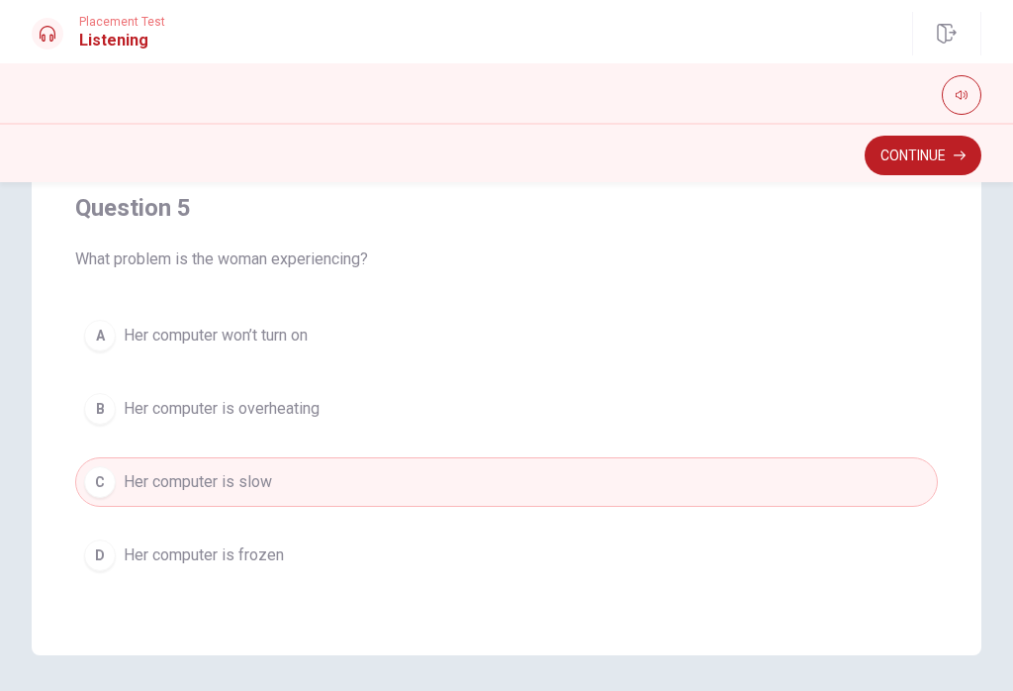
click at [759, 154] on button "Continue" at bounding box center [923, 156] width 117 height 40
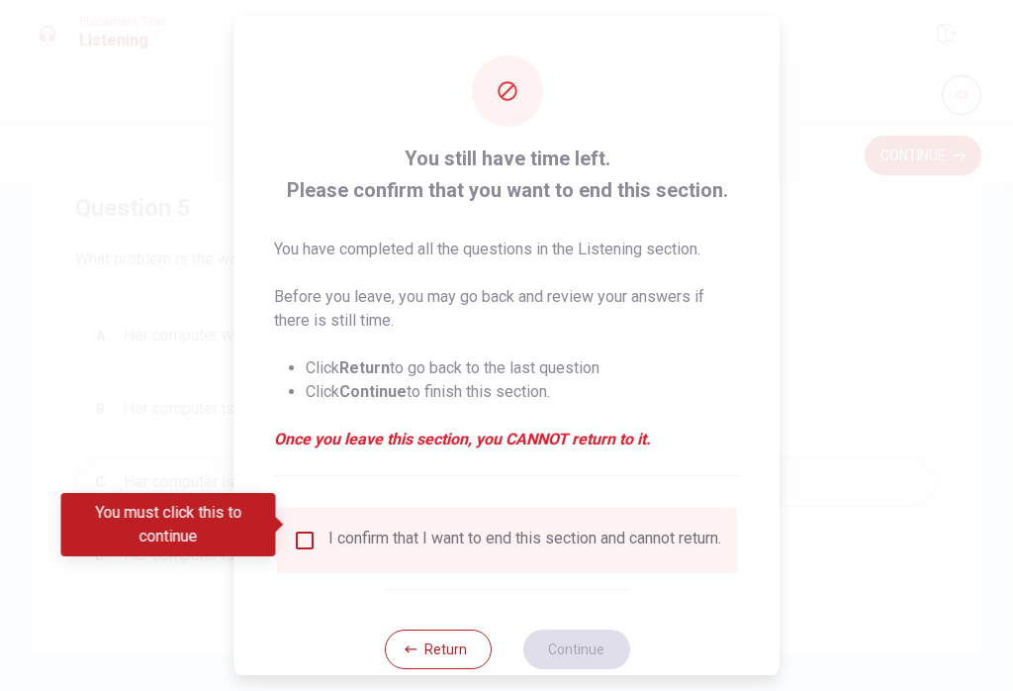
click at [449, 641] on button "Return" at bounding box center [437, 649] width 107 height 40
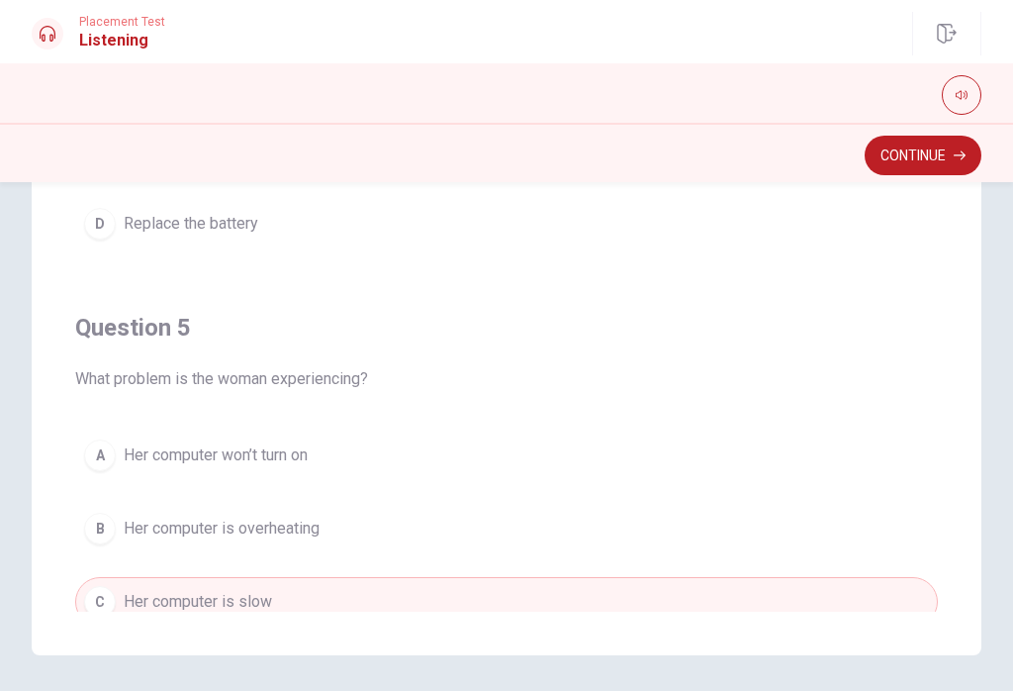
click at [759, 142] on button "Continue" at bounding box center [923, 156] width 117 height 40
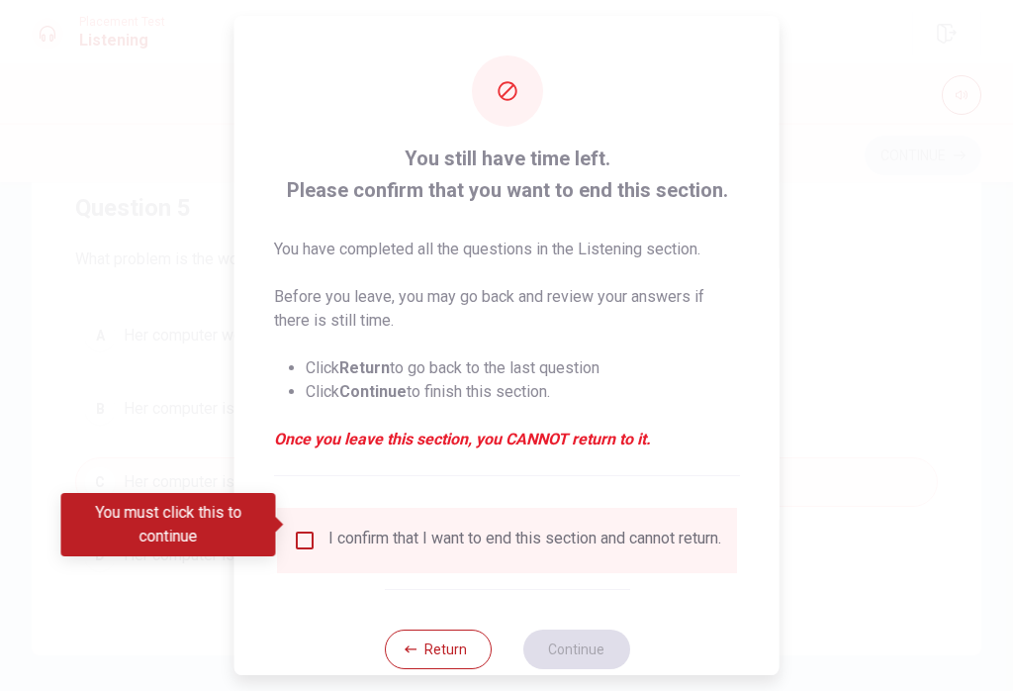
scroll to position [1603, 0]
click at [311, 533] on input "You must click this to continue" at bounding box center [305, 540] width 24 height 24
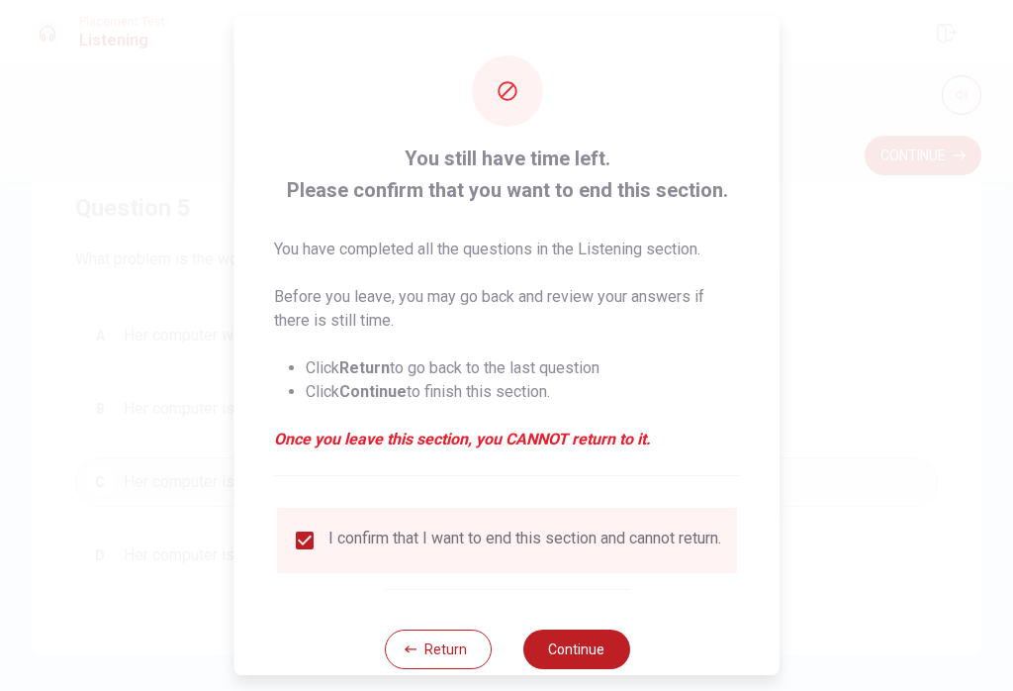
click at [589, 642] on button "Continue" at bounding box center [575, 649] width 107 height 40
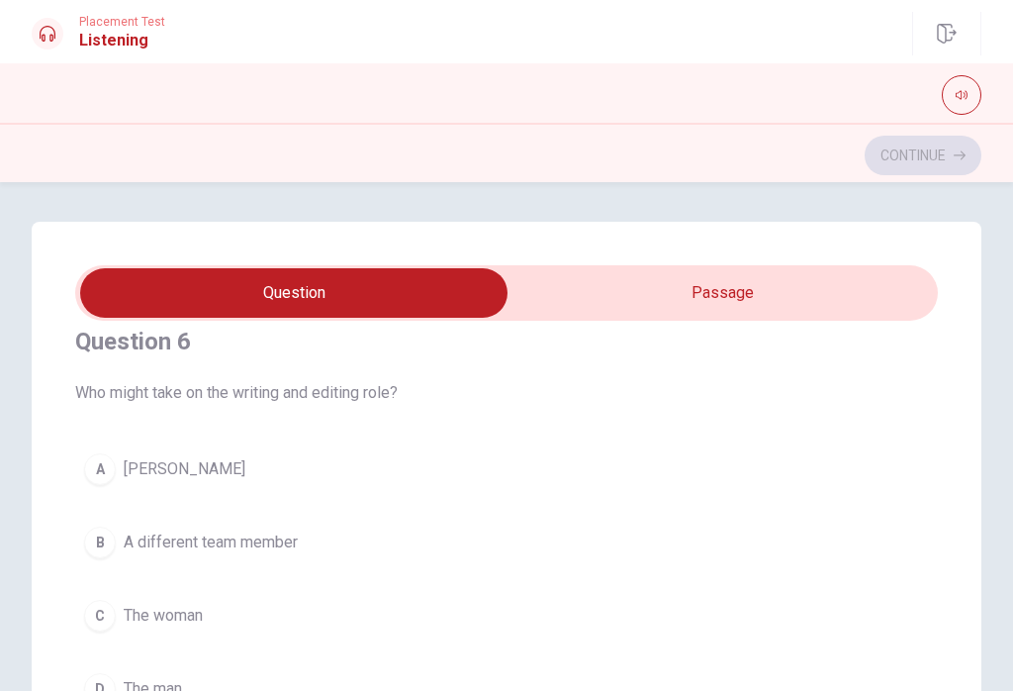
scroll to position [0, 0]
click at [753, 282] on input "checkbox" at bounding box center [294, 292] width 1294 height 49
checkbox input "true"
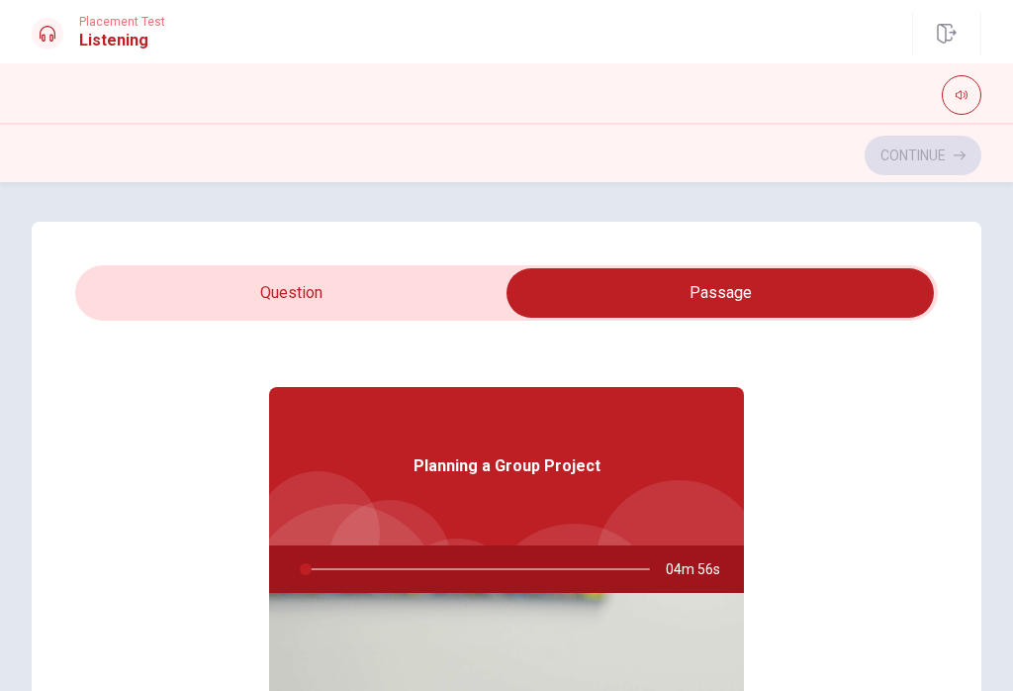
type input "2"
click at [422, 292] on input "checkbox" at bounding box center [720, 292] width 1294 height 49
checkbox input "false"
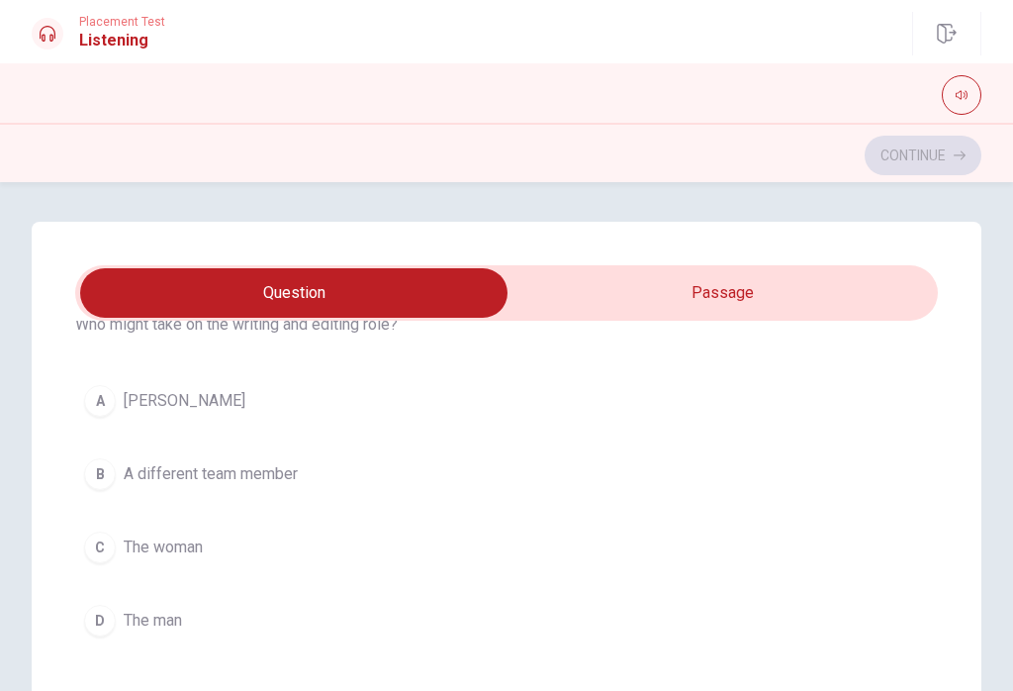
scroll to position [96, 0]
click at [164, 622] on span "The man" at bounding box center [153, 619] width 58 height 24
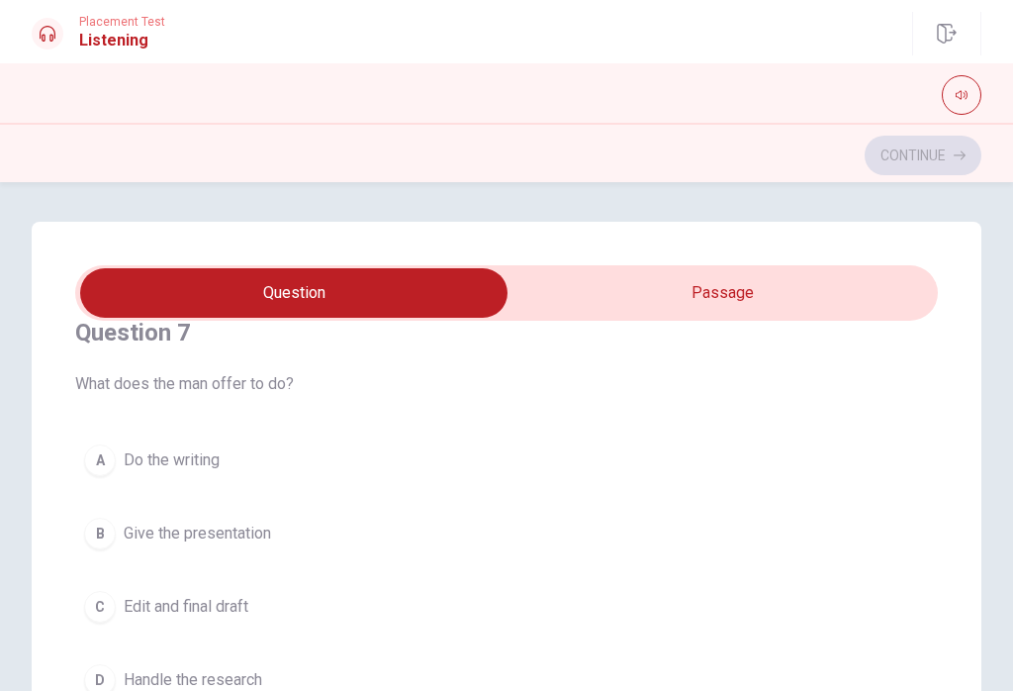
scroll to position [550, 0]
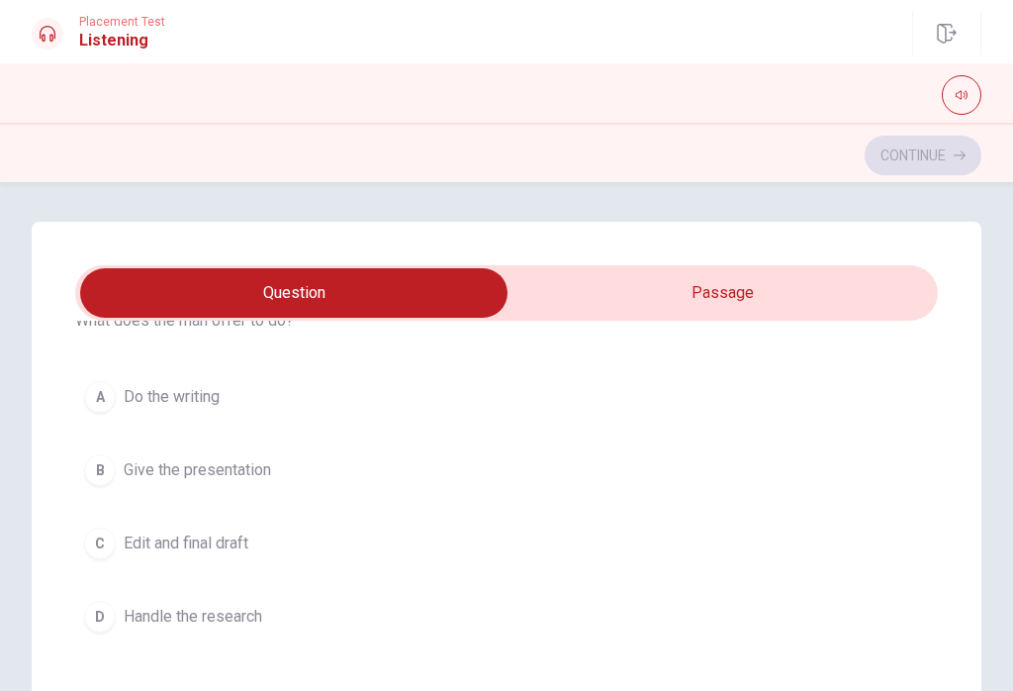
click at [264, 469] on span "Give the presentation" at bounding box center [197, 470] width 147 height 24
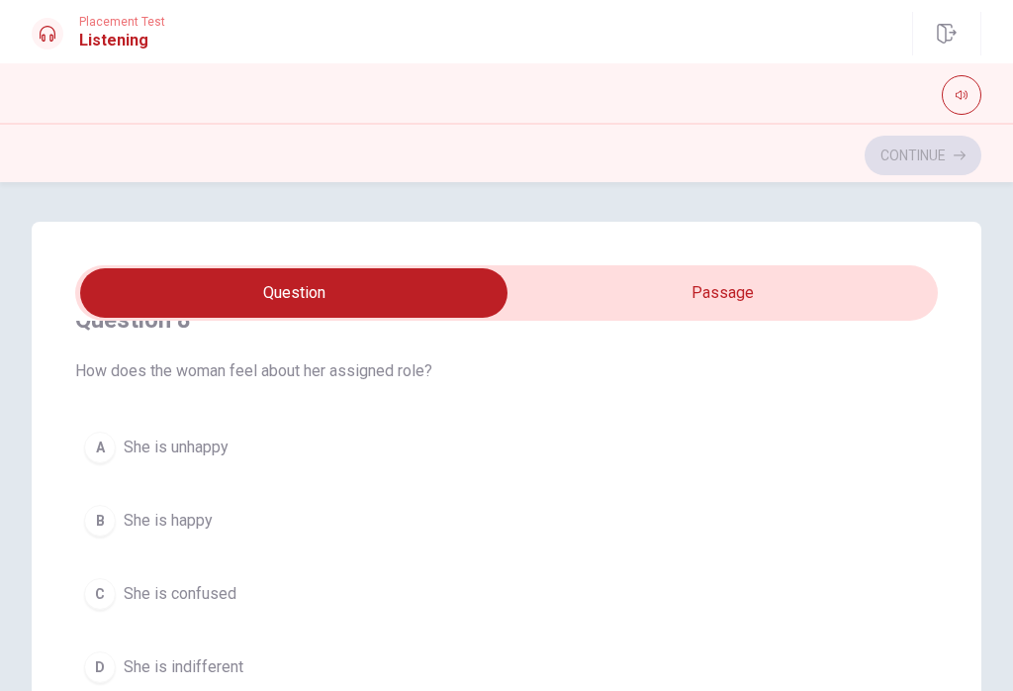
scroll to position [953, 0]
click at [207, 522] on span "She is happy" at bounding box center [168, 519] width 89 height 24
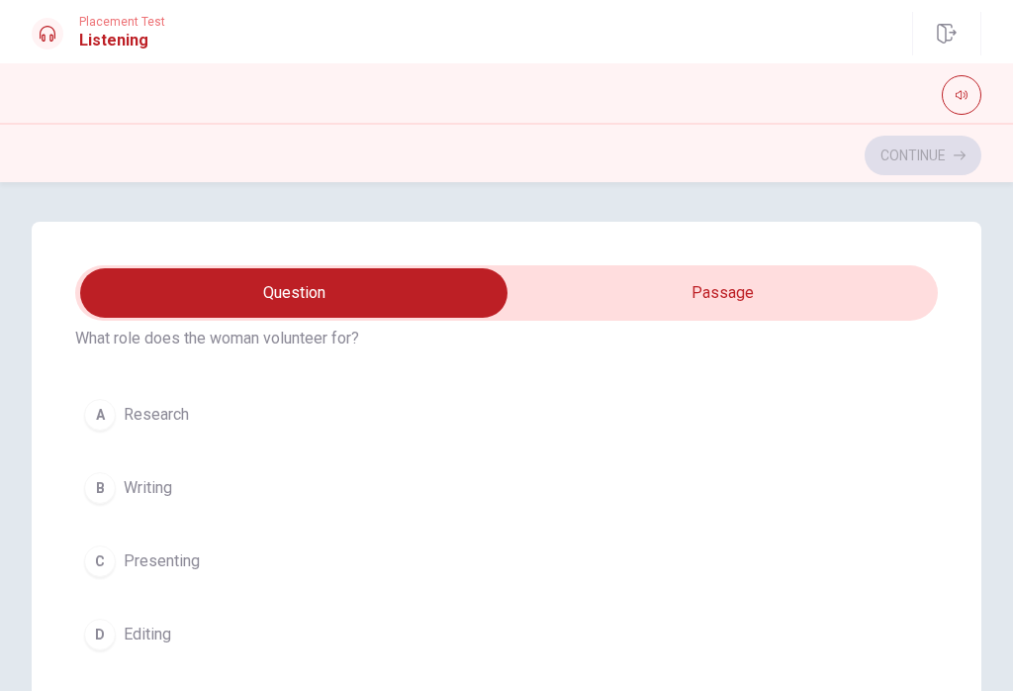
scroll to position [1437, 0]
click at [161, 393] on button "A Research" at bounding box center [506, 412] width 863 height 49
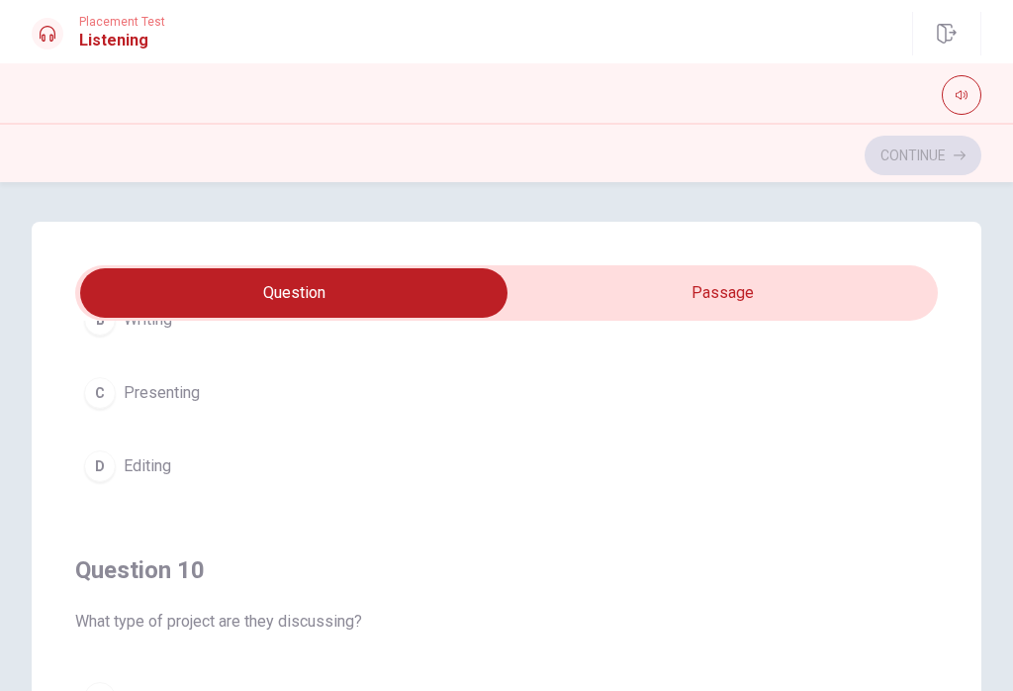
scroll to position [1603, 0]
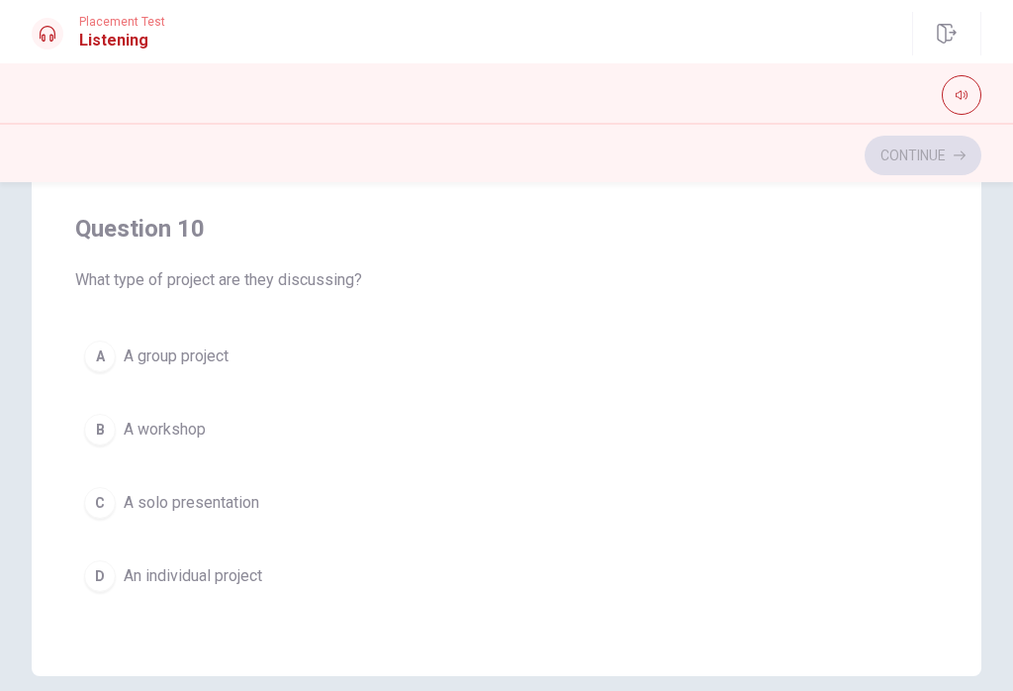
click at [686, 346] on button "A A group project" at bounding box center [506, 355] width 863 height 49
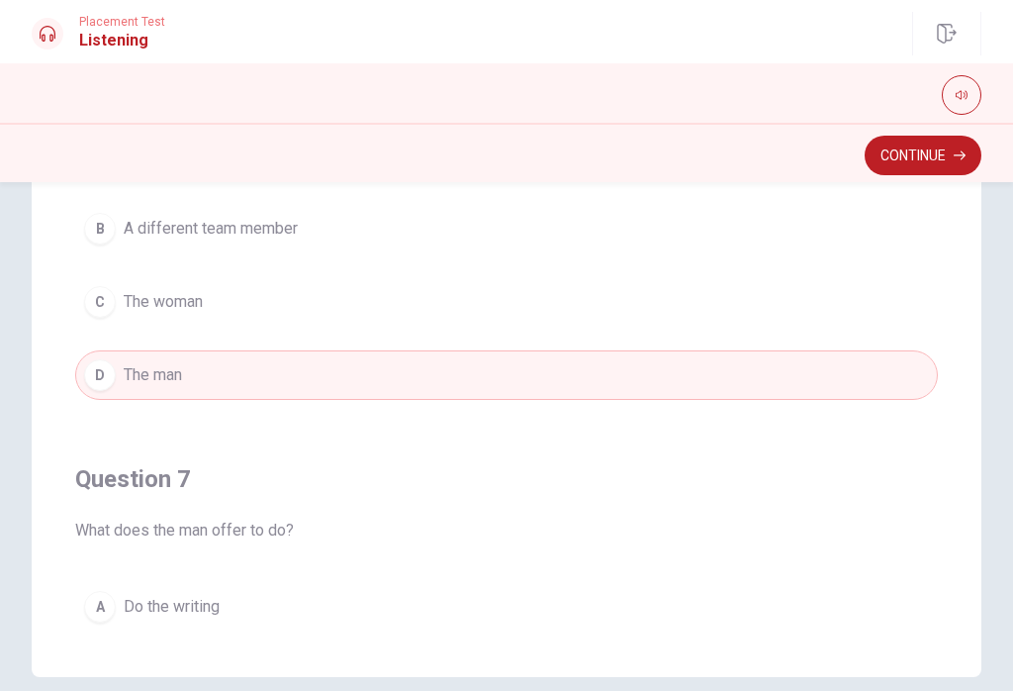
scroll to position [0, 0]
click at [759, 159] on button "Continue" at bounding box center [923, 156] width 117 height 40
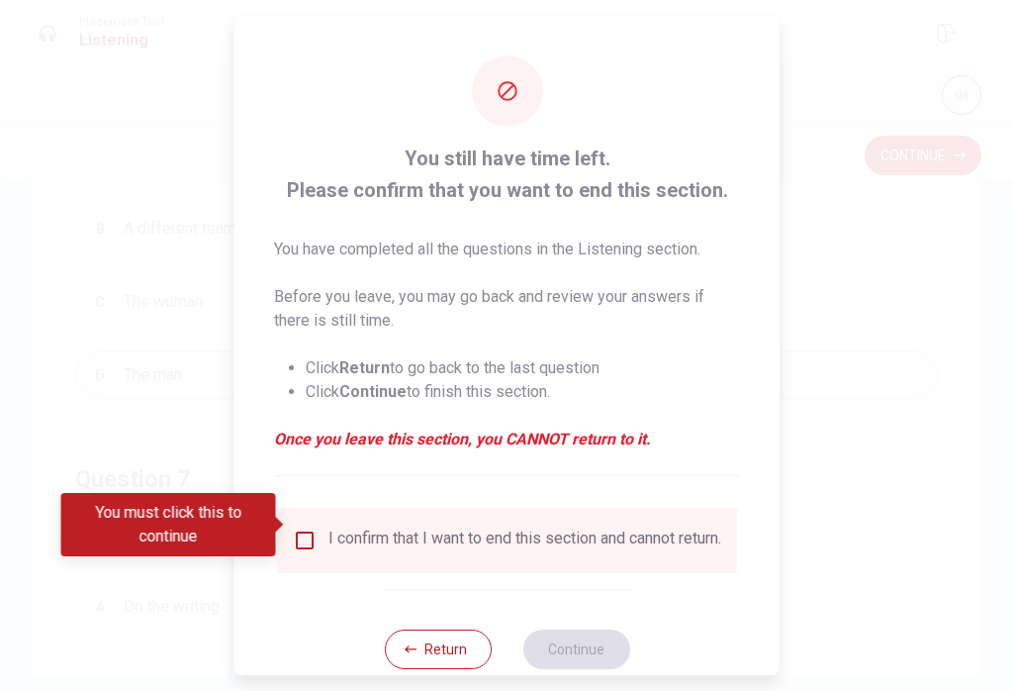
click at [402, 528] on div "I confirm that I want to end this section and cannot return." at bounding box center [524, 540] width 393 height 24
click at [295, 528] on input "You must click this to continue" at bounding box center [305, 540] width 24 height 24
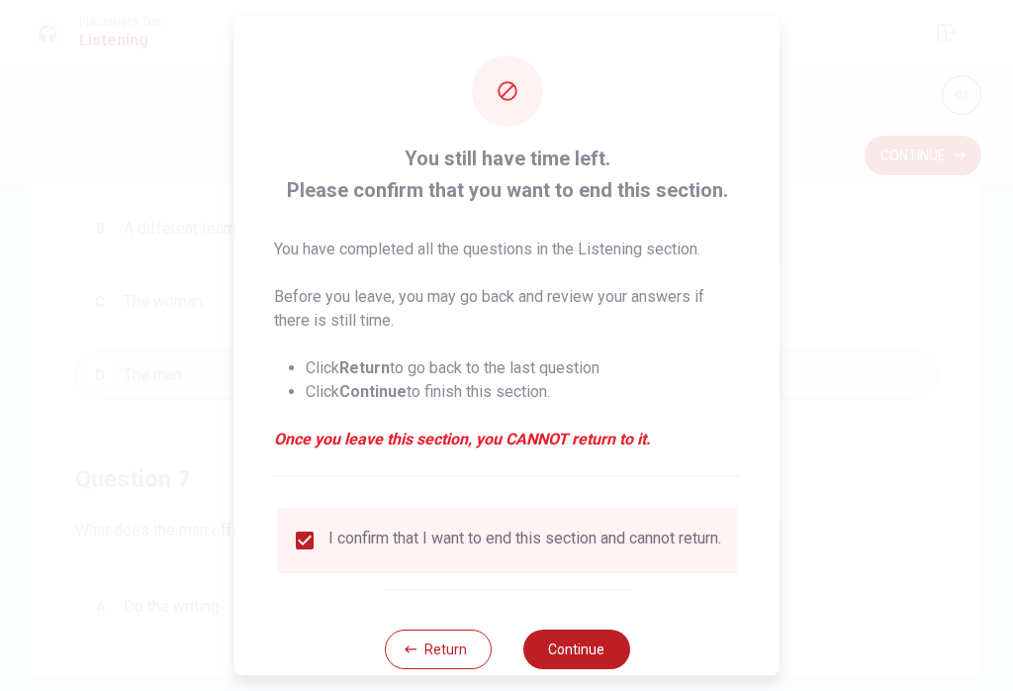
click at [588, 649] on button "Continue" at bounding box center [575, 649] width 107 height 40
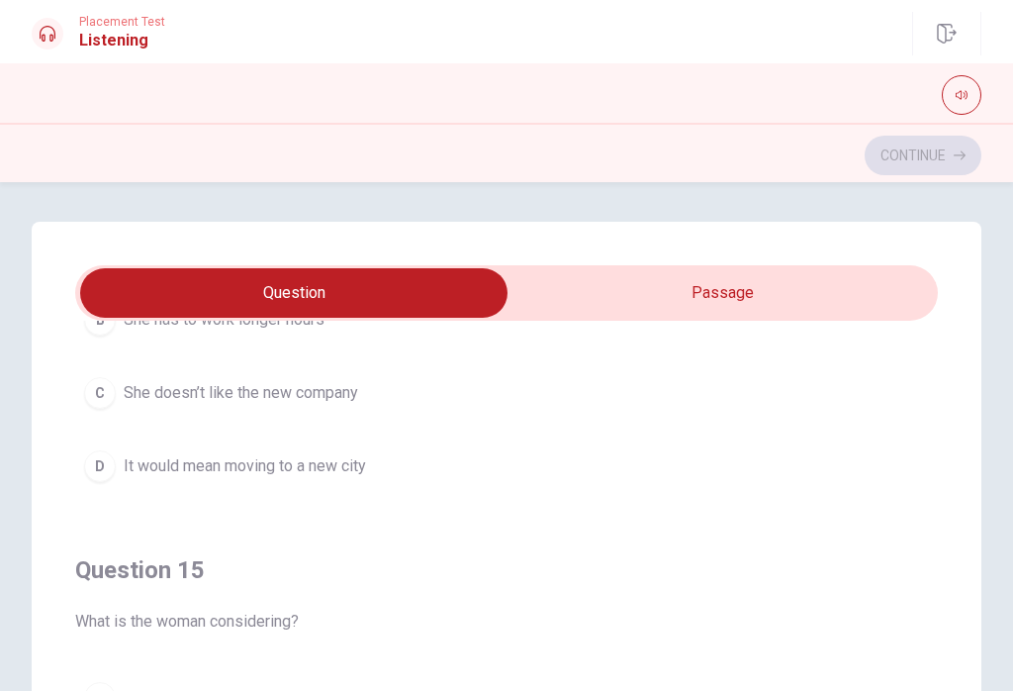
scroll to position [1603, 0]
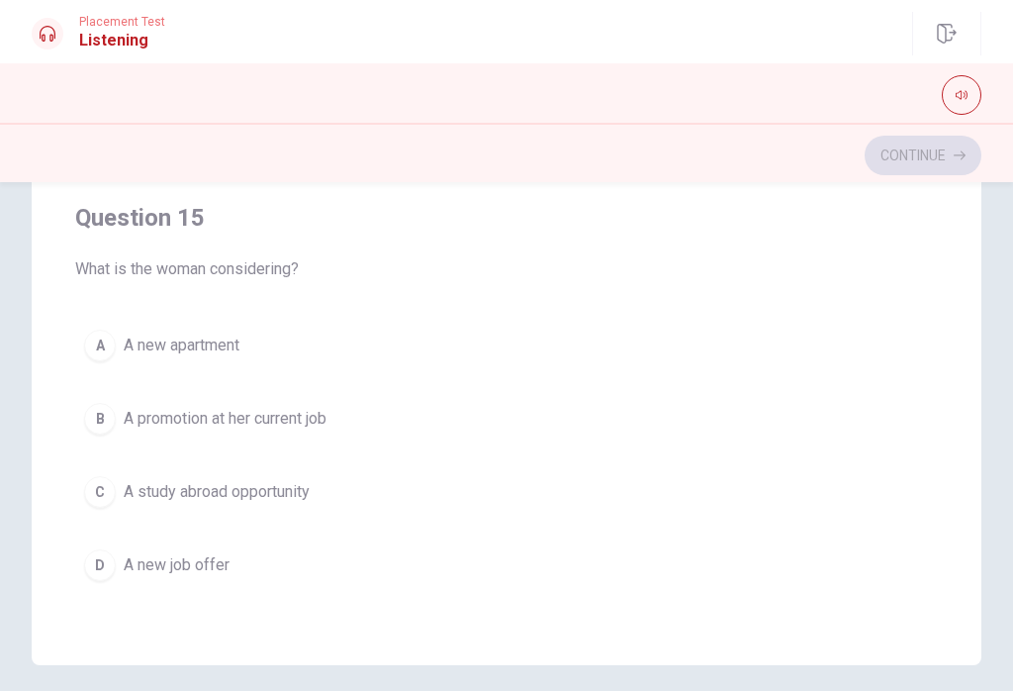
click at [759, 324] on button "A A new apartment" at bounding box center [506, 345] width 863 height 49
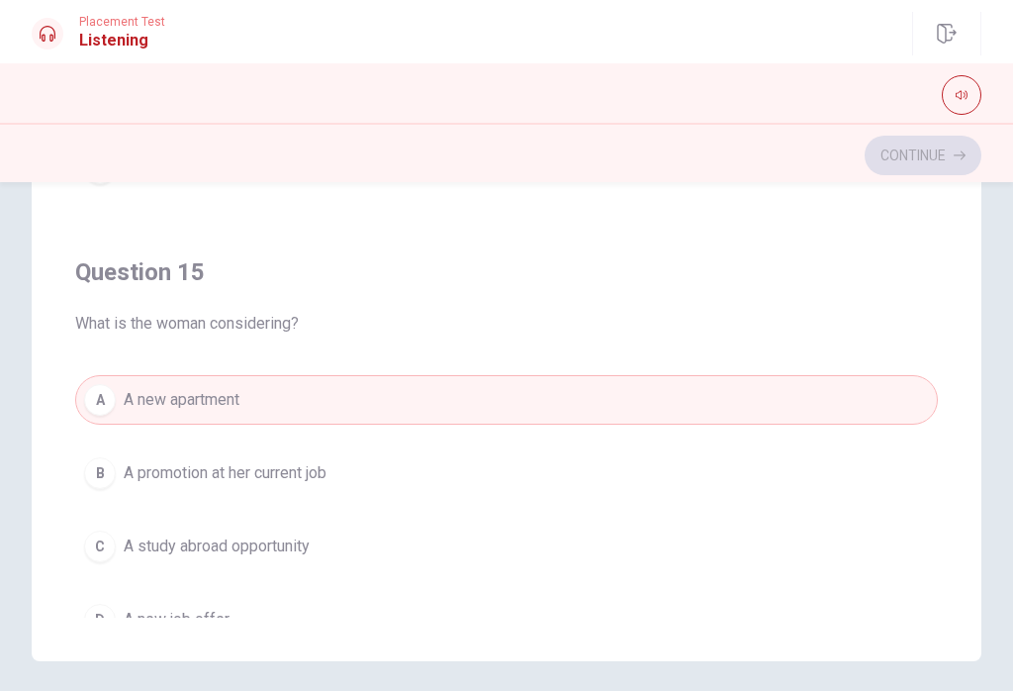
scroll to position [1543, 0]
click at [751, 255] on div "Question 15 What is the woman considering? A A new apartment B A promotion at h…" at bounding box center [506, 451] width 863 height 451
click at [654, 327] on span "What is the woman considering?" at bounding box center [506, 325] width 863 height 24
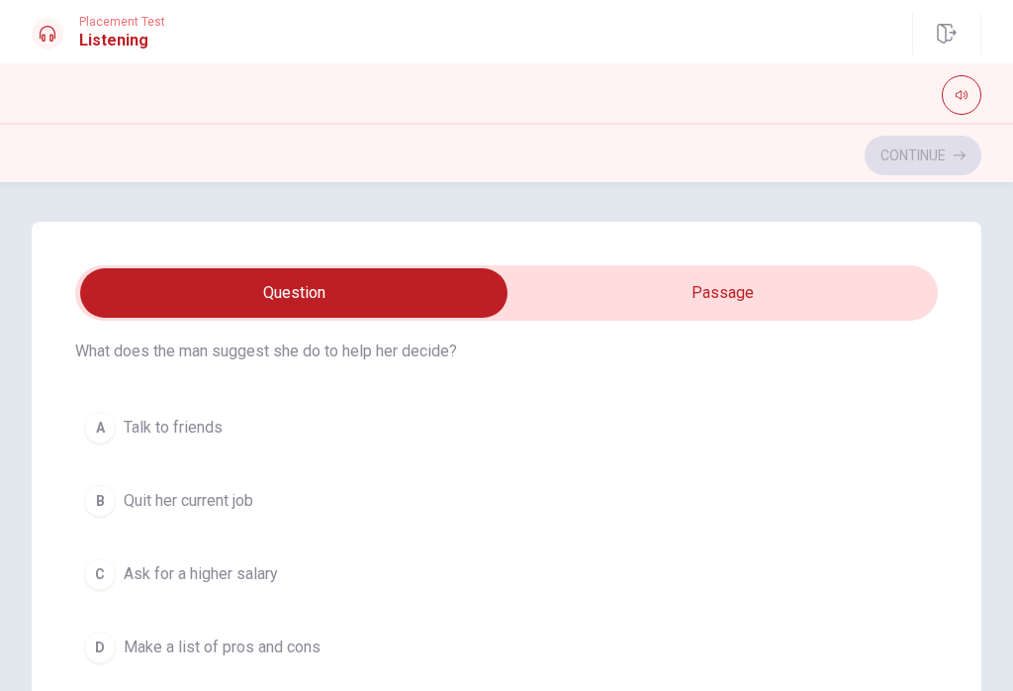
scroll to position [69, 0]
click at [278, 642] on span "Make a list of pros and cons" at bounding box center [222, 646] width 197 height 24
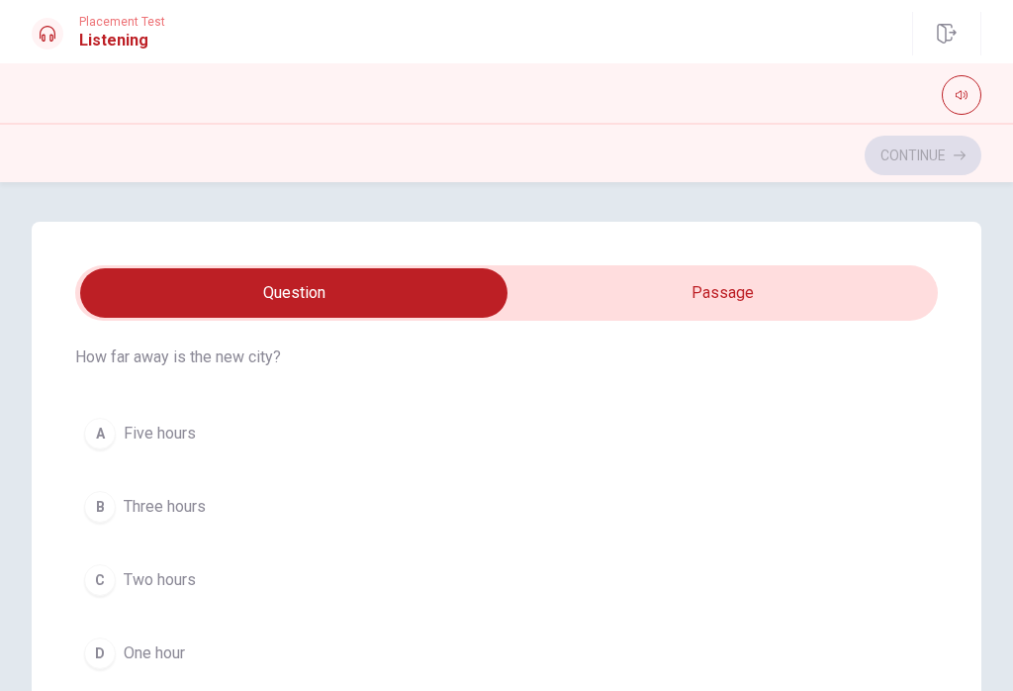
scroll to position [518, 0]
click at [200, 506] on span "Three hours" at bounding box center [165, 502] width 82 height 24
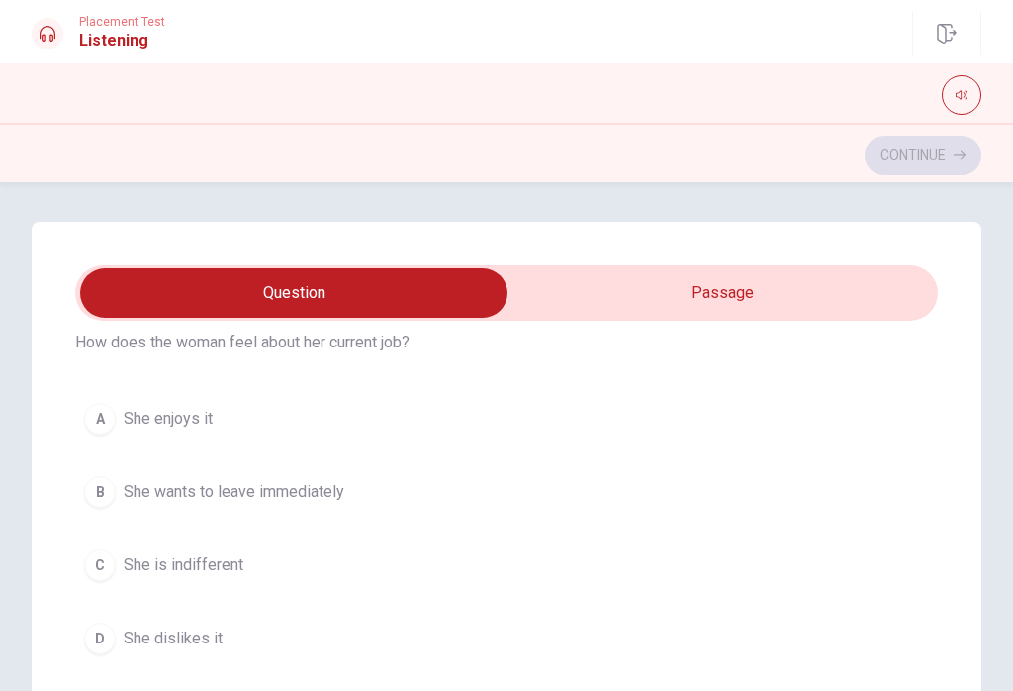
scroll to position [981, 0]
click at [195, 412] on span "She enjoys it" at bounding box center [168, 417] width 89 height 24
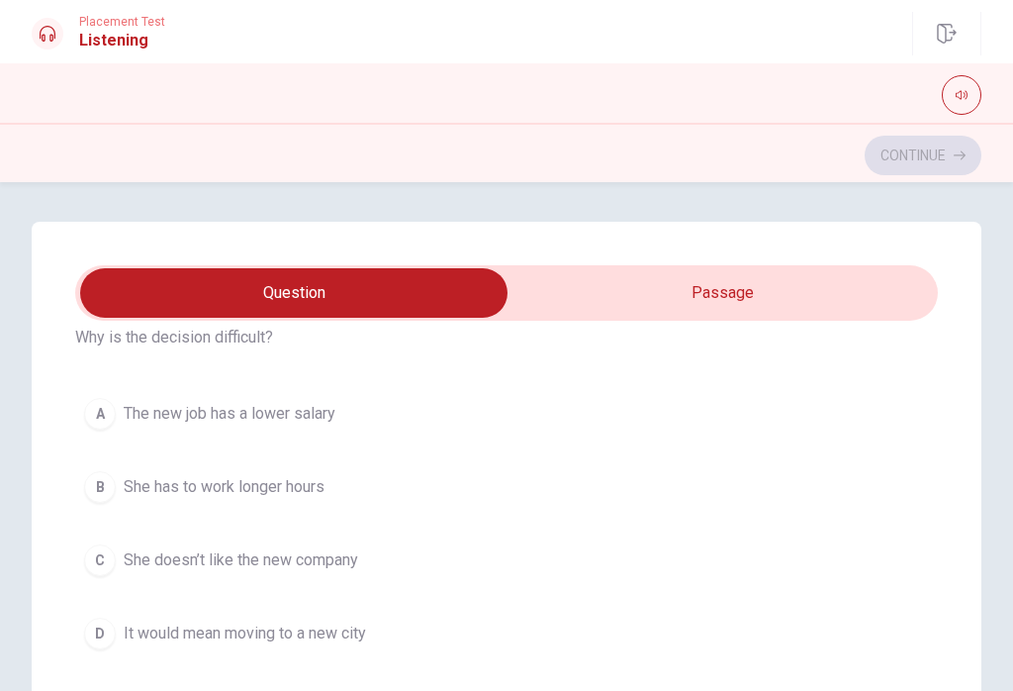
scroll to position [1439, 0]
click at [327, 633] on span "It would mean moving to a new city" at bounding box center [245, 630] width 242 height 24
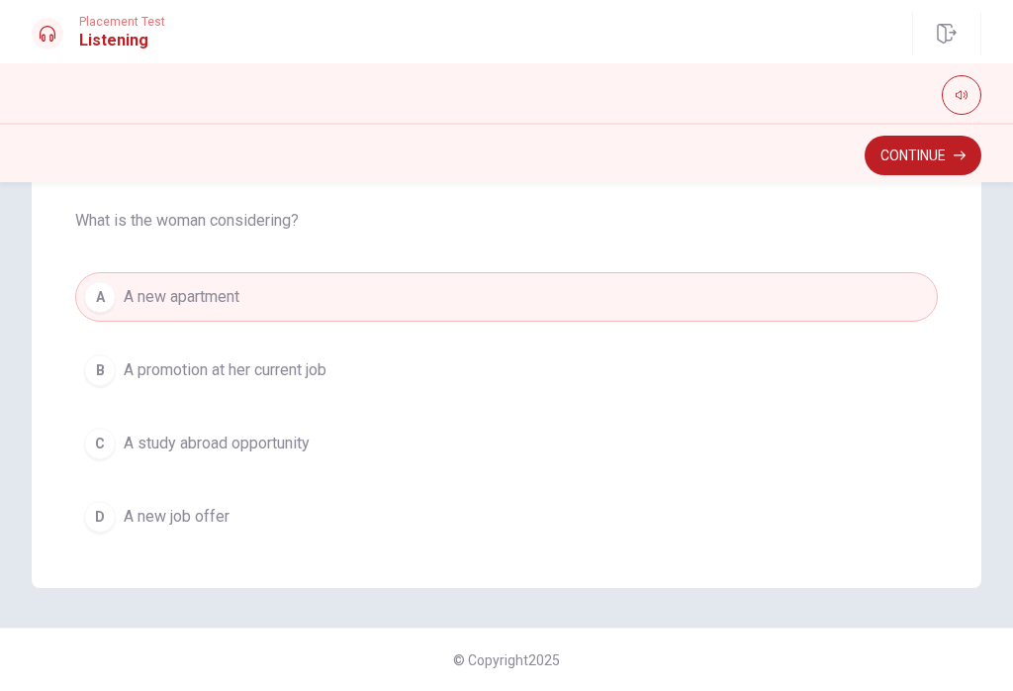
scroll to position [1577, 0]
click at [228, 521] on span "A new job offer" at bounding box center [177, 514] width 106 height 24
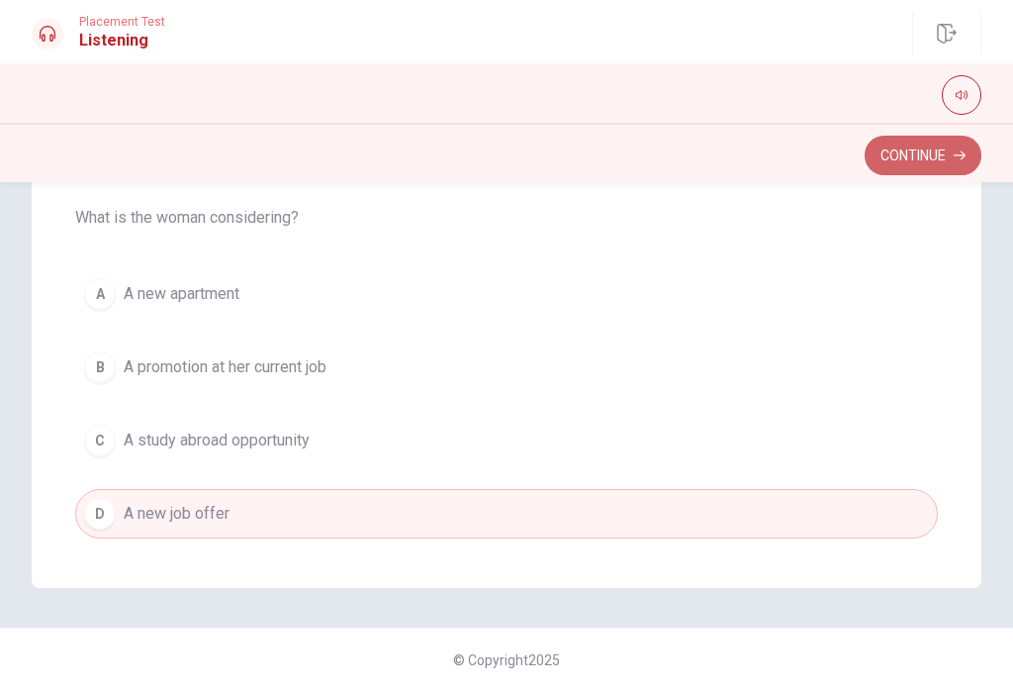
click at [759, 160] on button "Continue" at bounding box center [923, 156] width 117 height 40
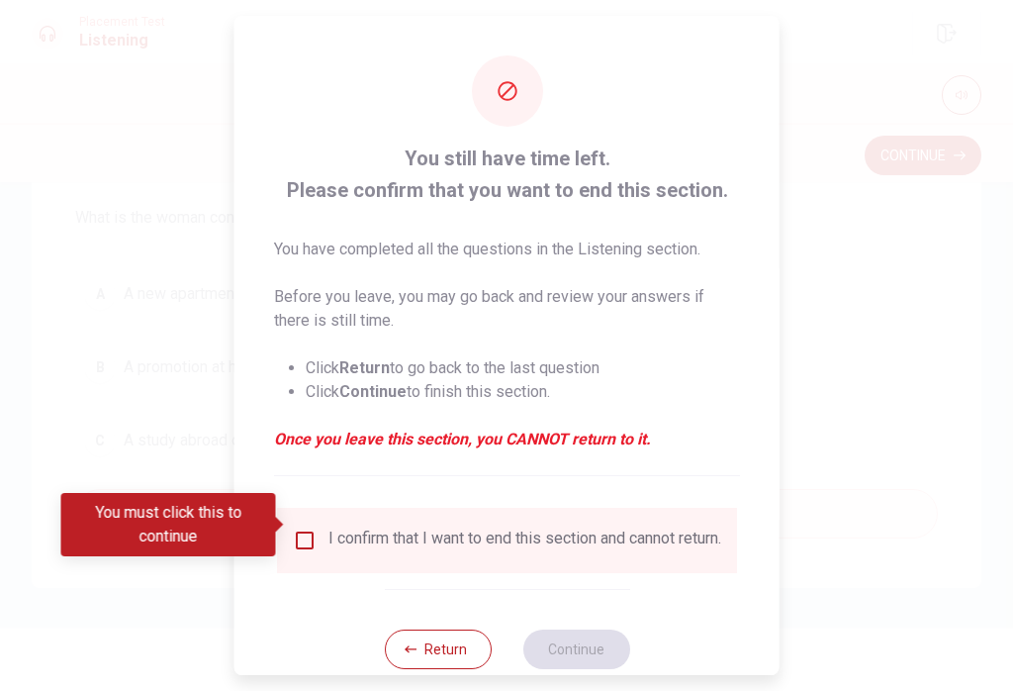
click at [319, 508] on div "I confirm that I want to end this section and cannot return." at bounding box center [507, 540] width 460 height 65
click at [302, 528] on input "You must click this to continue" at bounding box center [305, 540] width 24 height 24
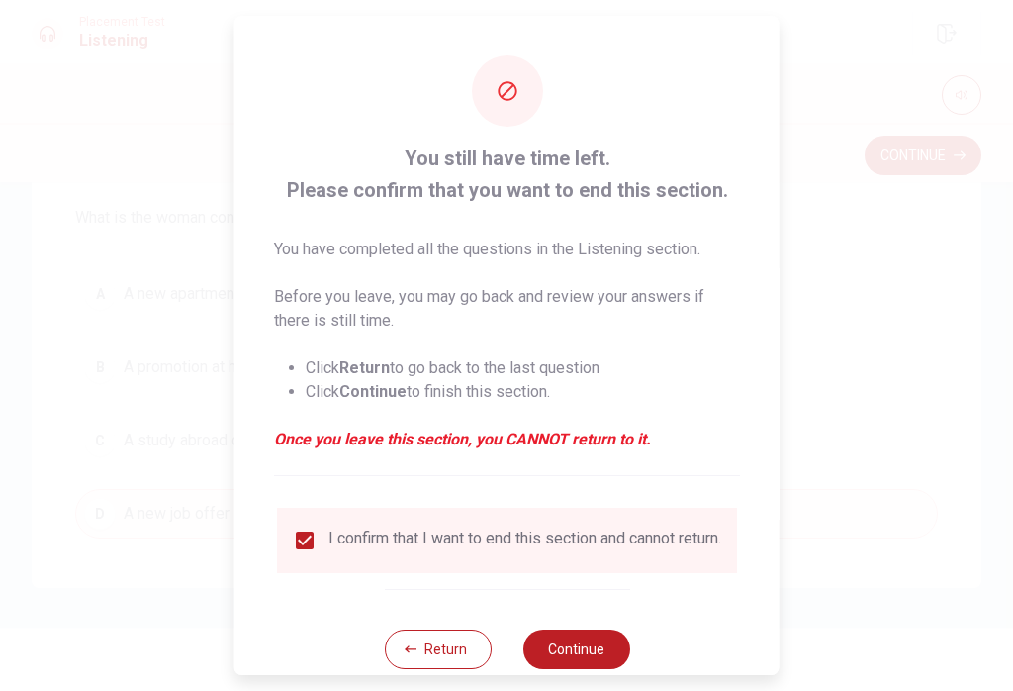
click at [584, 642] on button "Continue" at bounding box center [575, 649] width 107 height 40
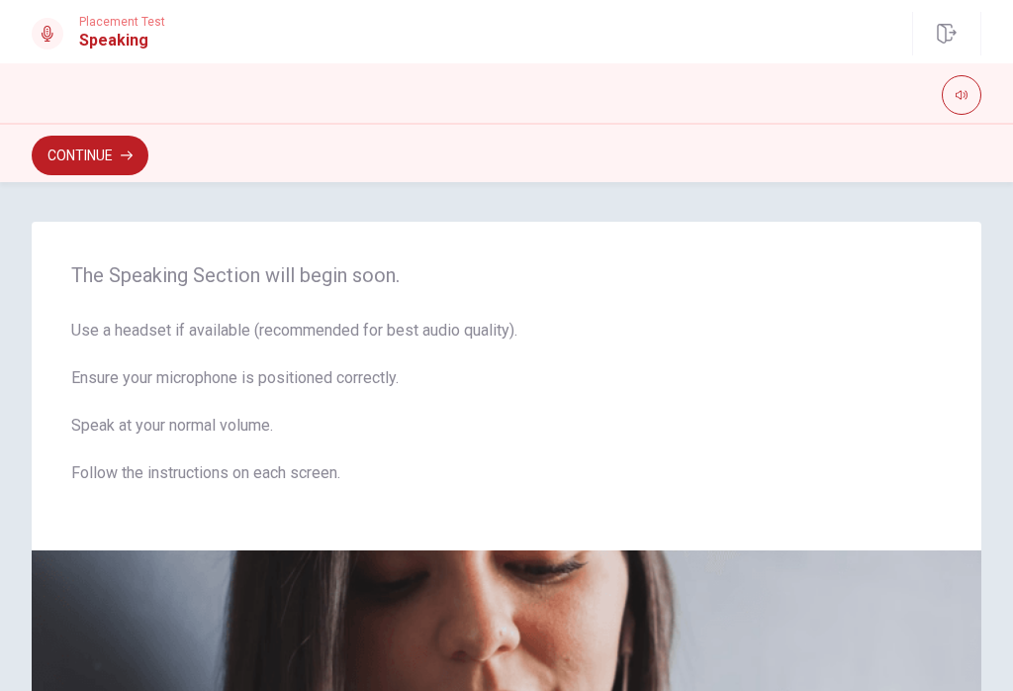
scroll to position [0, 0]
click at [102, 147] on button "Continue" at bounding box center [90, 156] width 117 height 40
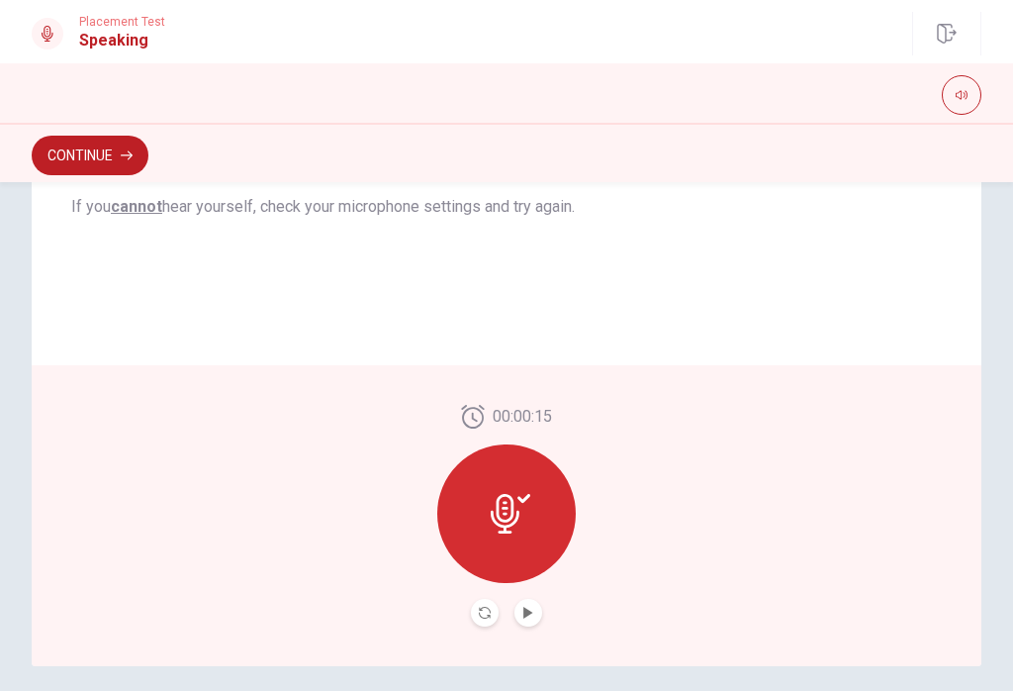
scroll to position [424, 0]
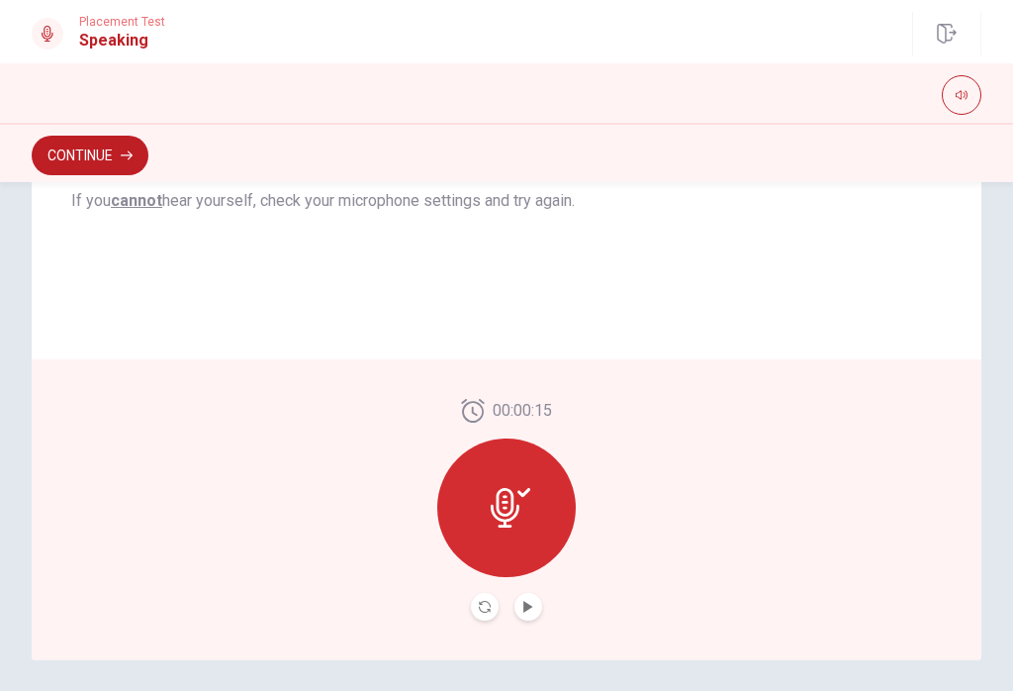
click at [499, 516] on icon at bounding box center [511, 508] width 40 height 40
click at [507, 508] on icon at bounding box center [505, 508] width 29 height 40
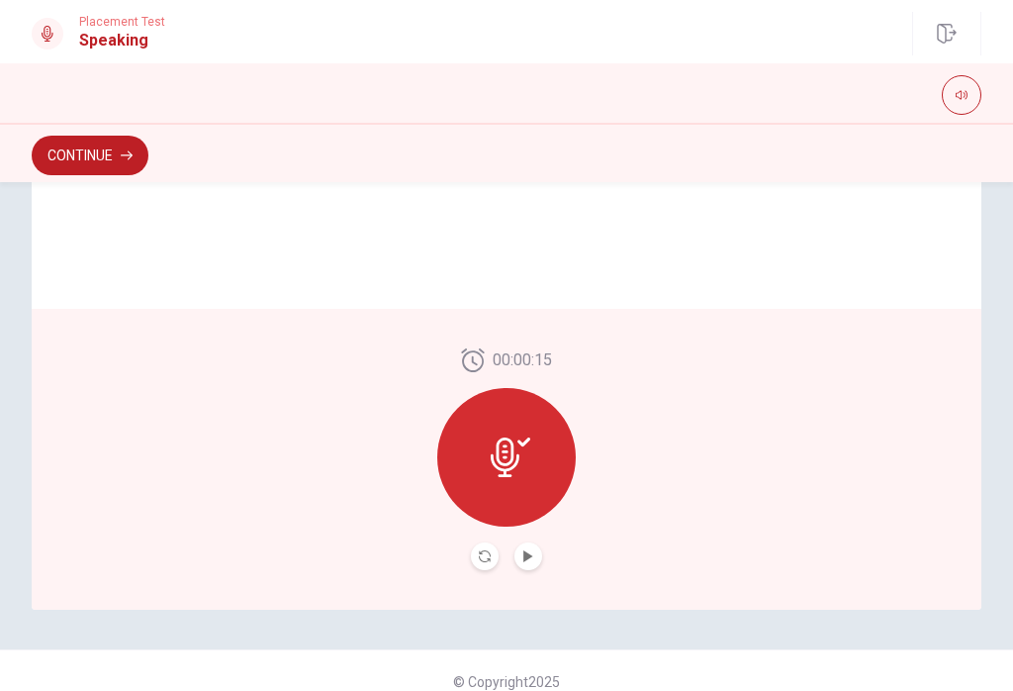
scroll to position [487, 0]
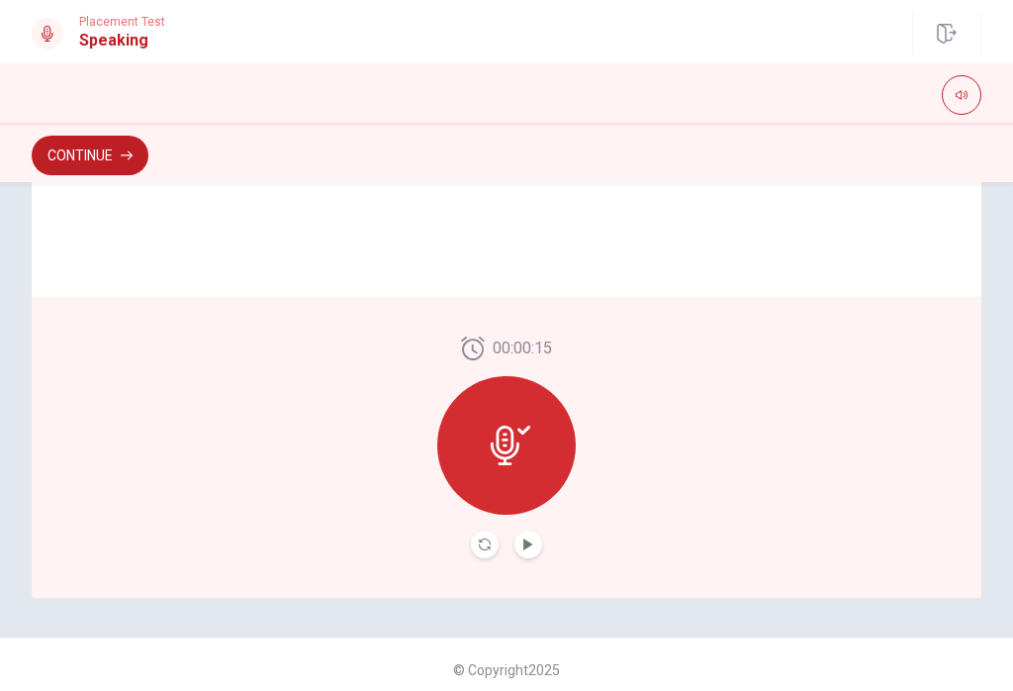
click at [530, 427] on div at bounding box center [506, 445] width 139 height 139
click at [528, 449] on icon at bounding box center [511, 445] width 40 height 40
click at [533, 546] on icon "Play Audio" at bounding box center [528, 544] width 12 height 12
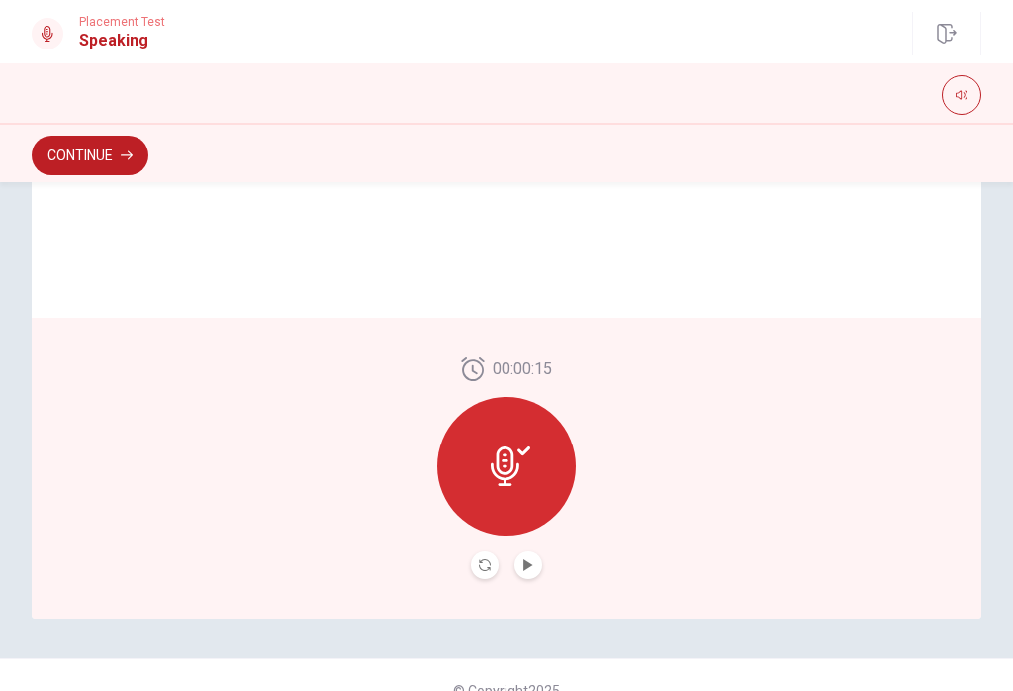
scroll to position [474, 0]
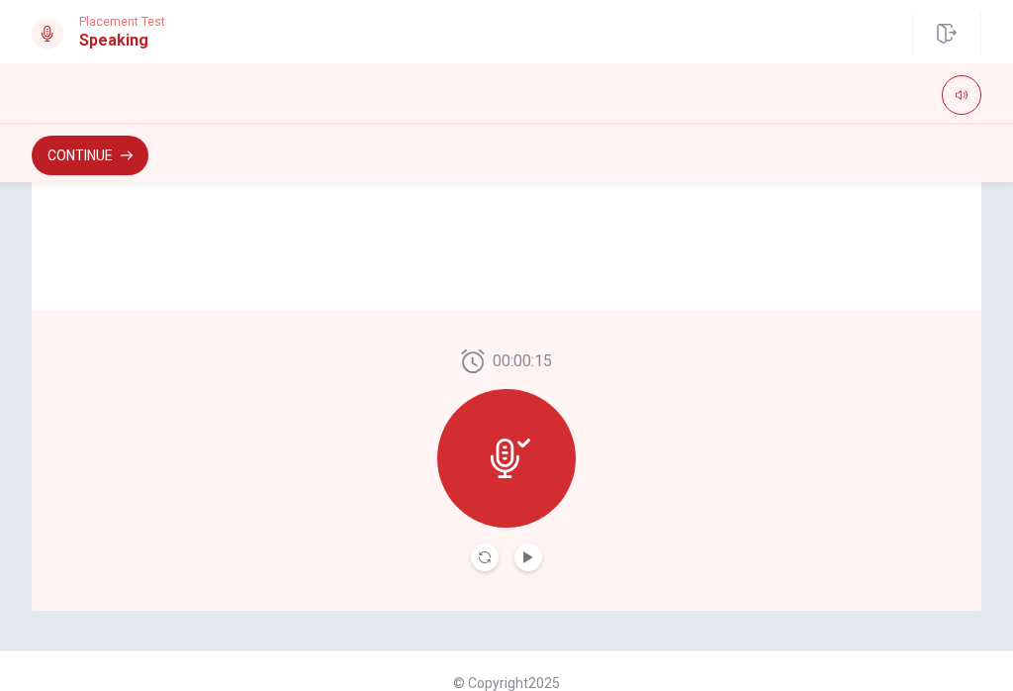
click at [537, 456] on div at bounding box center [506, 458] width 139 height 139
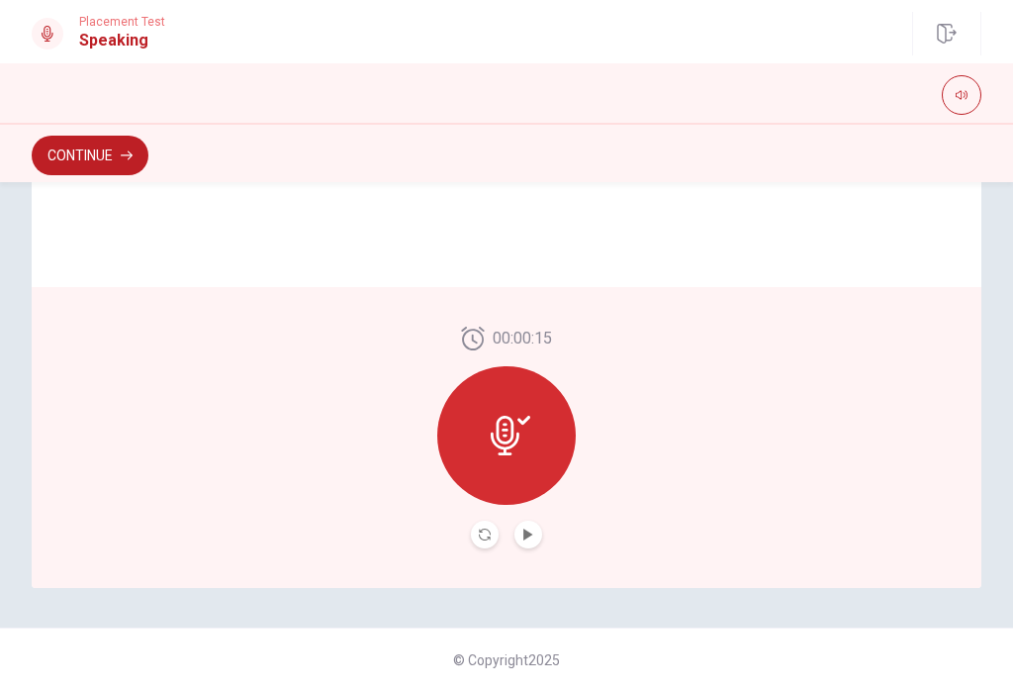
scroll to position [497, 0]
click at [510, 449] on icon at bounding box center [505, 436] width 29 height 40
click at [522, 472] on div at bounding box center [506, 435] width 139 height 139
click at [535, 538] on button "Play Audio" at bounding box center [528, 534] width 28 height 28
click at [538, 537] on button "Pause Audio" at bounding box center [528, 534] width 28 height 28
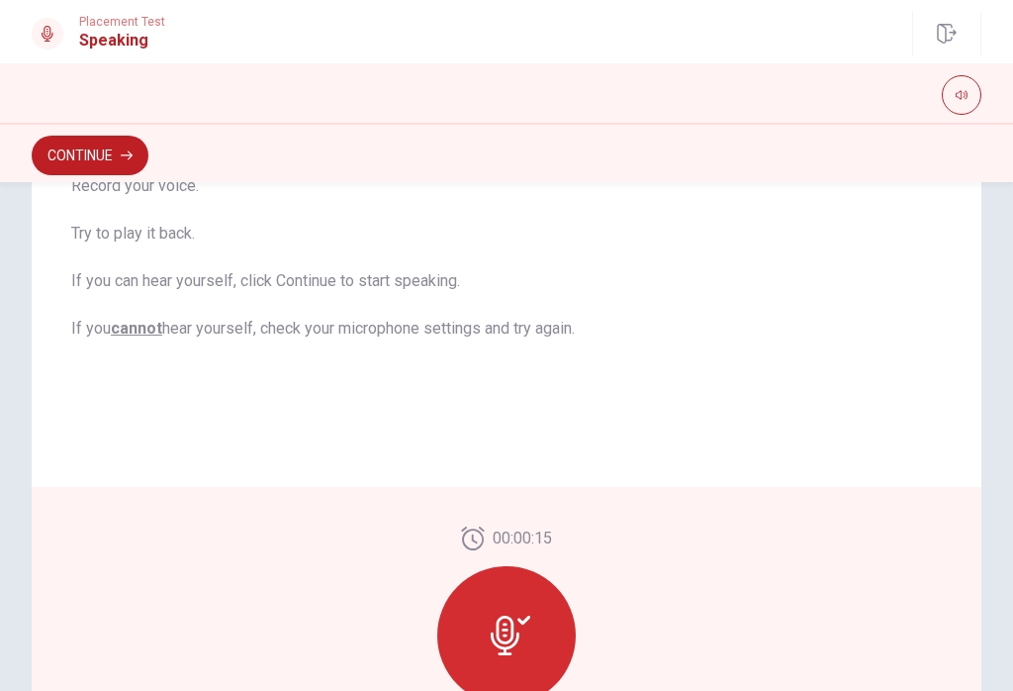
scroll to position [213, 0]
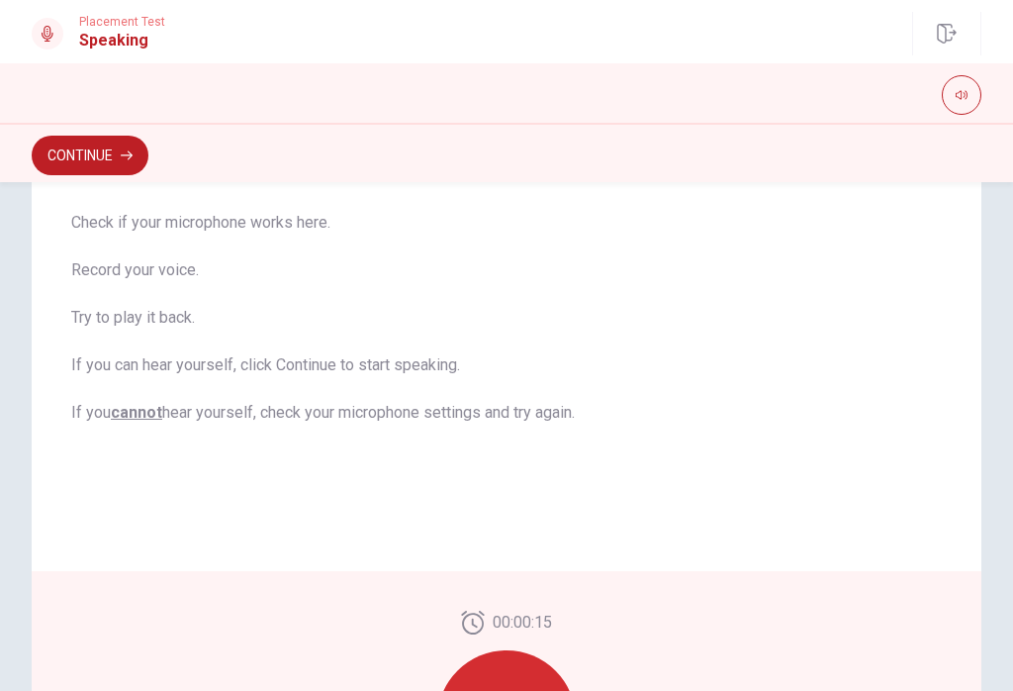
click at [110, 146] on button "Continue" at bounding box center [90, 156] width 117 height 40
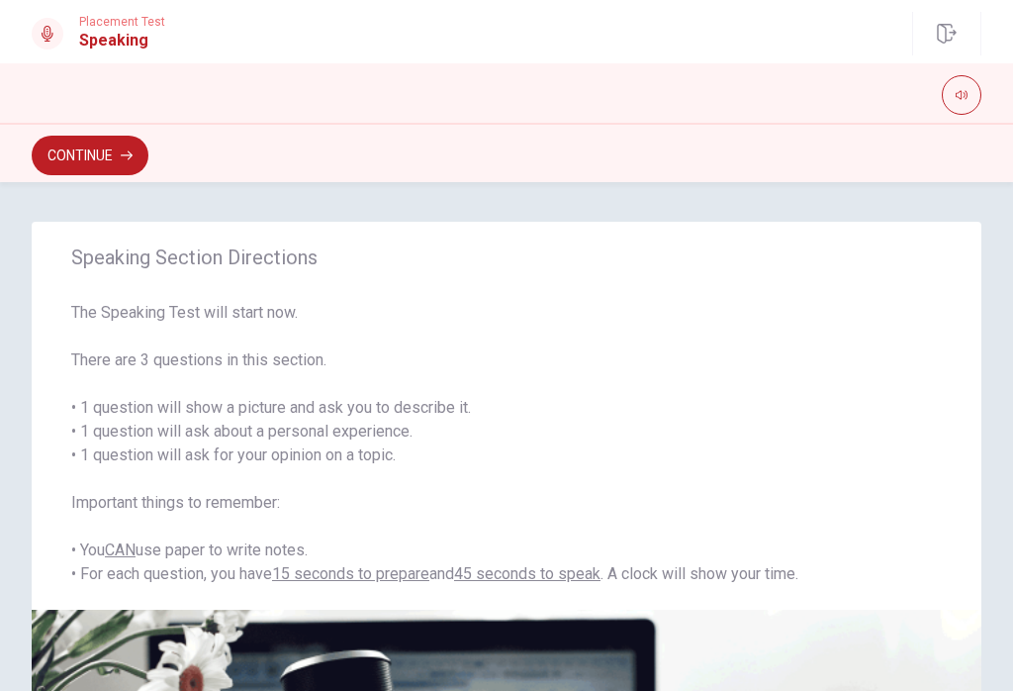
scroll to position [0, 0]
click at [84, 166] on button "Continue" at bounding box center [90, 156] width 117 height 40
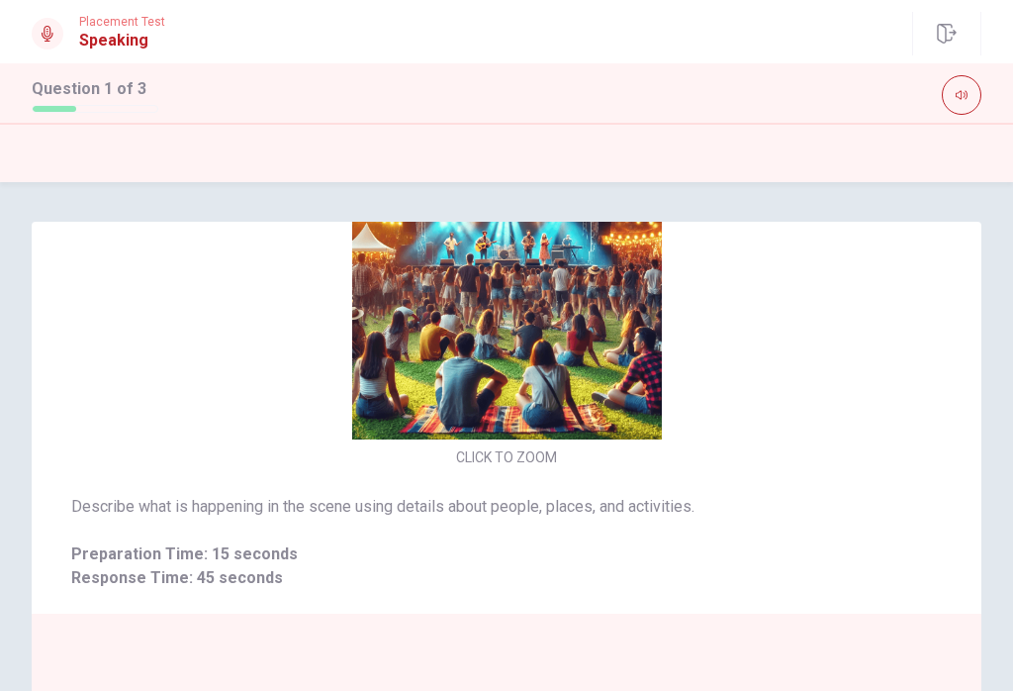
scroll to position [-1, 0]
click at [759, 358] on div "CLICK TO ZOOM" at bounding box center [507, 300] width 950 height 341
